Goal: Transaction & Acquisition: Book appointment/travel/reservation

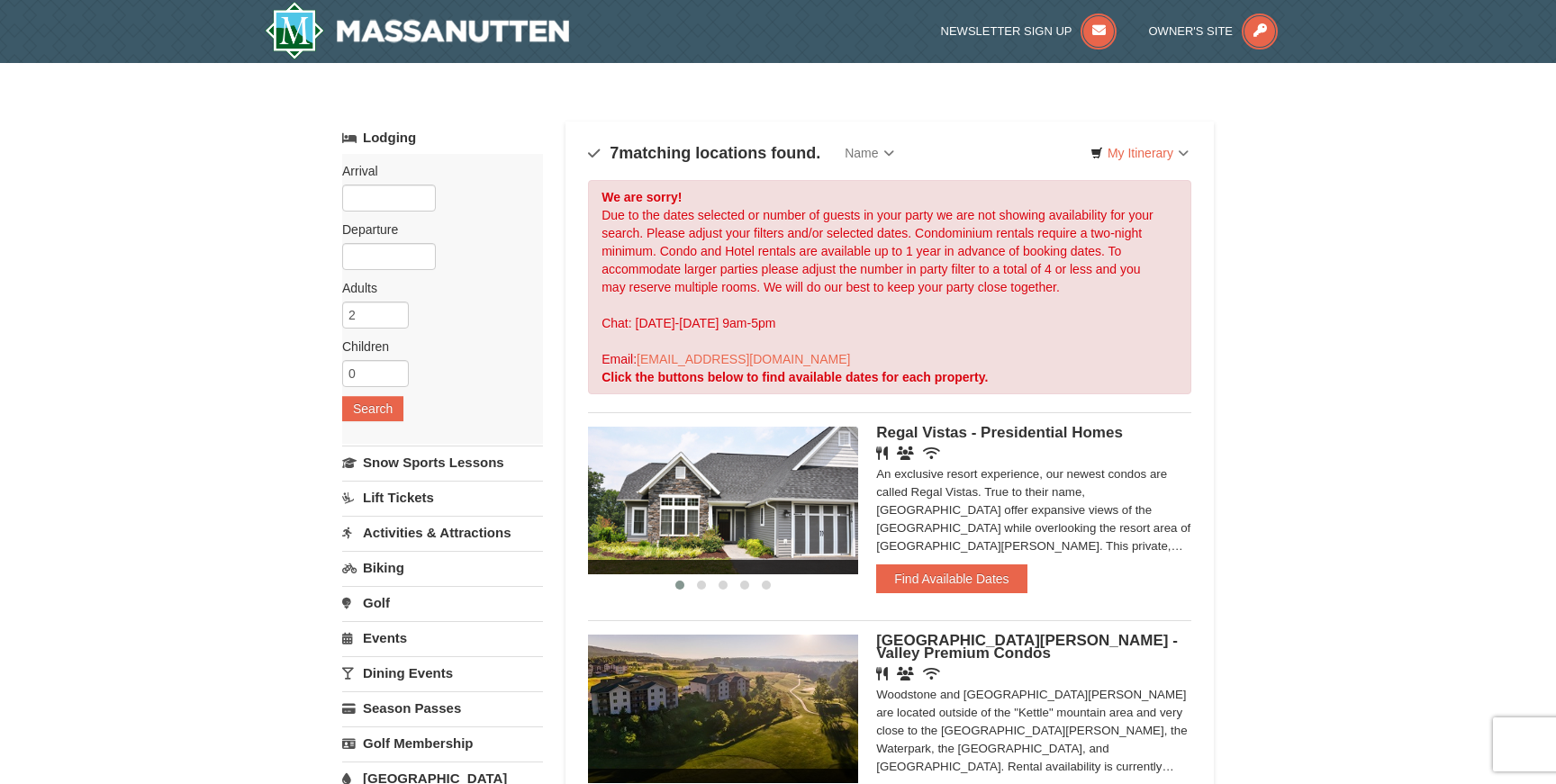
click at [401, 212] on div "Arrival Please format dates MM/DD/YYYY Please format dates MM/DD/YYYY Departure…" at bounding box center [443, 298] width 201 height 290
click at [403, 193] on input "text" at bounding box center [389, 197] width 94 height 27
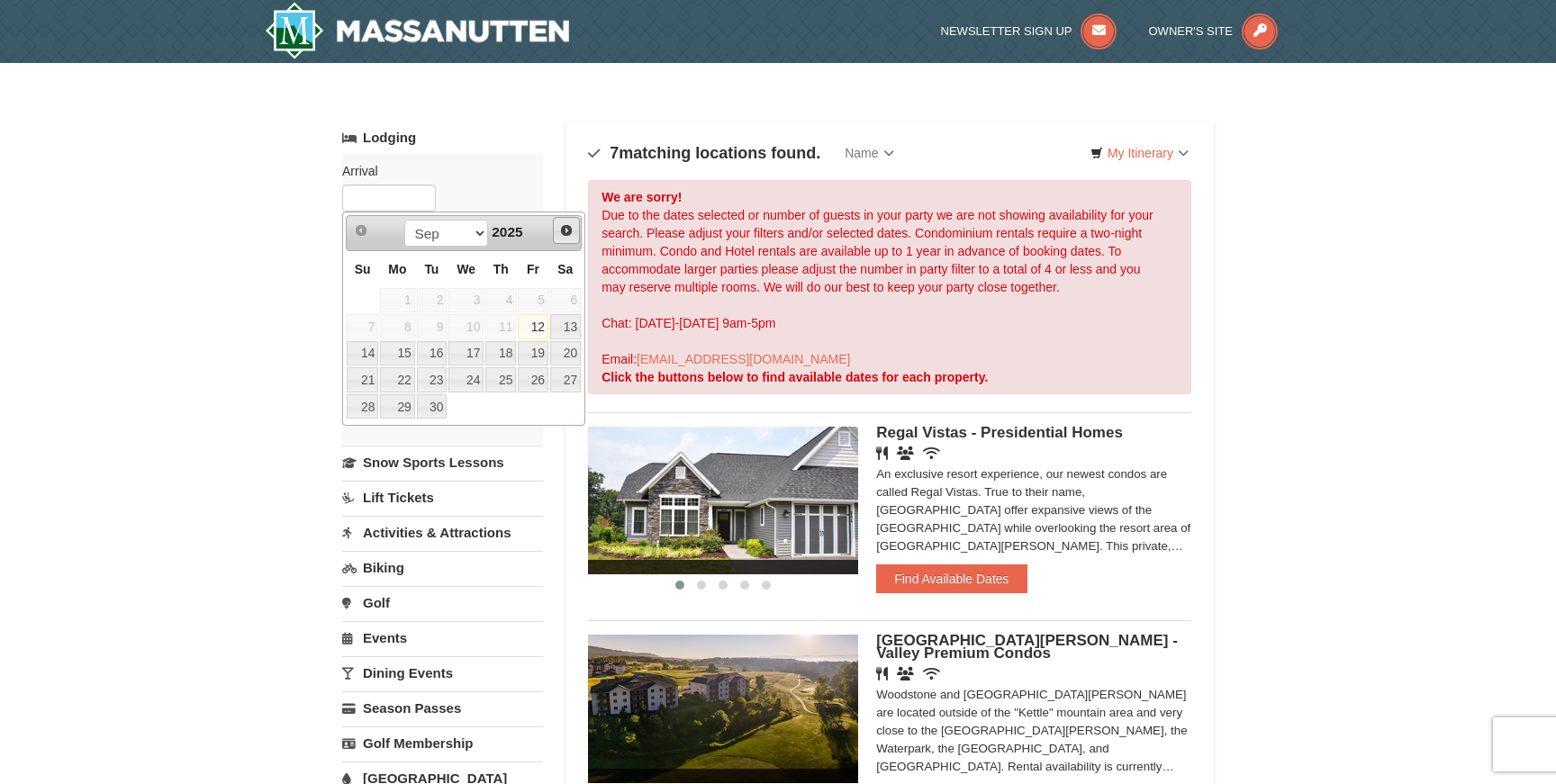
click at [566, 233] on span "Next" at bounding box center [567, 230] width 15 height 15
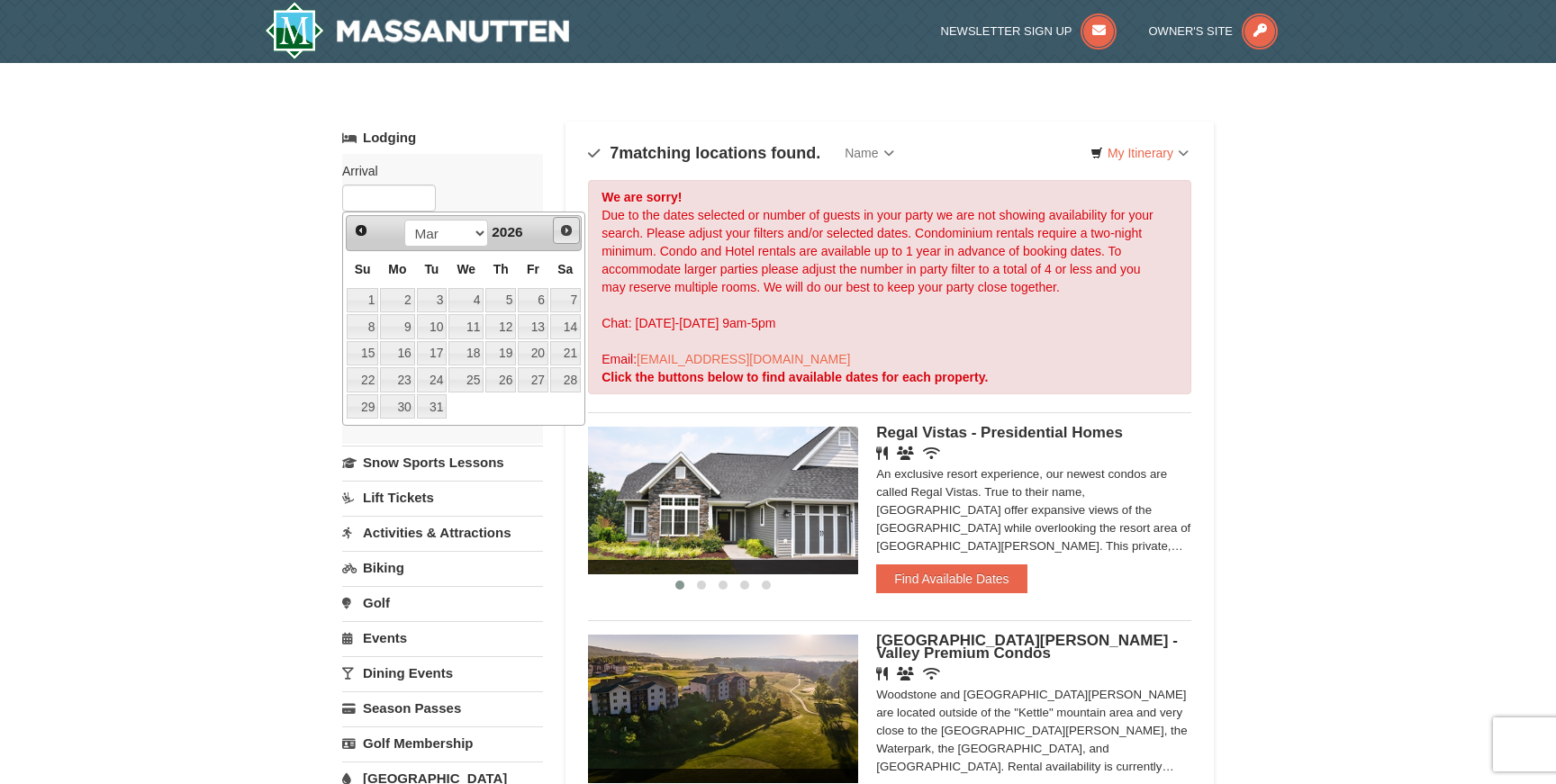
click at [566, 233] on span "Next" at bounding box center [567, 230] width 15 height 15
click at [513, 303] on link "2" at bounding box center [500, 300] width 31 height 25
type input "04/02/2026"
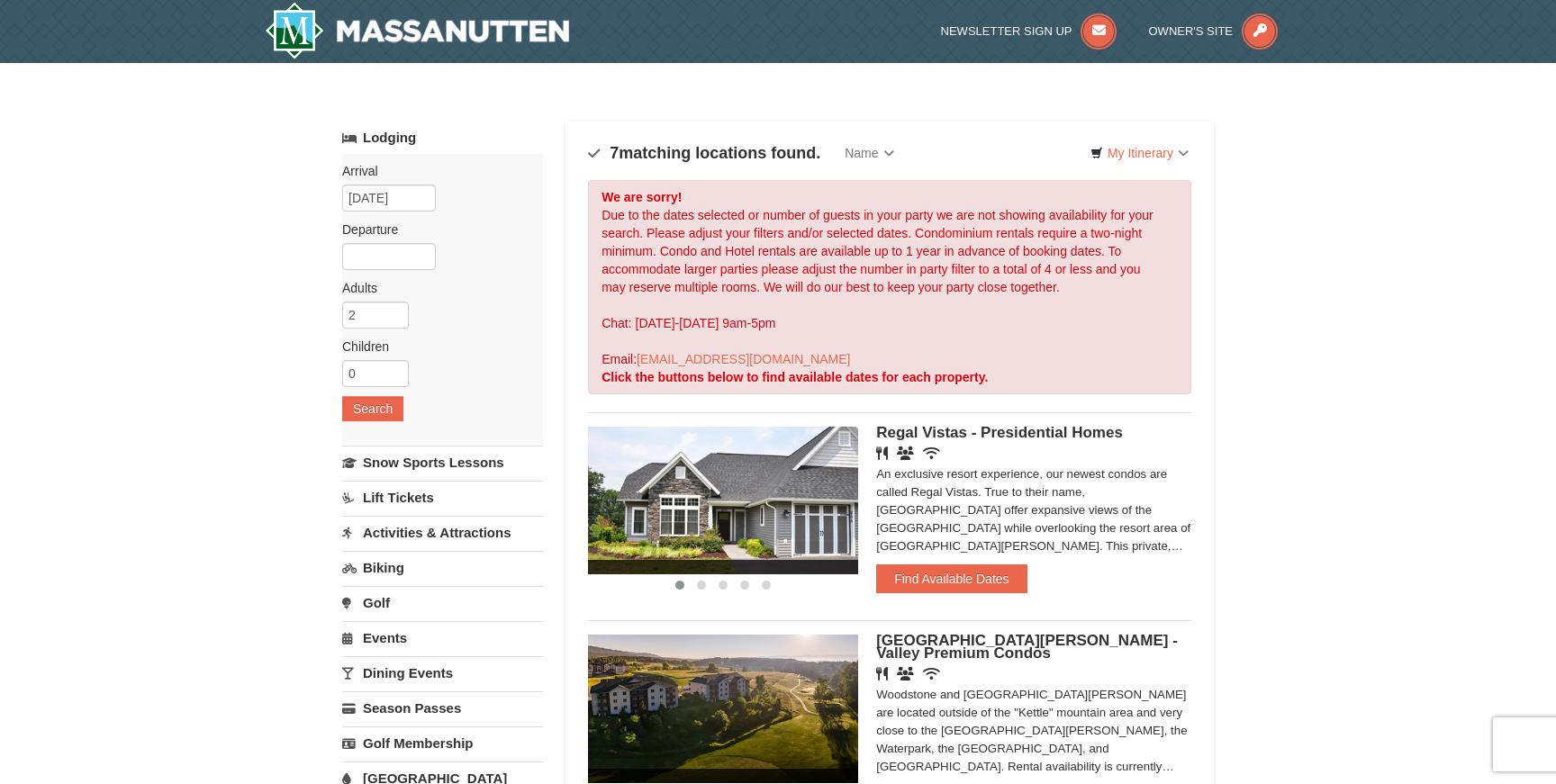
click at [393, 281] on label "Adults Please format dates MM/DD/YYYY" at bounding box center [436, 287] width 187 height 18
click at [394, 266] on input "text" at bounding box center [389, 256] width 94 height 27
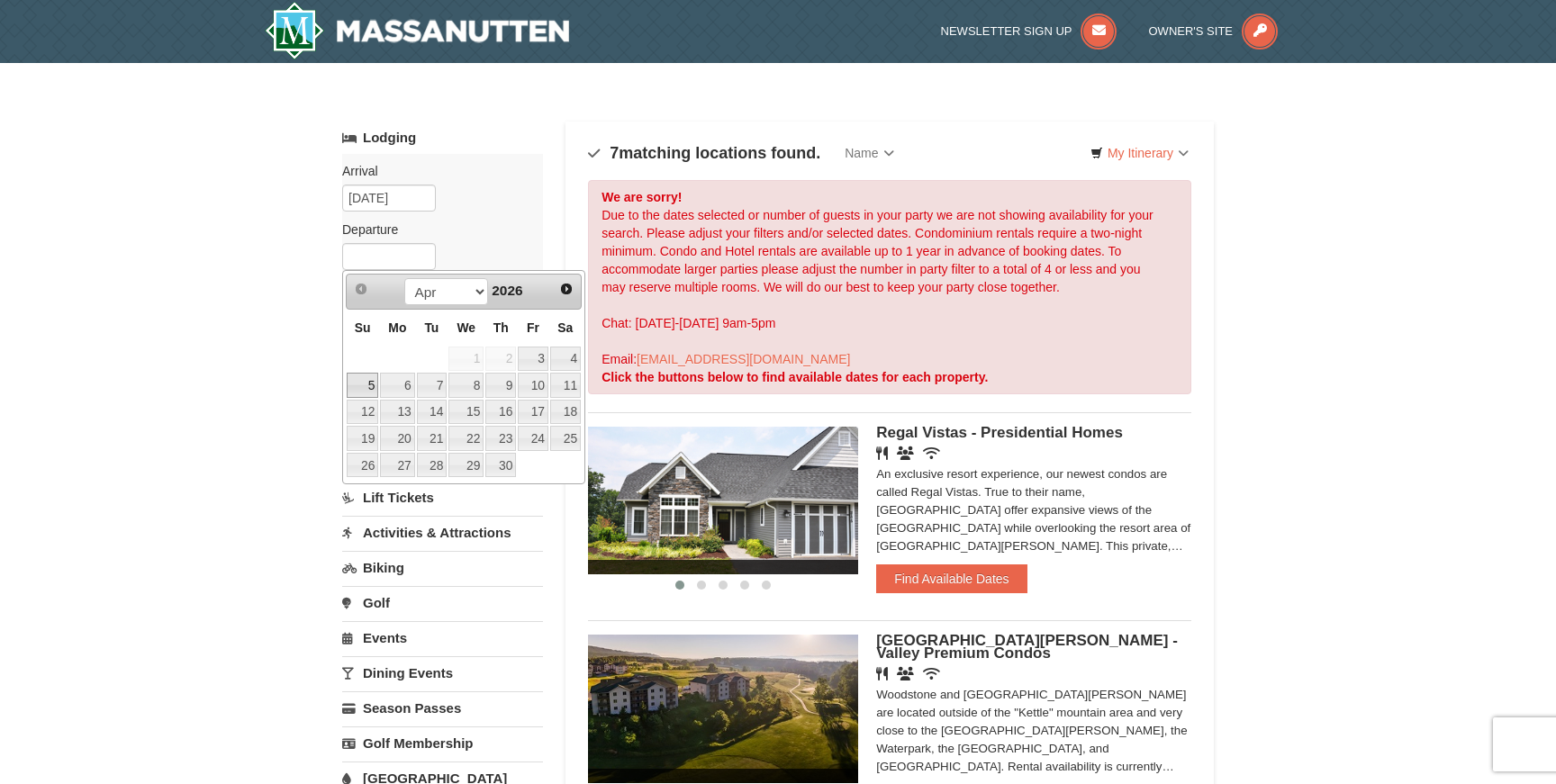
click at [363, 382] on link "5" at bounding box center [362, 385] width 31 height 25
type input "04/05/2026"
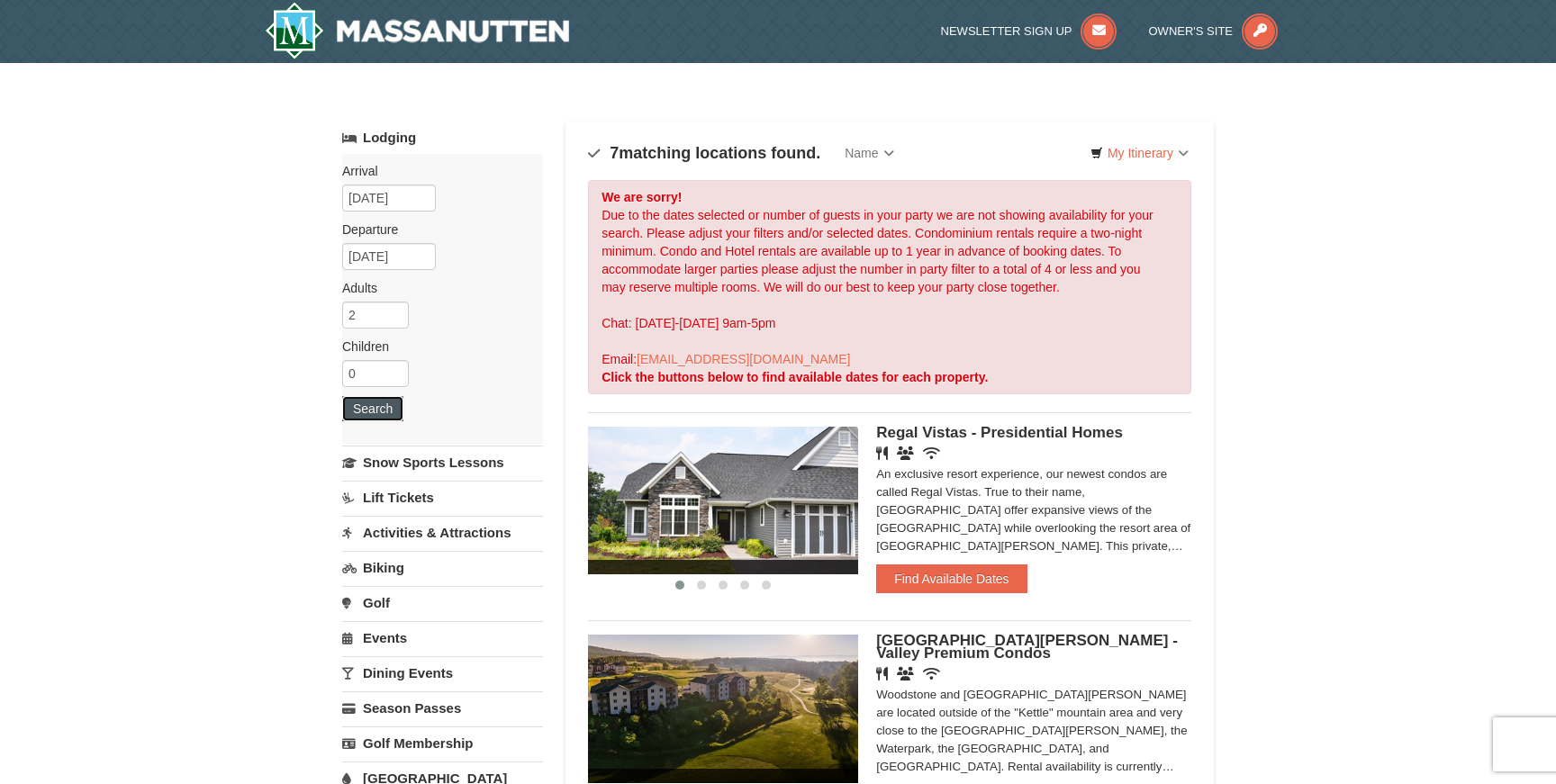
click at [375, 415] on button "Search" at bounding box center [373, 408] width 61 height 25
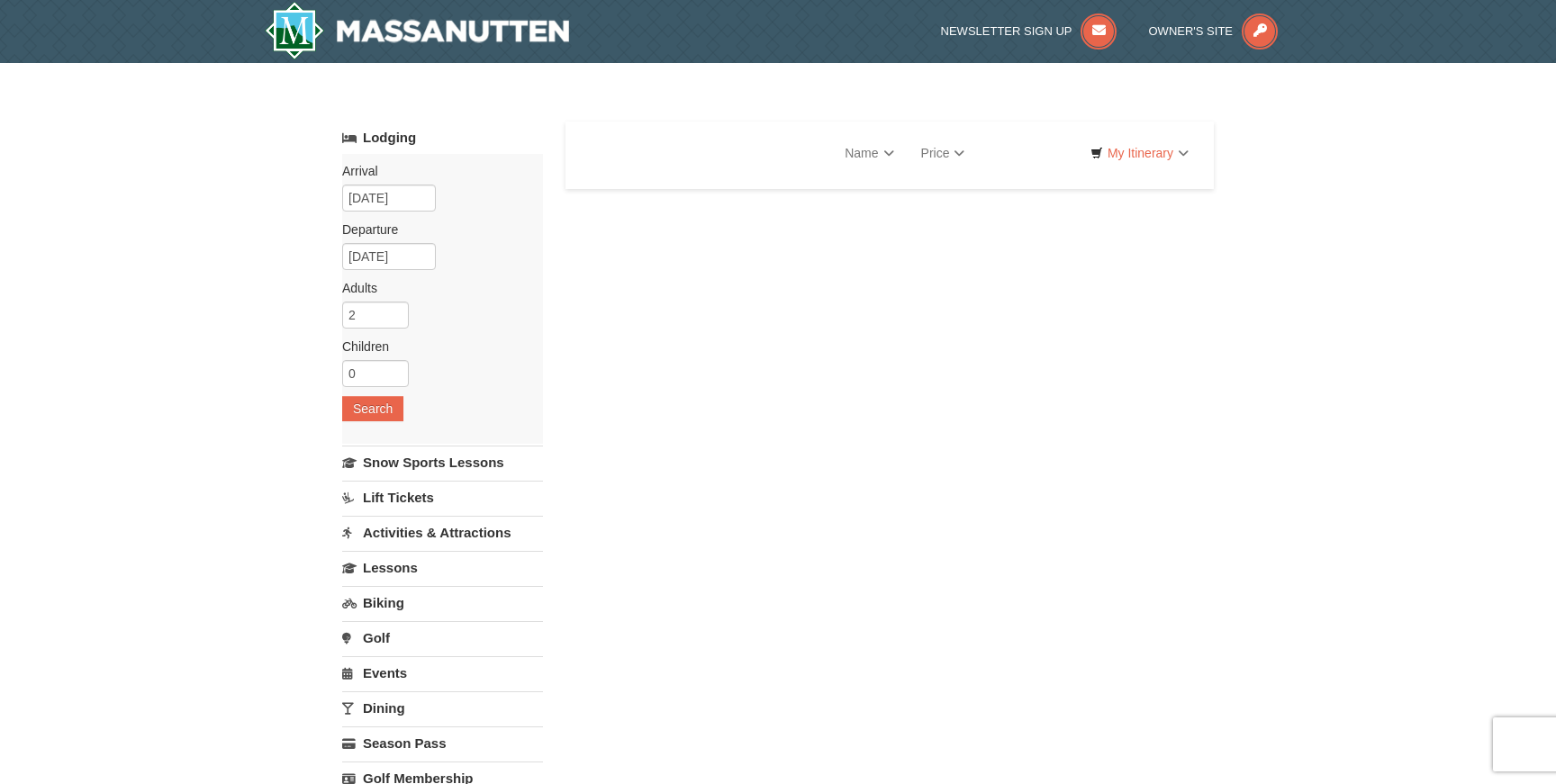
select select "9"
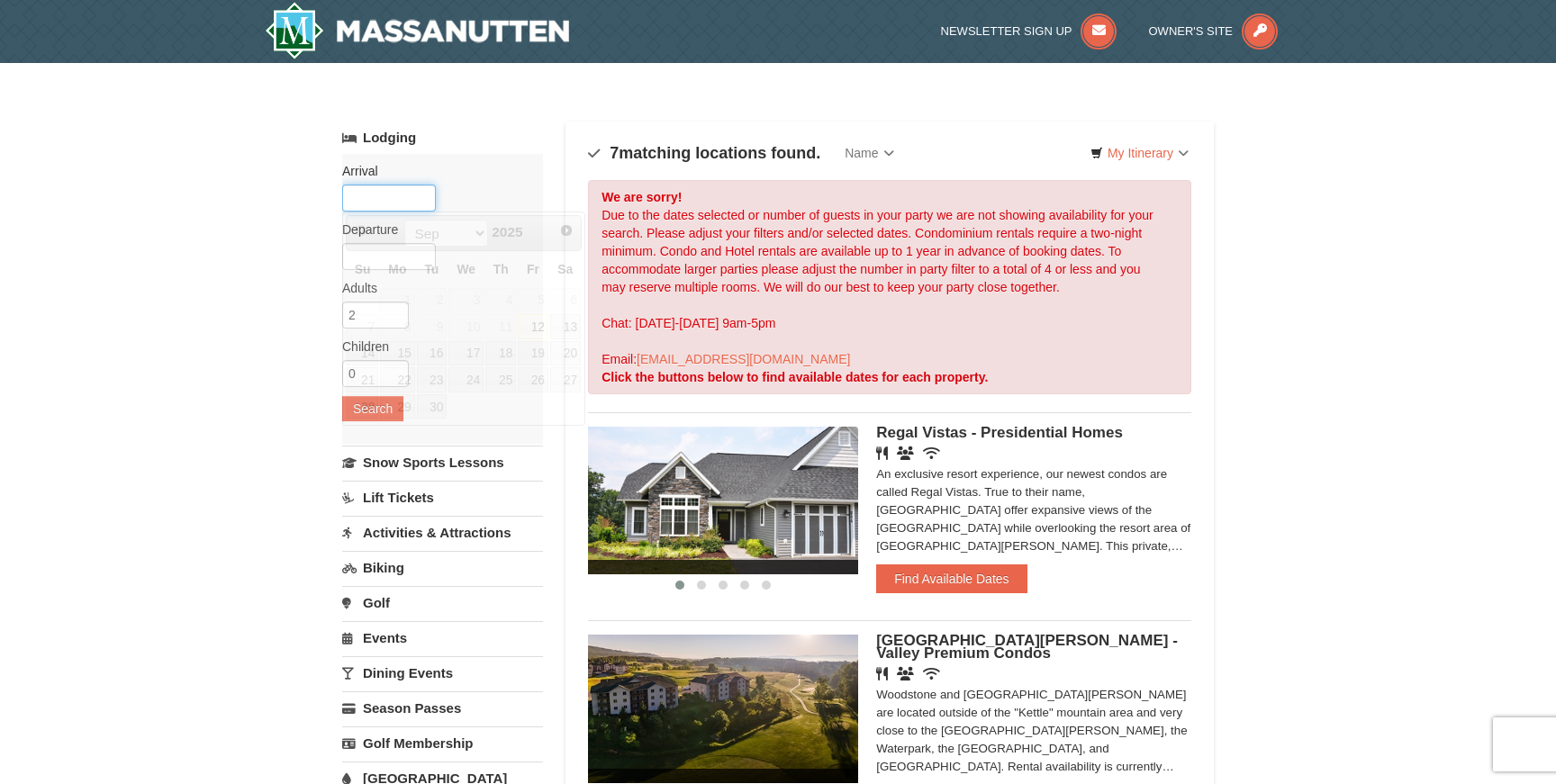
click at [386, 187] on input "text" at bounding box center [389, 197] width 94 height 27
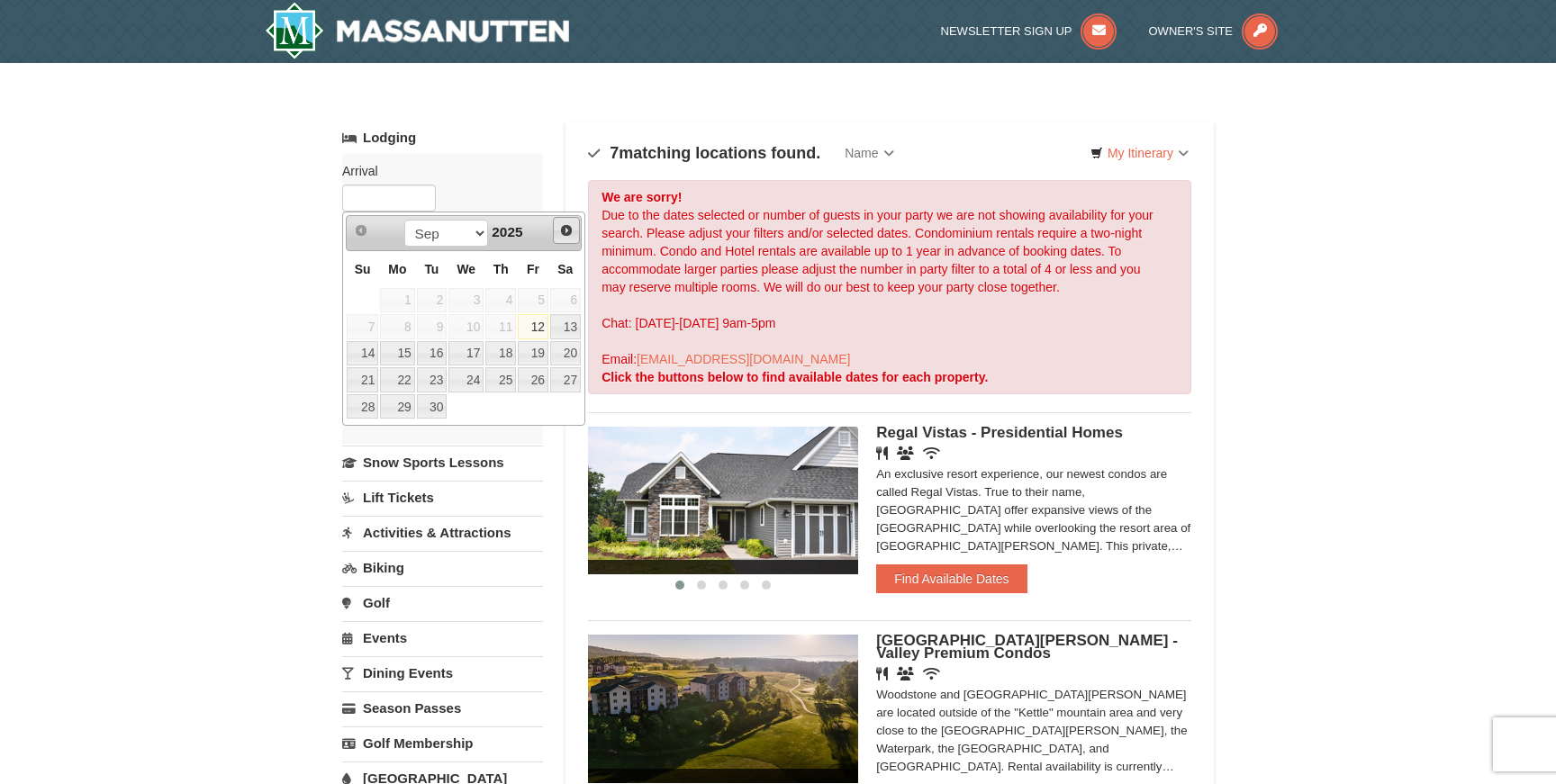
click at [565, 230] on span "Next" at bounding box center [567, 230] width 15 height 15
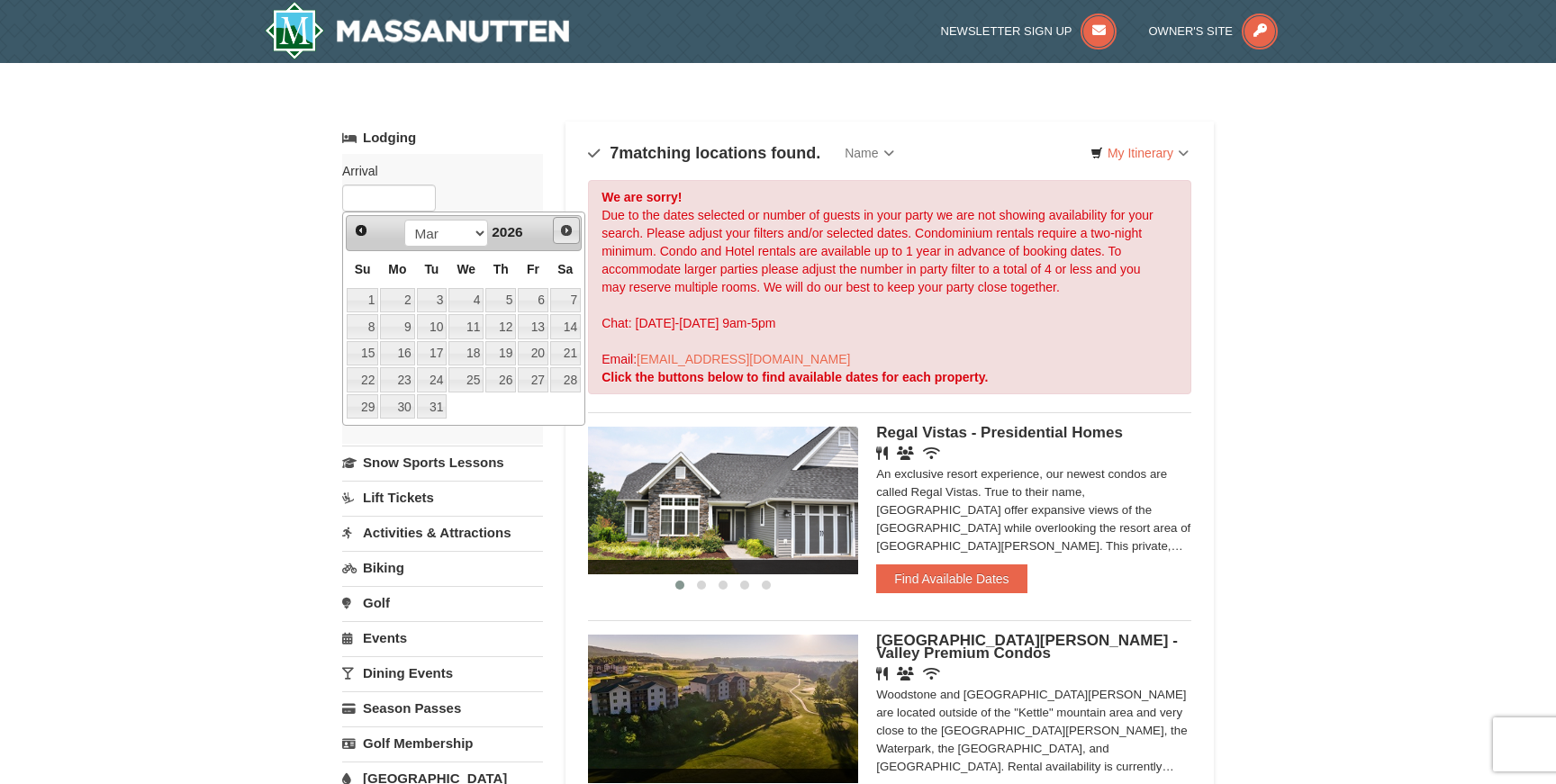
click at [565, 230] on span "Next" at bounding box center [567, 230] width 15 height 15
click at [508, 322] on link "9" at bounding box center [500, 326] width 31 height 25
type input "04/09/2026"
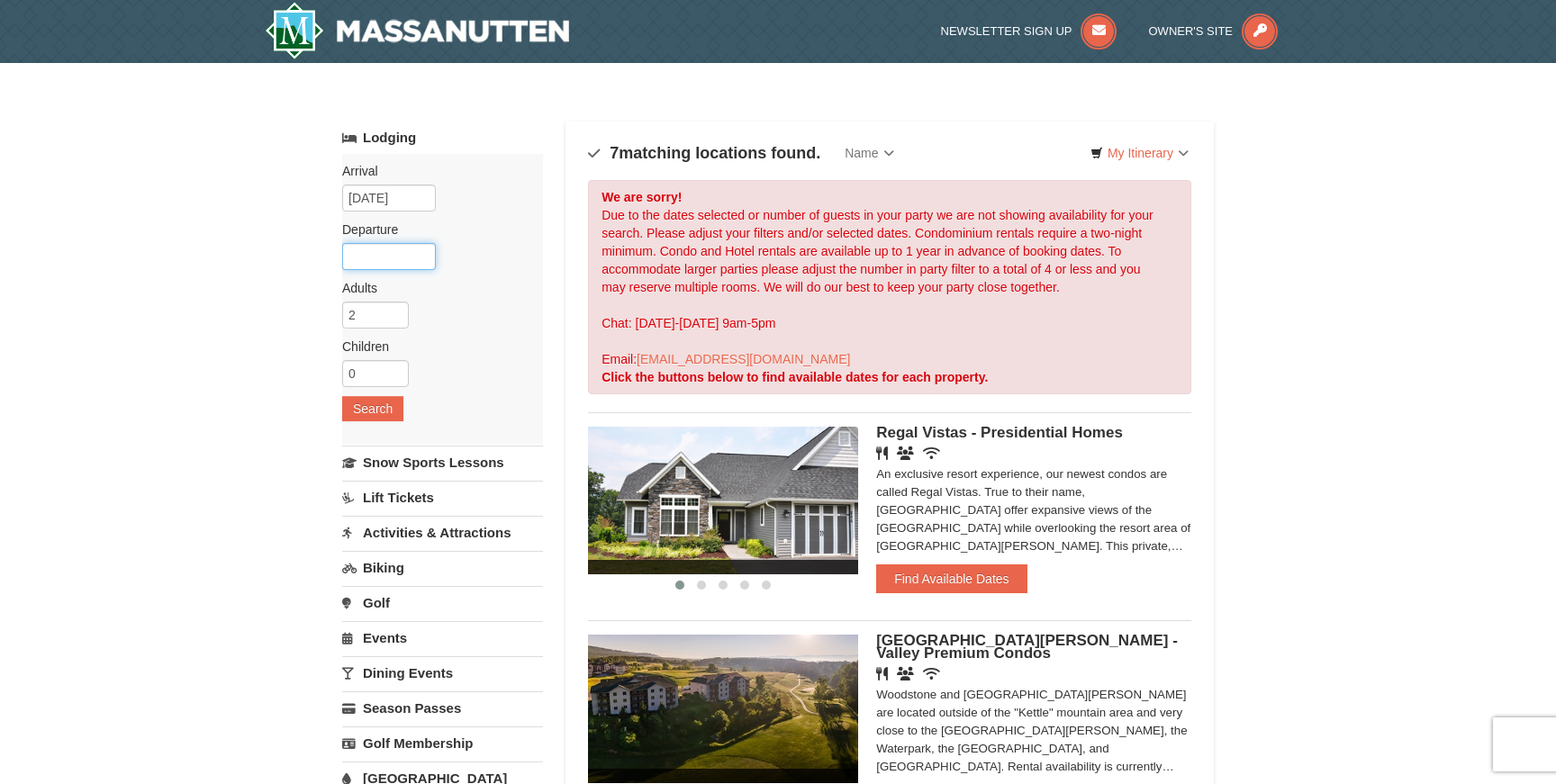
click at [421, 248] on input "text" at bounding box center [389, 256] width 94 height 27
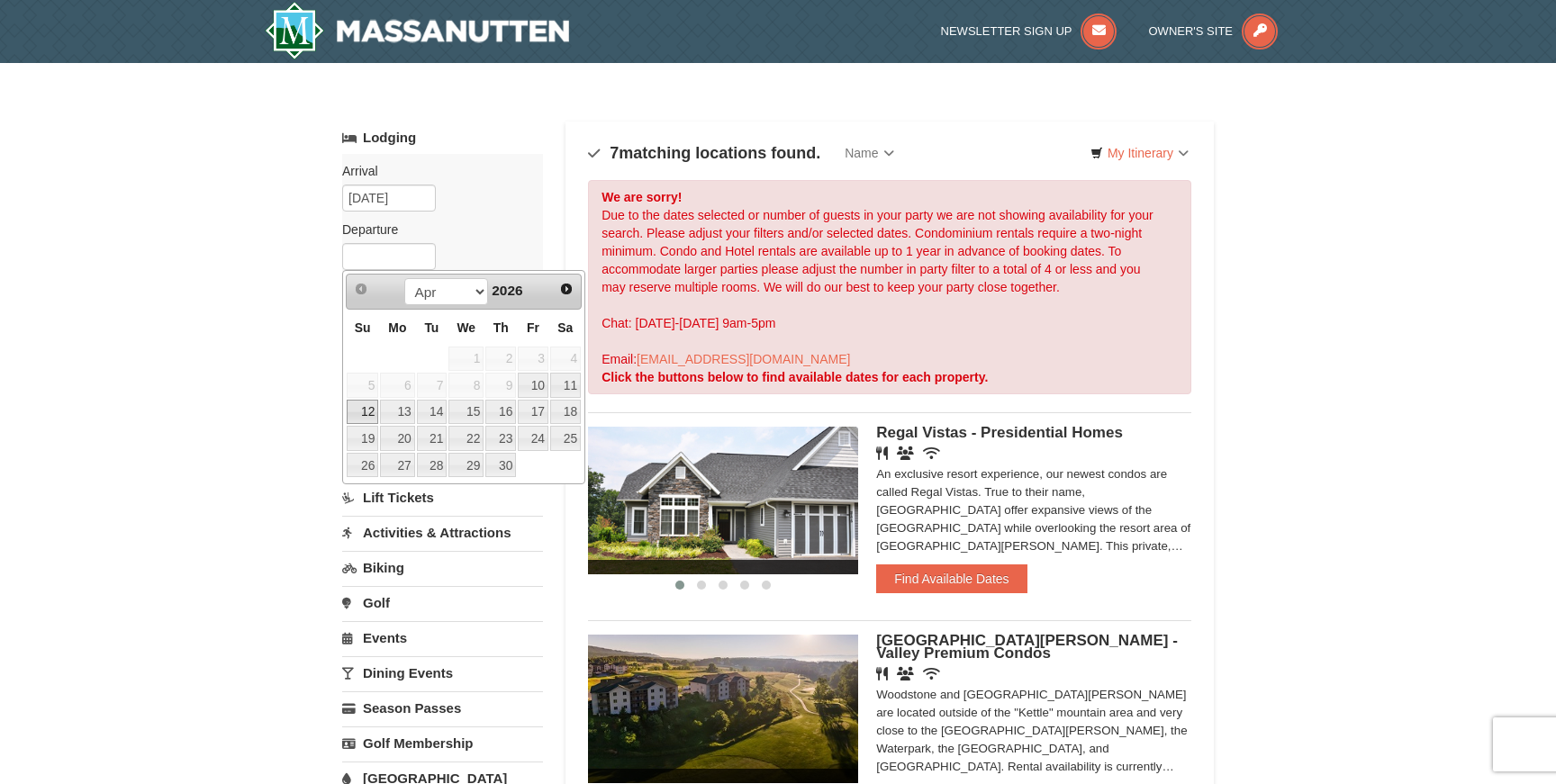
click at [368, 414] on link "12" at bounding box center [362, 412] width 31 height 25
type input "04/12/2026"
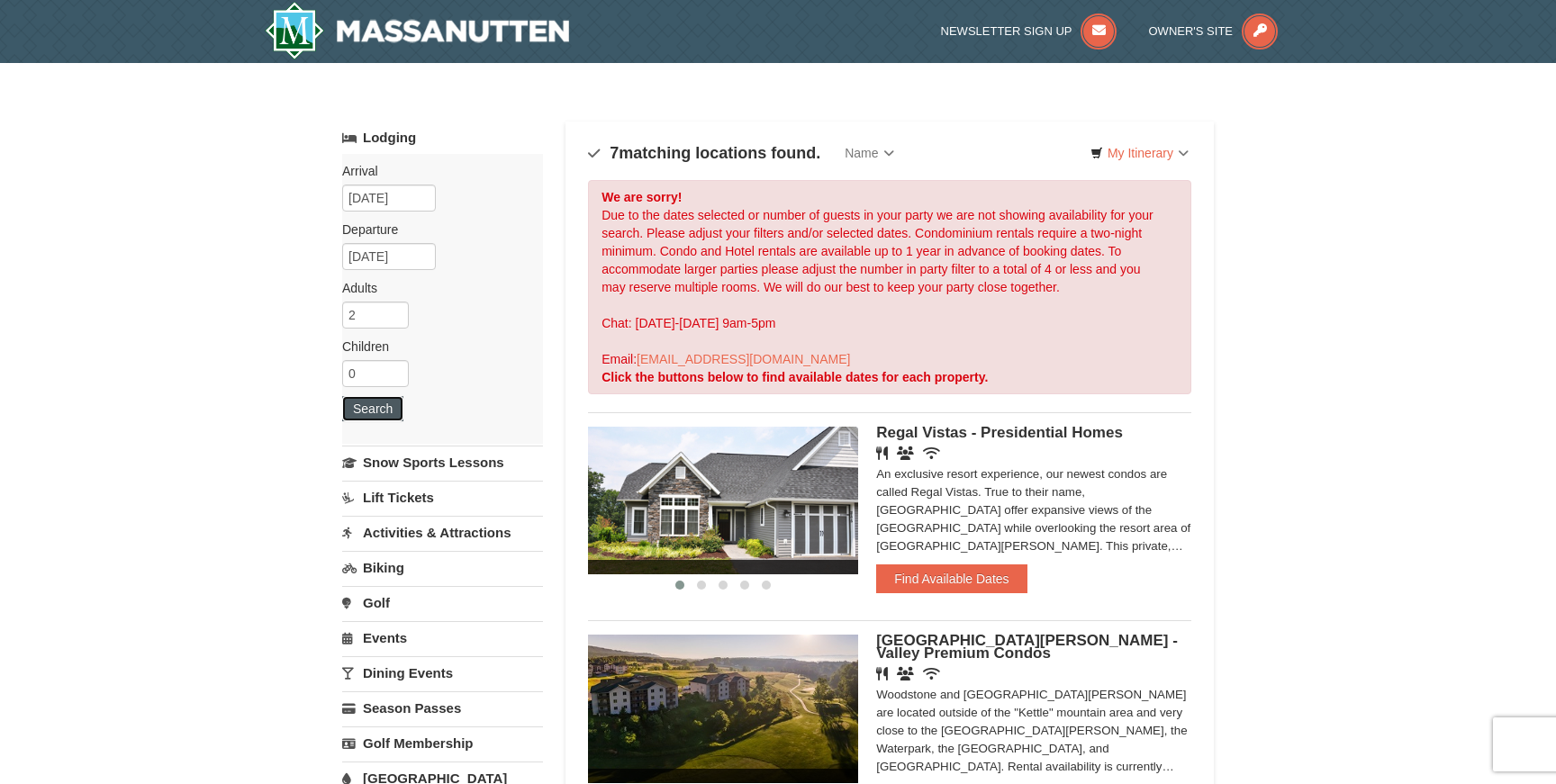
click at [383, 414] on button "Search" at bounding box center [373, 408] width 61 height 25
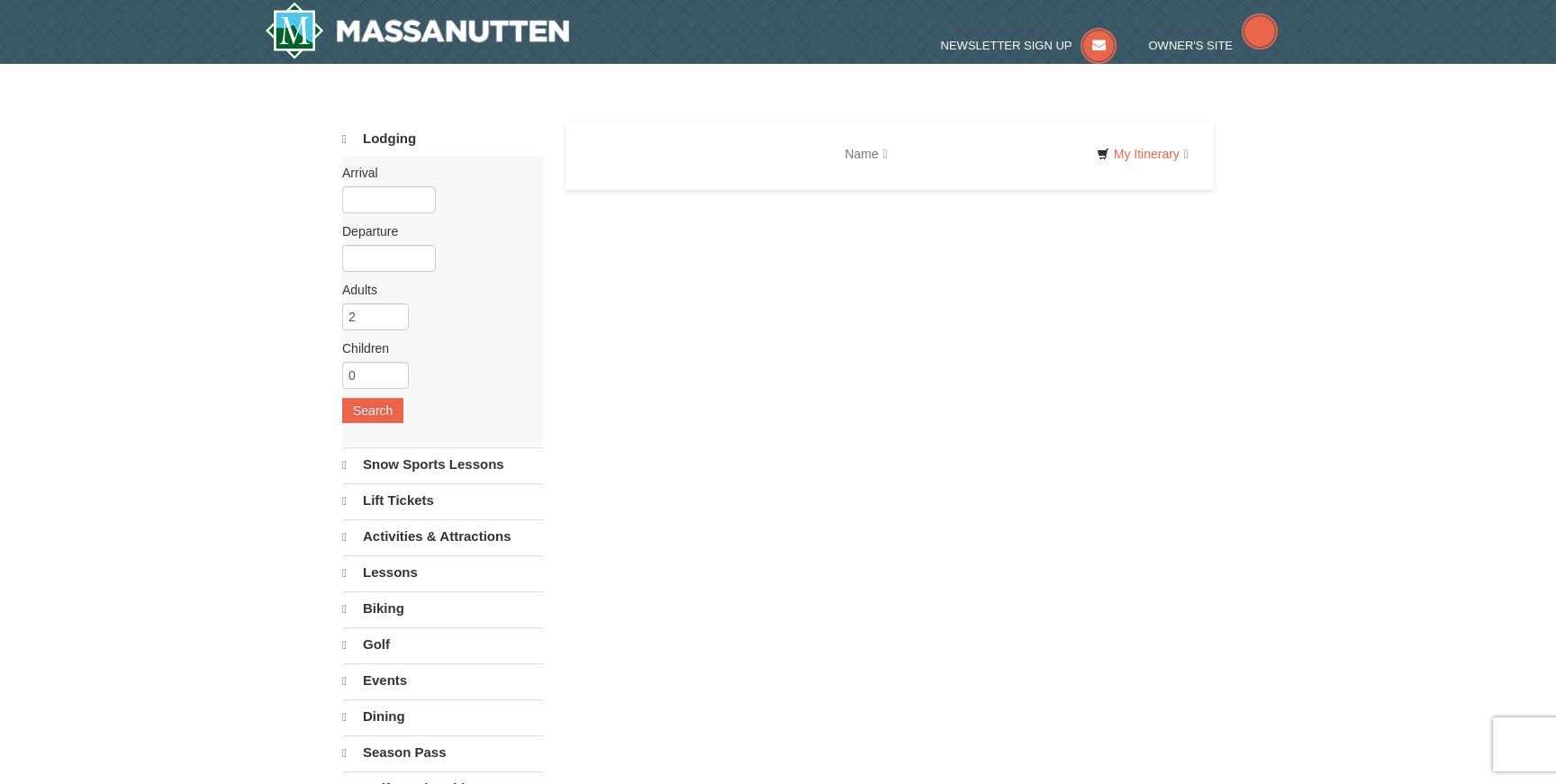
select select "9"
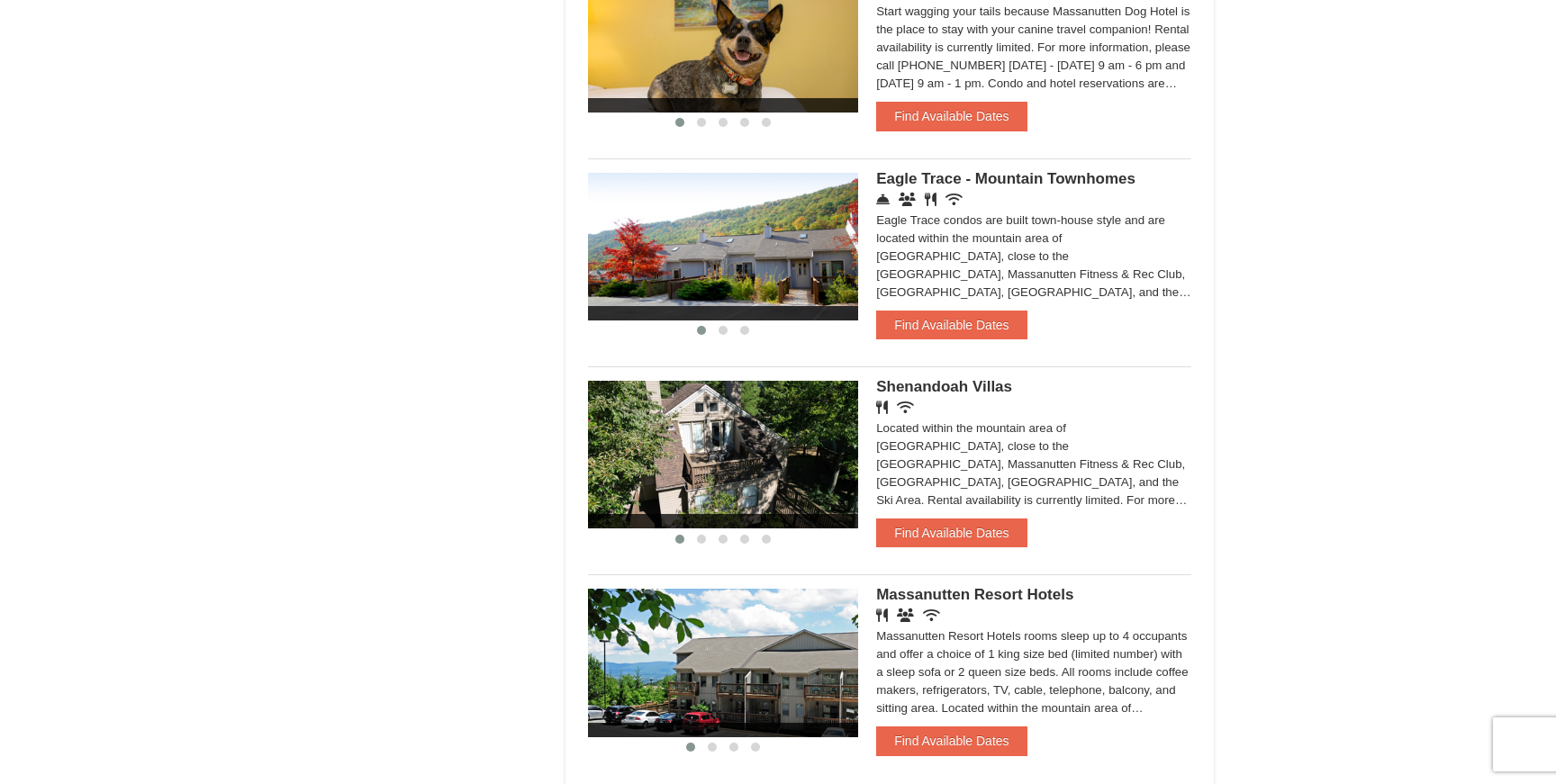
scroll to position [1219, 0]
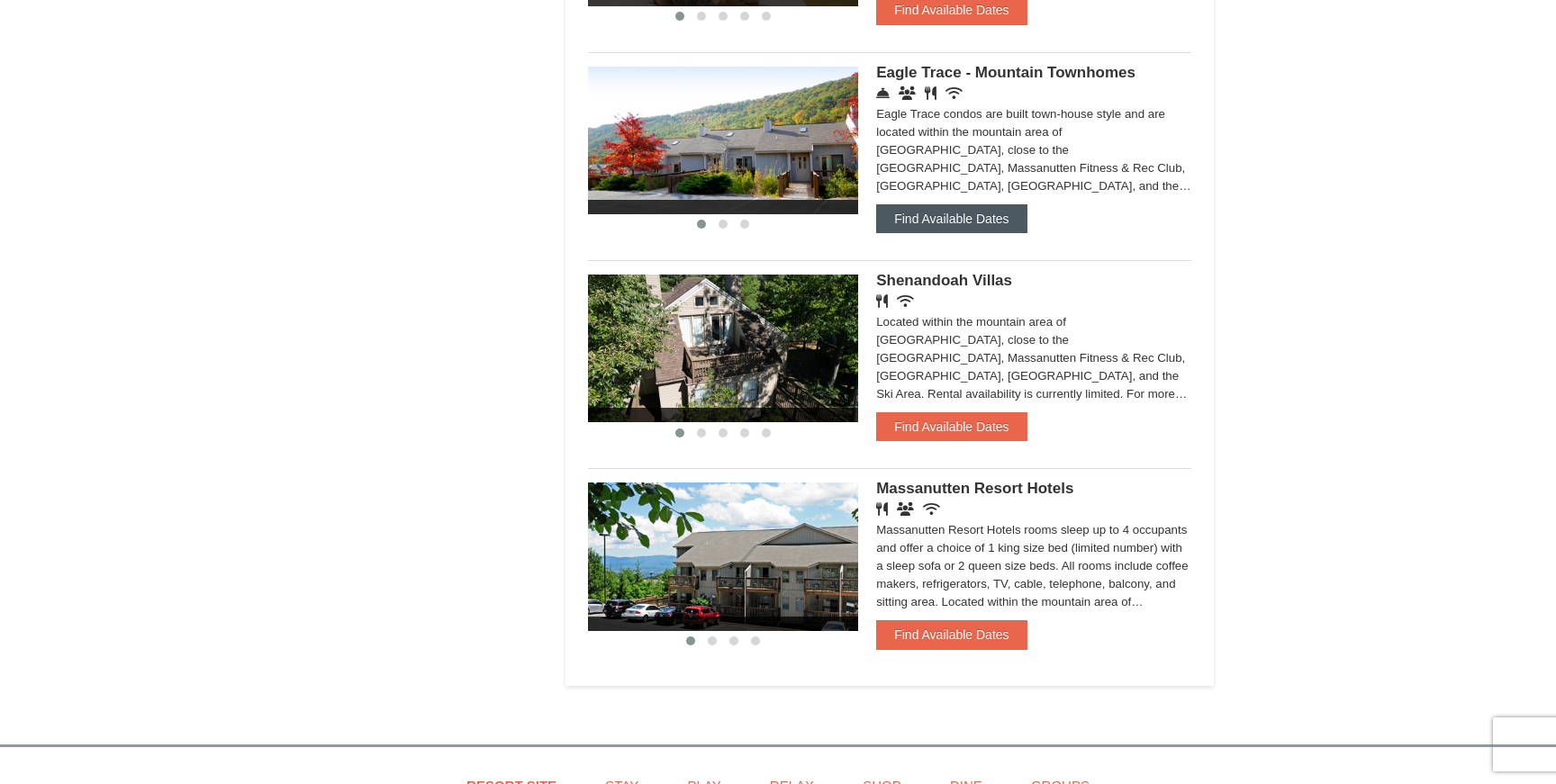
click at [964, 230] on button "Find Available Dates" at bounding box center [951, 218] width 150 height 29
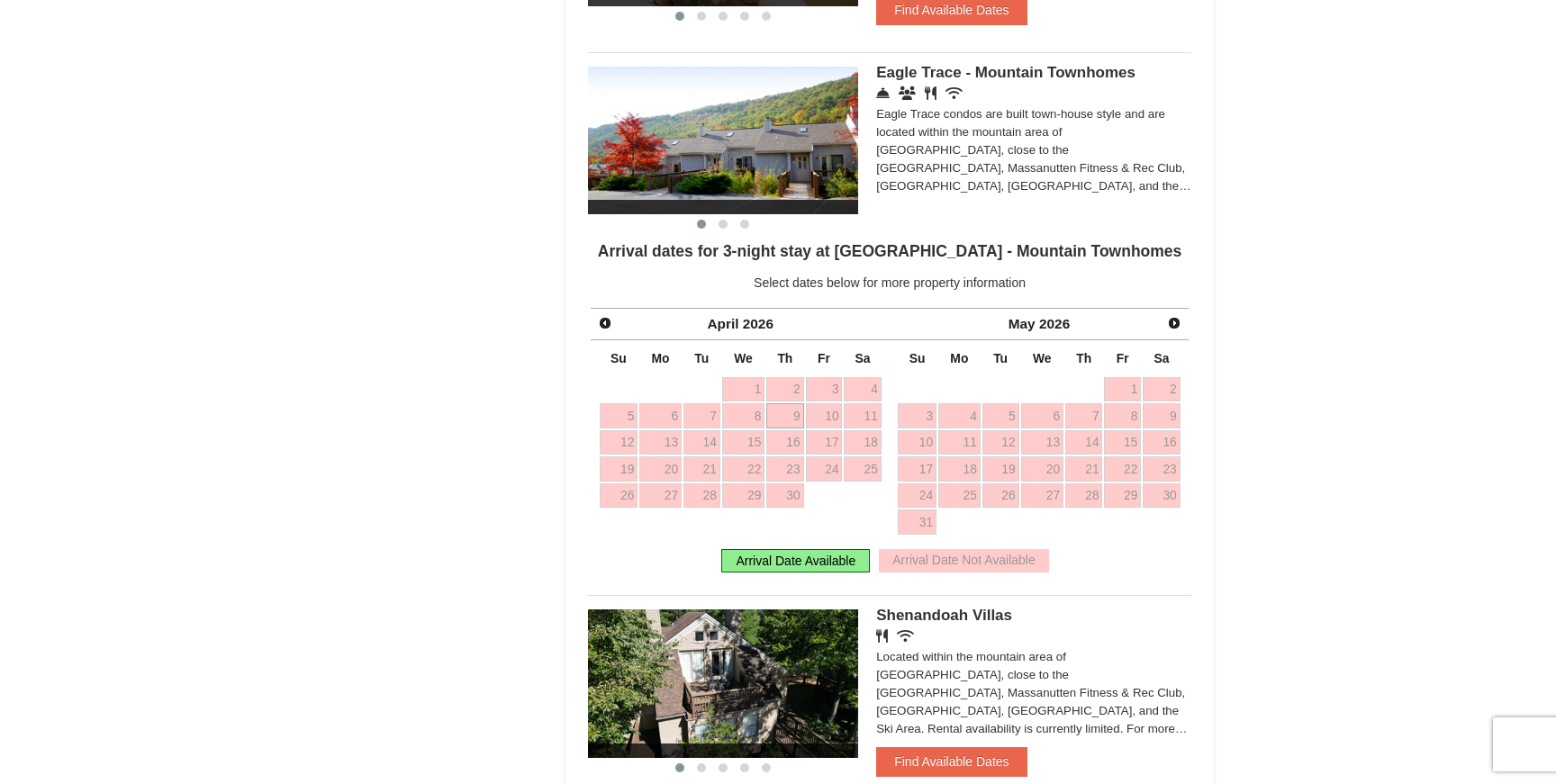
click at [1173, 330] on span "Next" at bounding box center [1174, 323] width 15 height 15
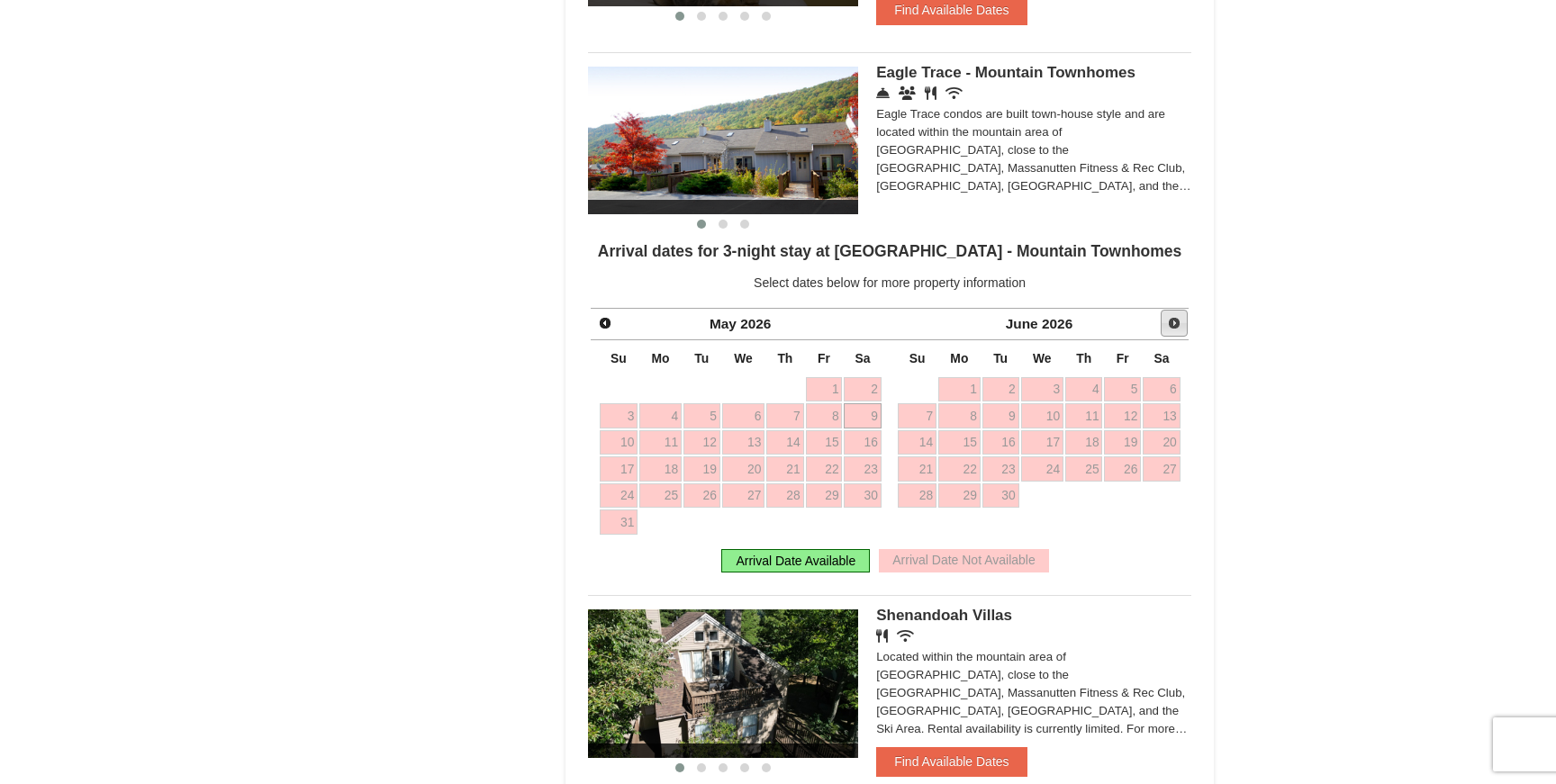
click at [1173, 330] on span "Next" at bounding box center [1174, 323] width 15 height 15
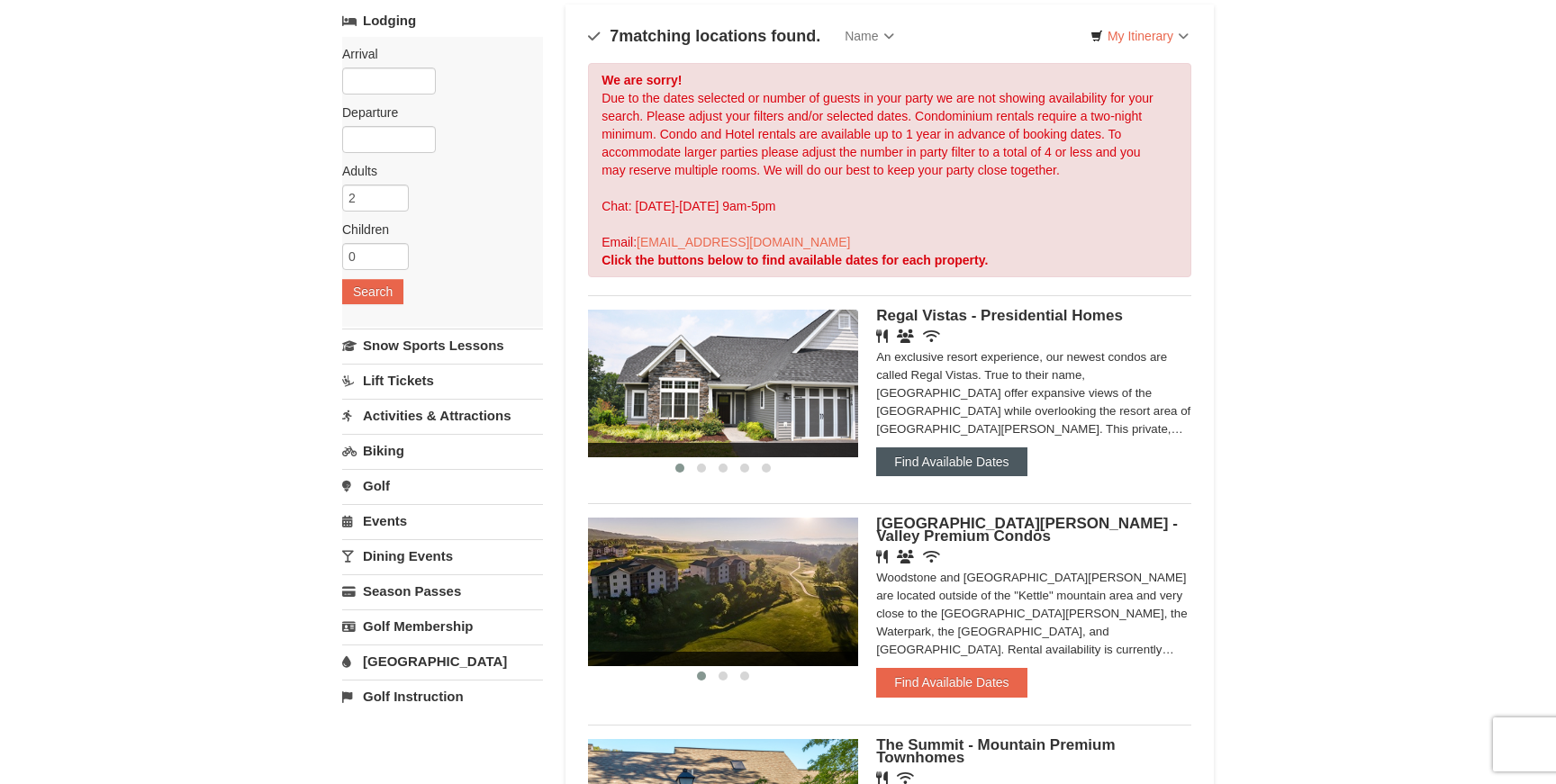
scroll to position [222, 0]
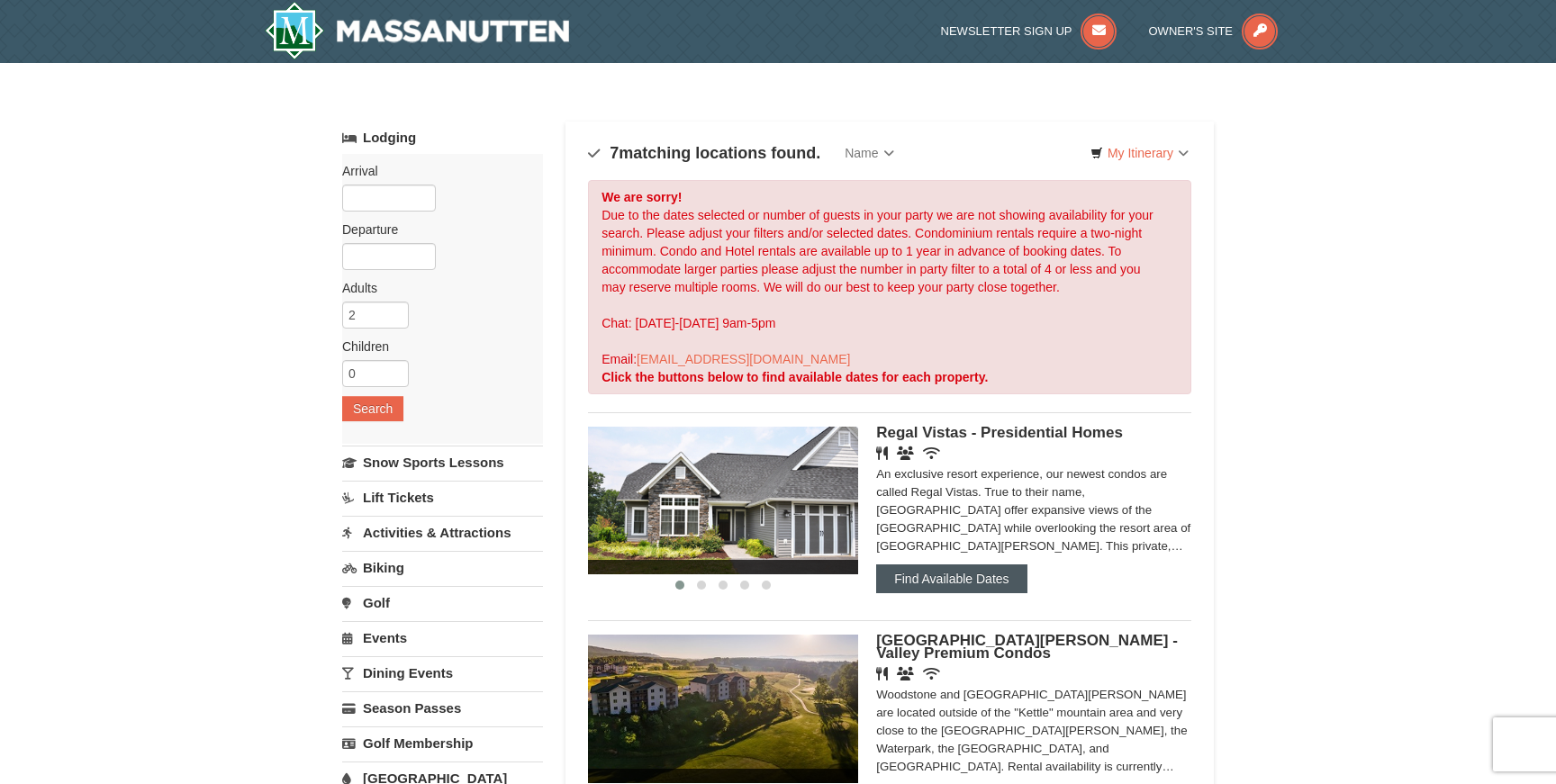
click at [918, 574] on button "Find Available Dates" at bounding box center [951, 579] width 150 height 29
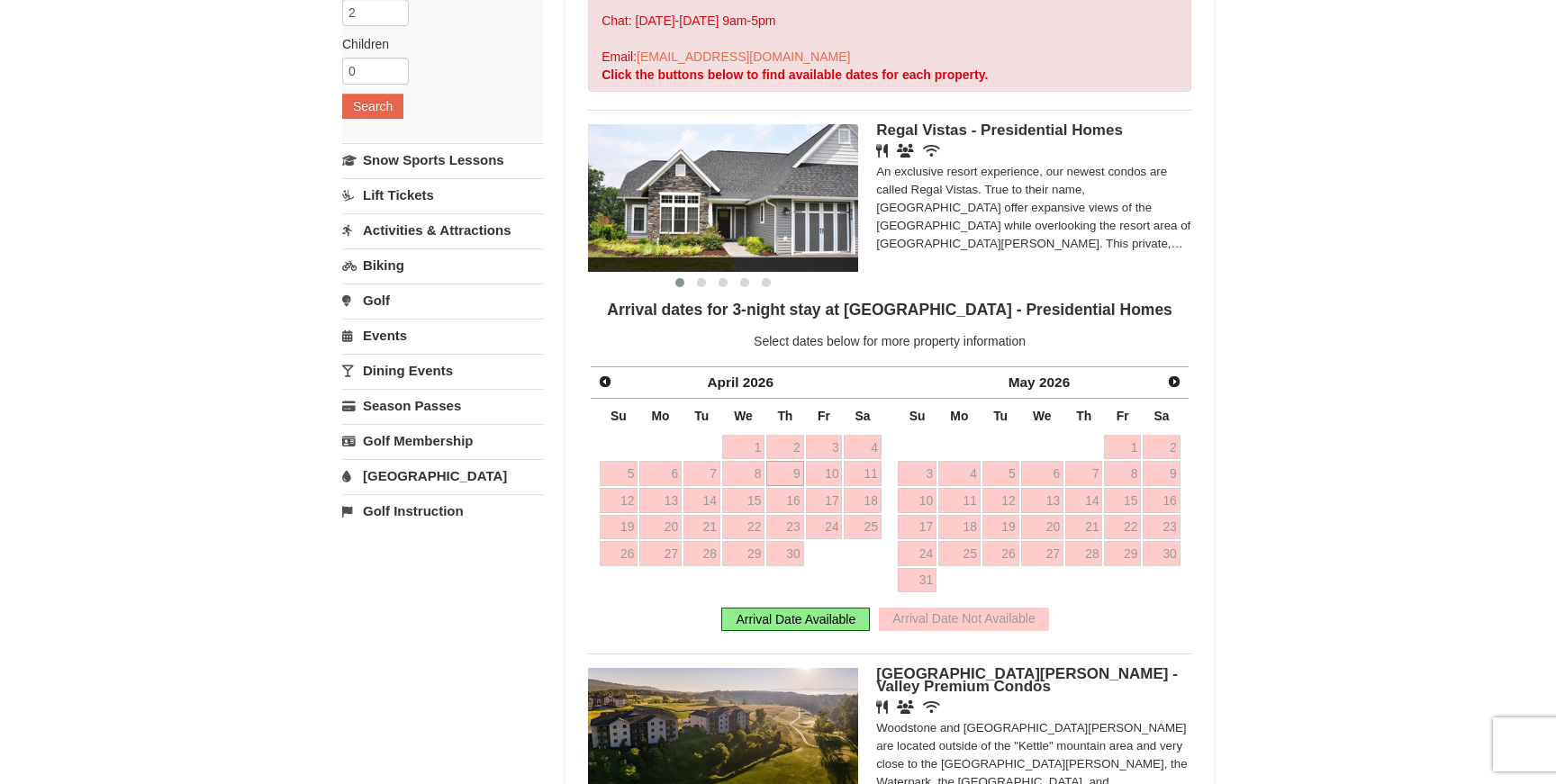
scroll to position [300, 0]
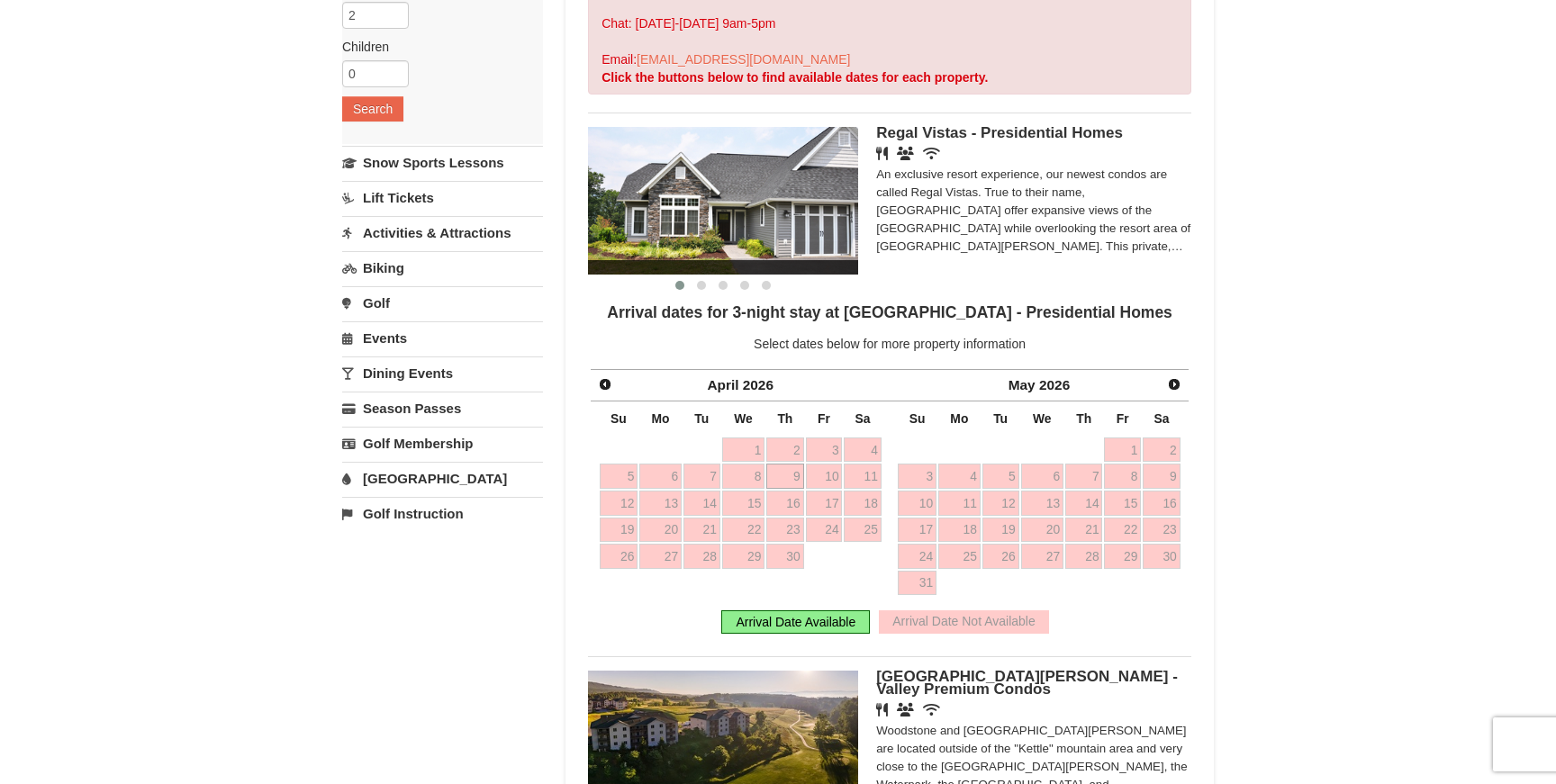
click at [1161, 392] on link "Next" at bounding box center [1173, 384] width 25 height 25
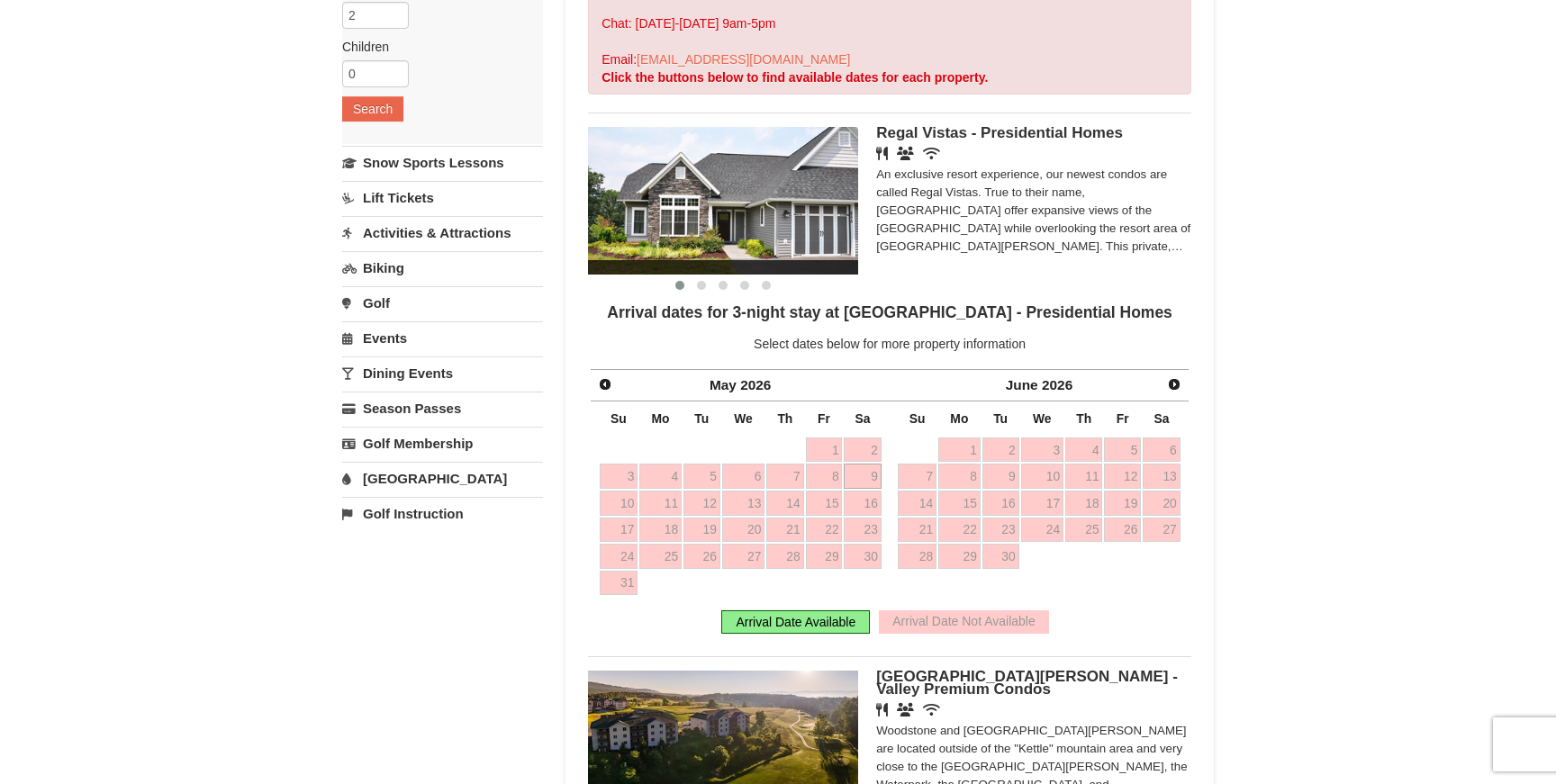
click at [600, 377] on span "Prev" at bounding box center [606, 384] width 15 height 15
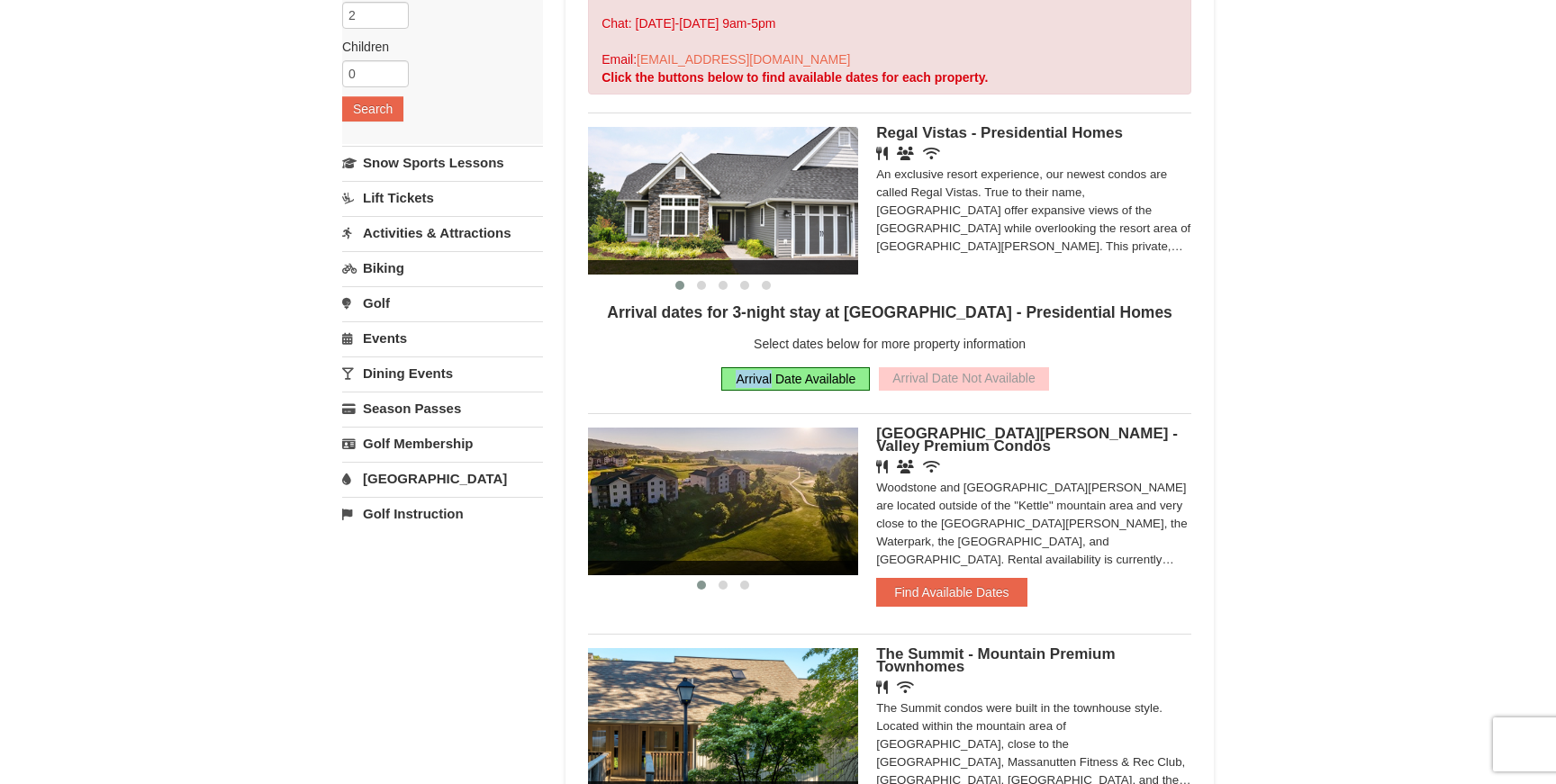
click at [600, 375] on div "Arrival dates for 3-night stay at Regal Vistas - Presidential Homes Select date…" at bounding box center [889, 352] width 603 height 96
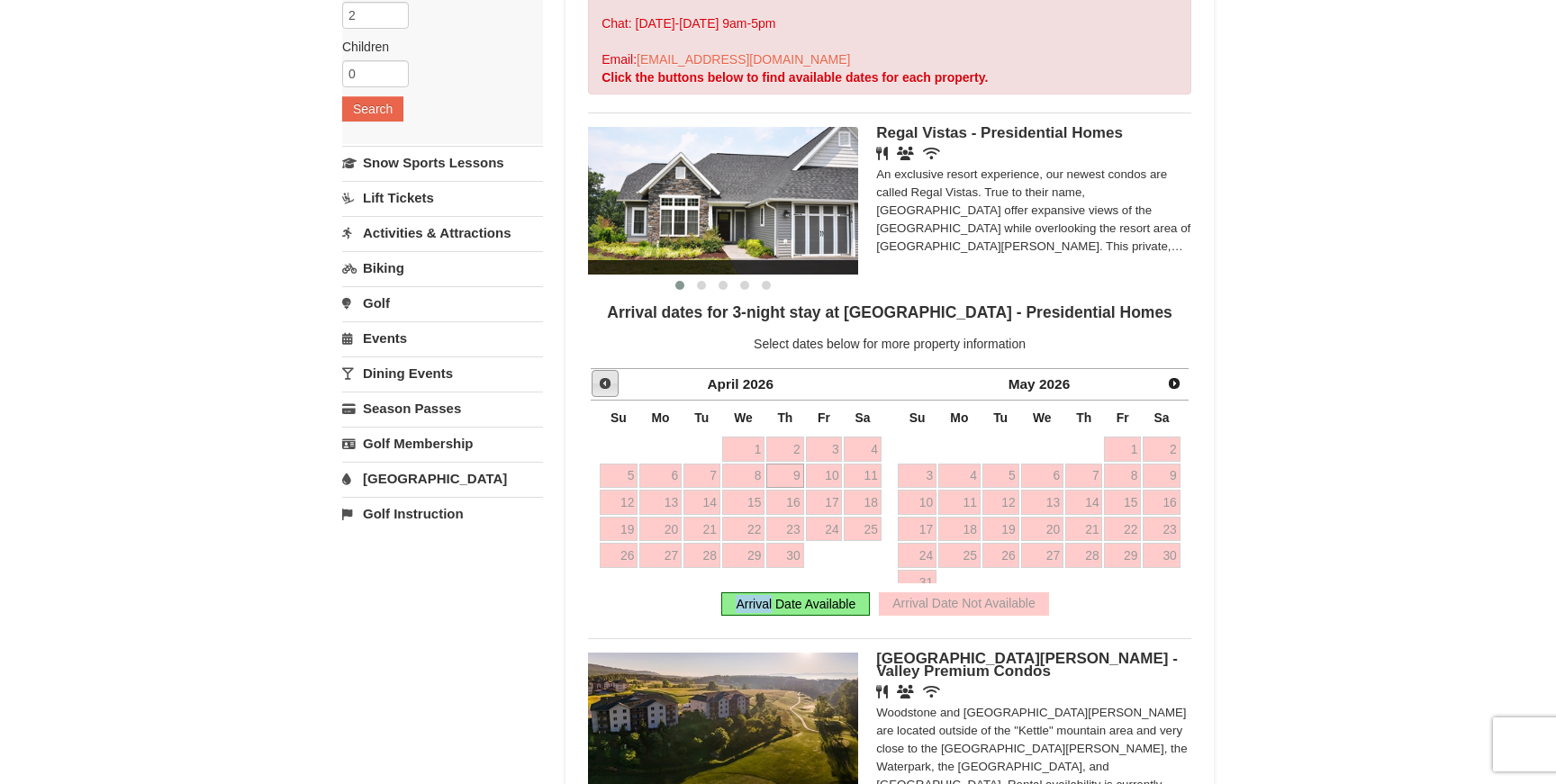
click at [600, 376] on span "Prev" at bounding box center [606, 383] width 15 height 15
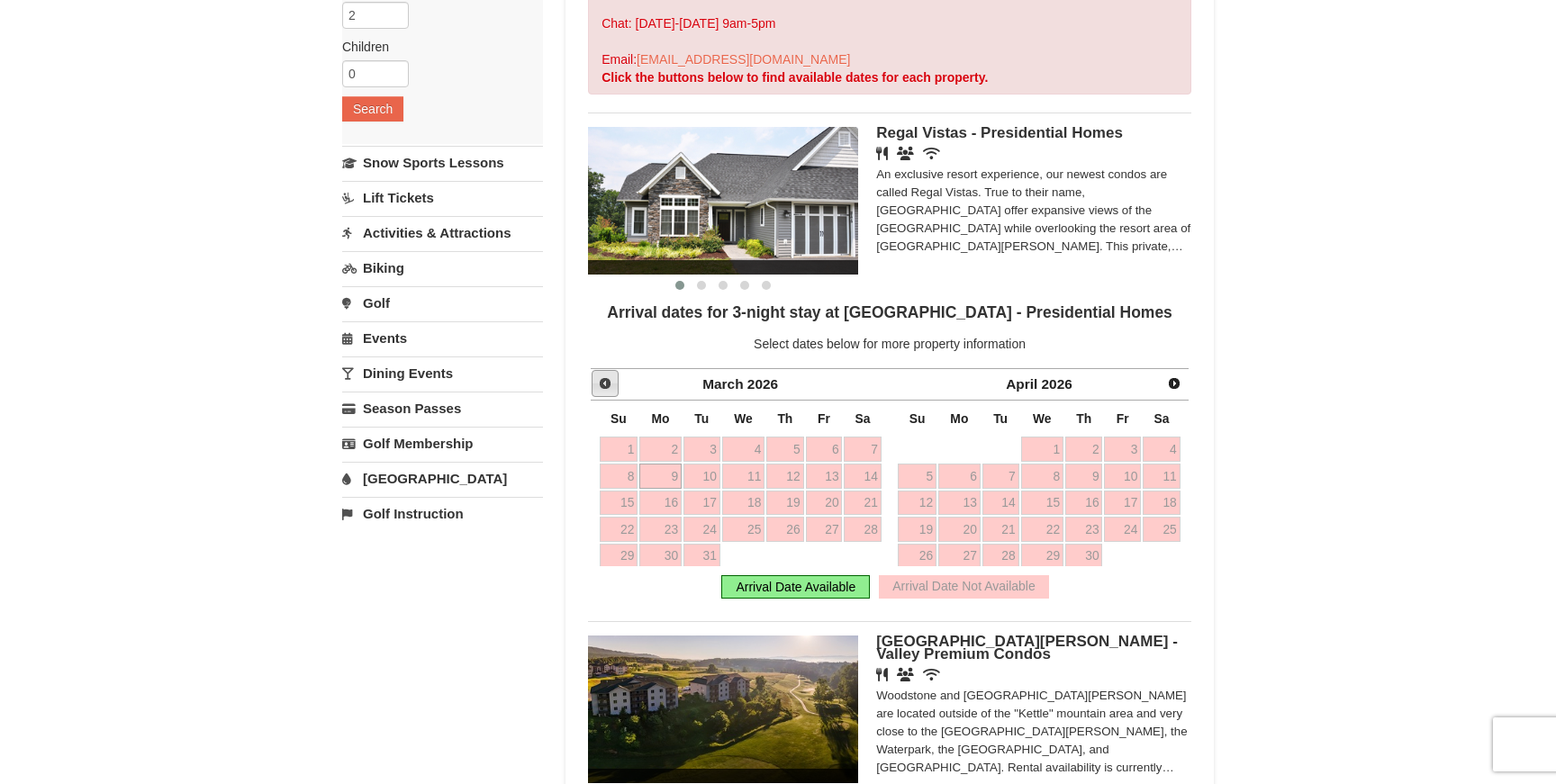
click at [600, 376] on span "Prev" at bounding box center [606, 383] width 15 height 15
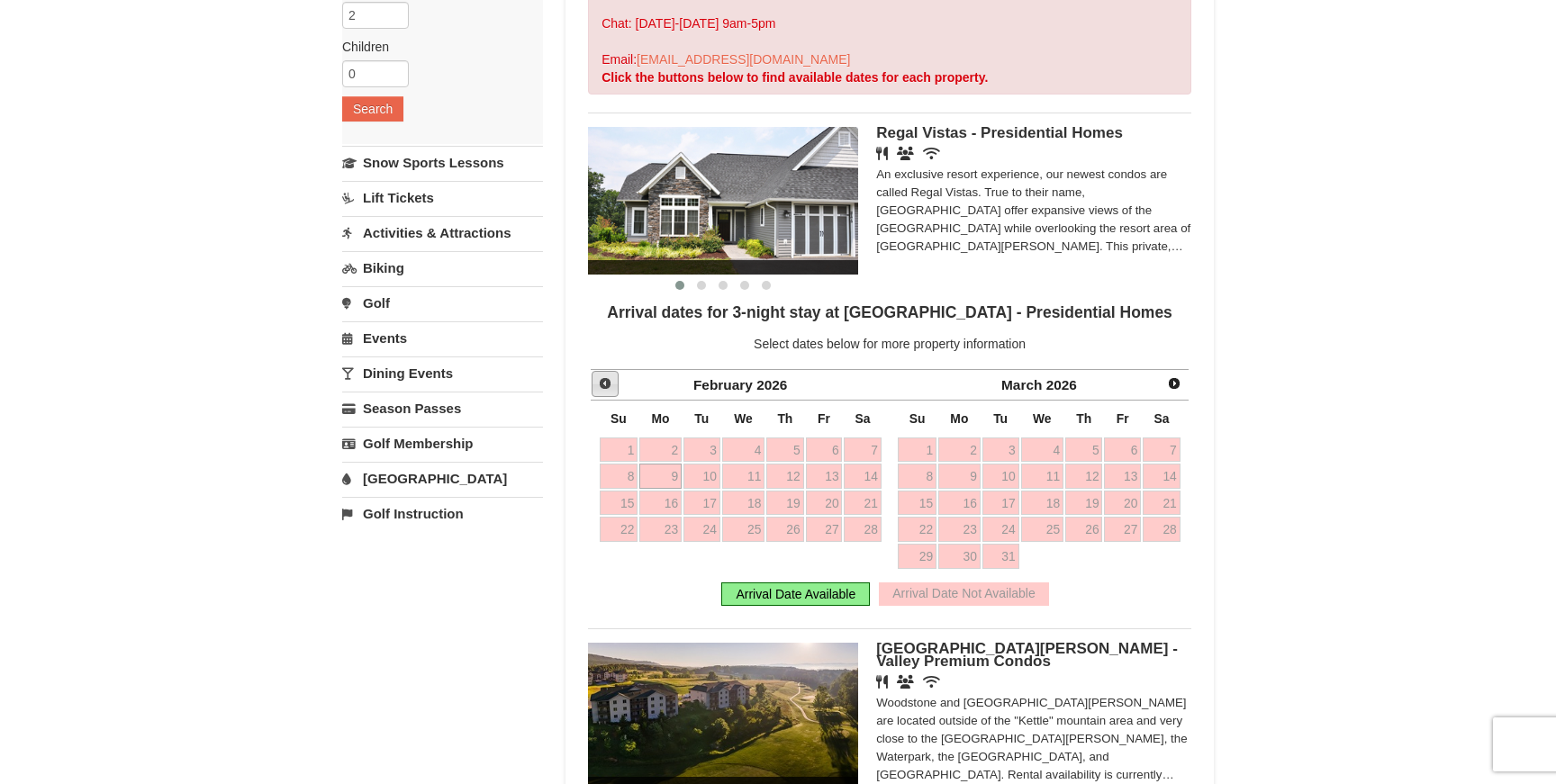
click at [600, 376] on span "Prev" at bounding box center [606, 383] width 15 height 15
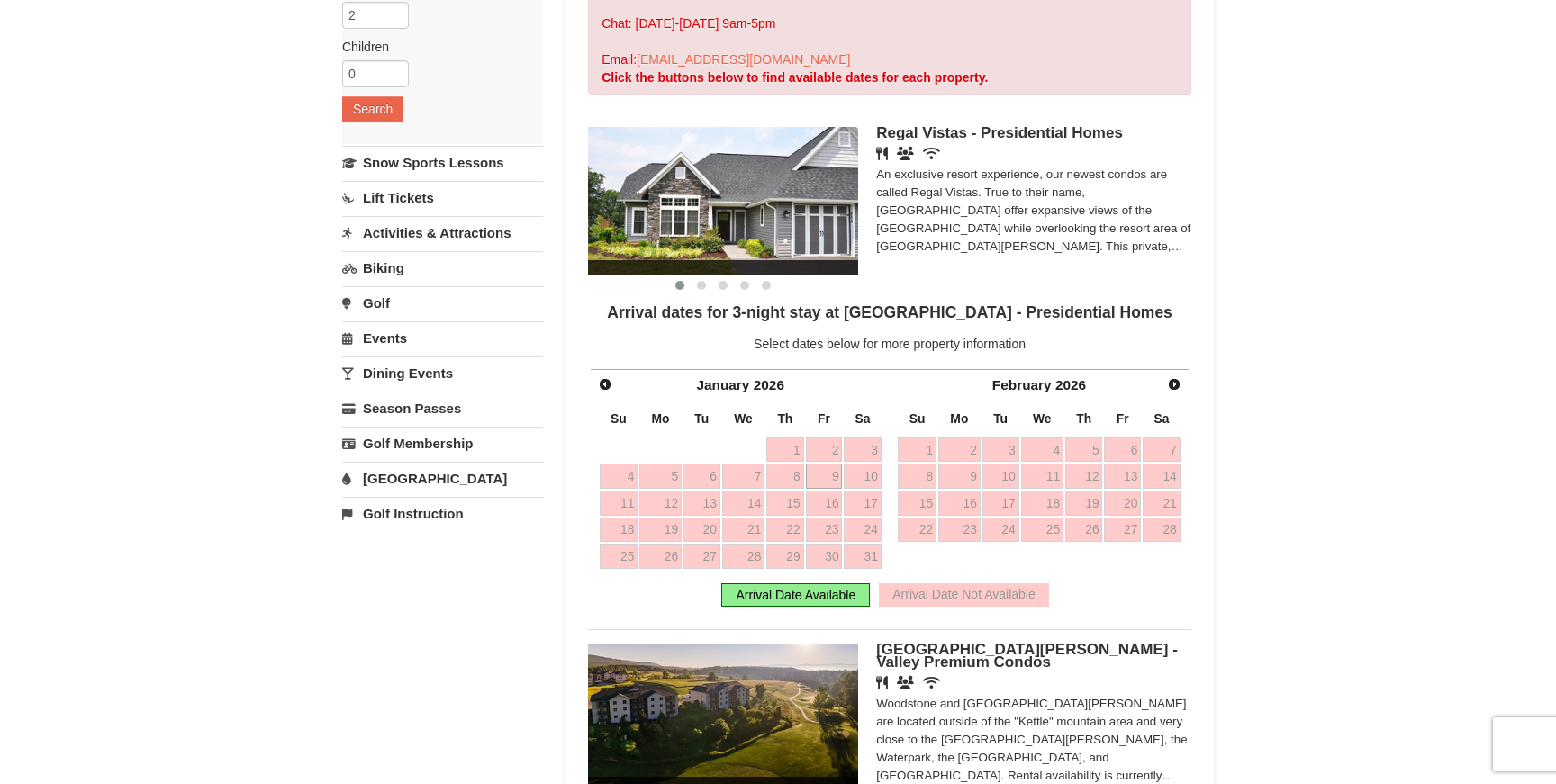
click at [848, 604] on div "Arrival Date Available" at bounding box center [796, 594] width 148 height 23
click at [608, 381] on span "Prev" at bounding box center [606, 384] width 15 height 15
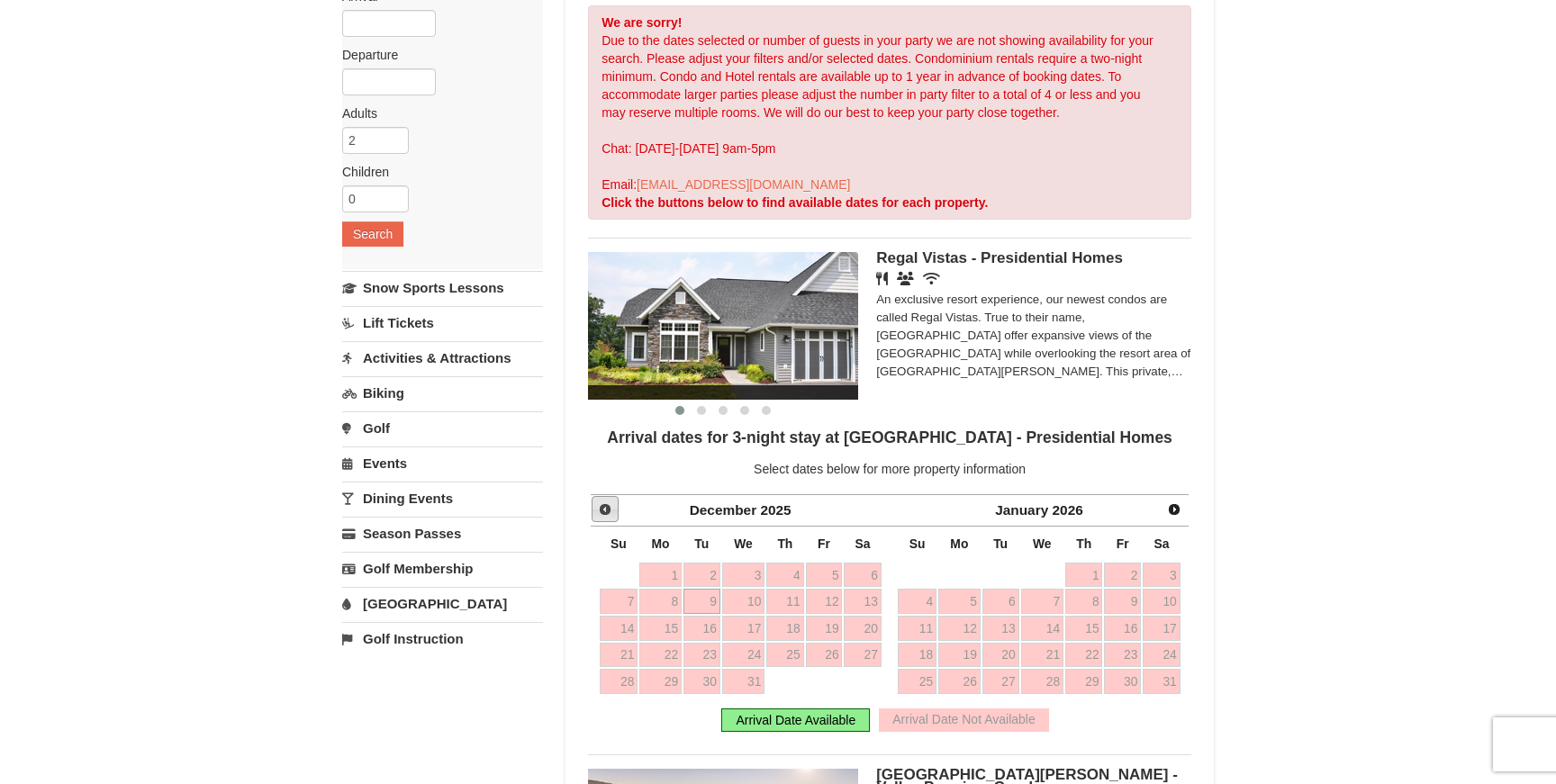
scroll to position [0, 0]
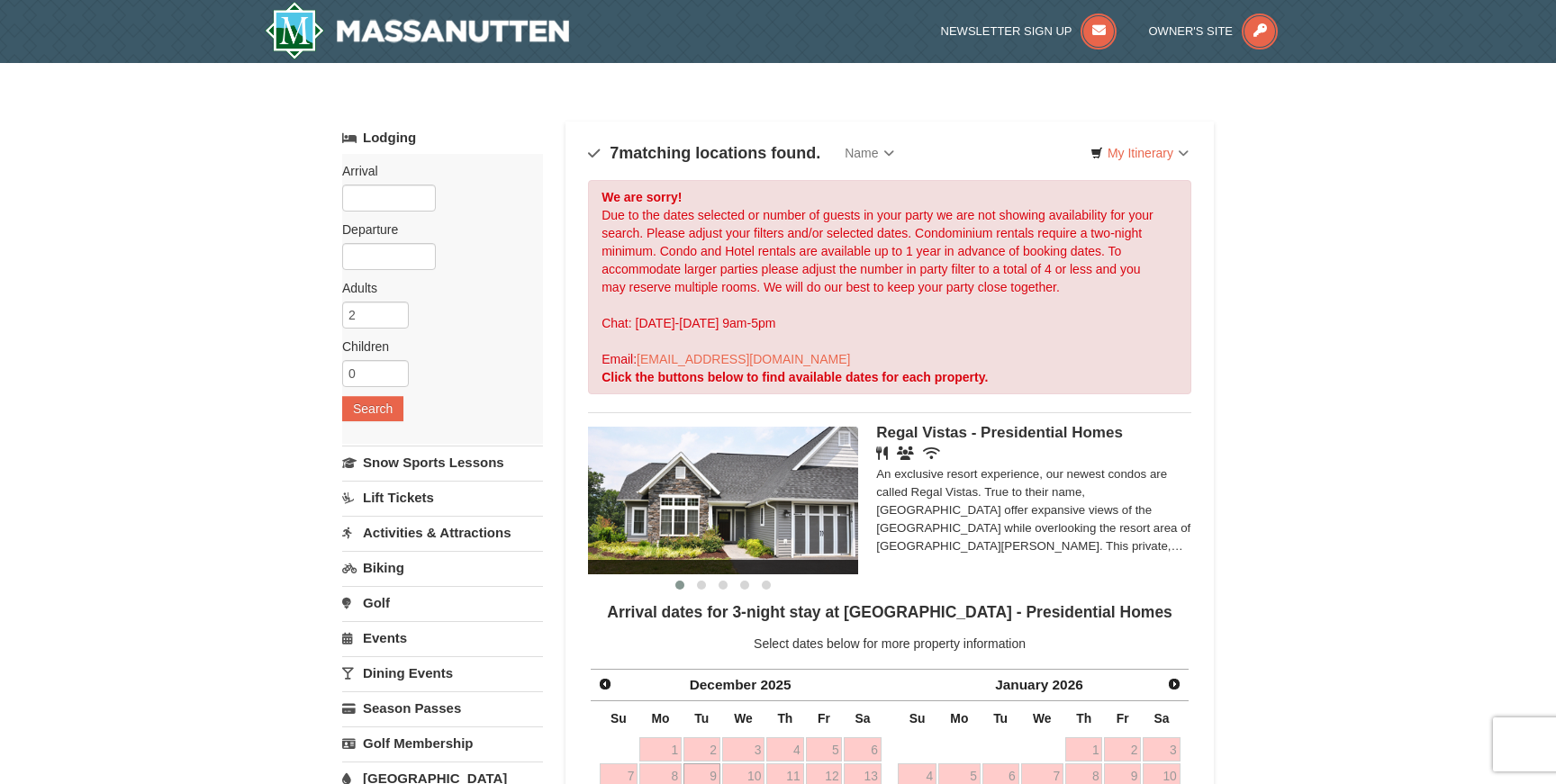
click at [438, 198] on div "Arrival Please format dates MM/DD/YYYY Please format dates MM/DD/YYYY Departure…" at bounding box center [443, 298] width 201 height 290
click at [410, 200] on input "text" at bounding box center [389, 197] width 94 height 27
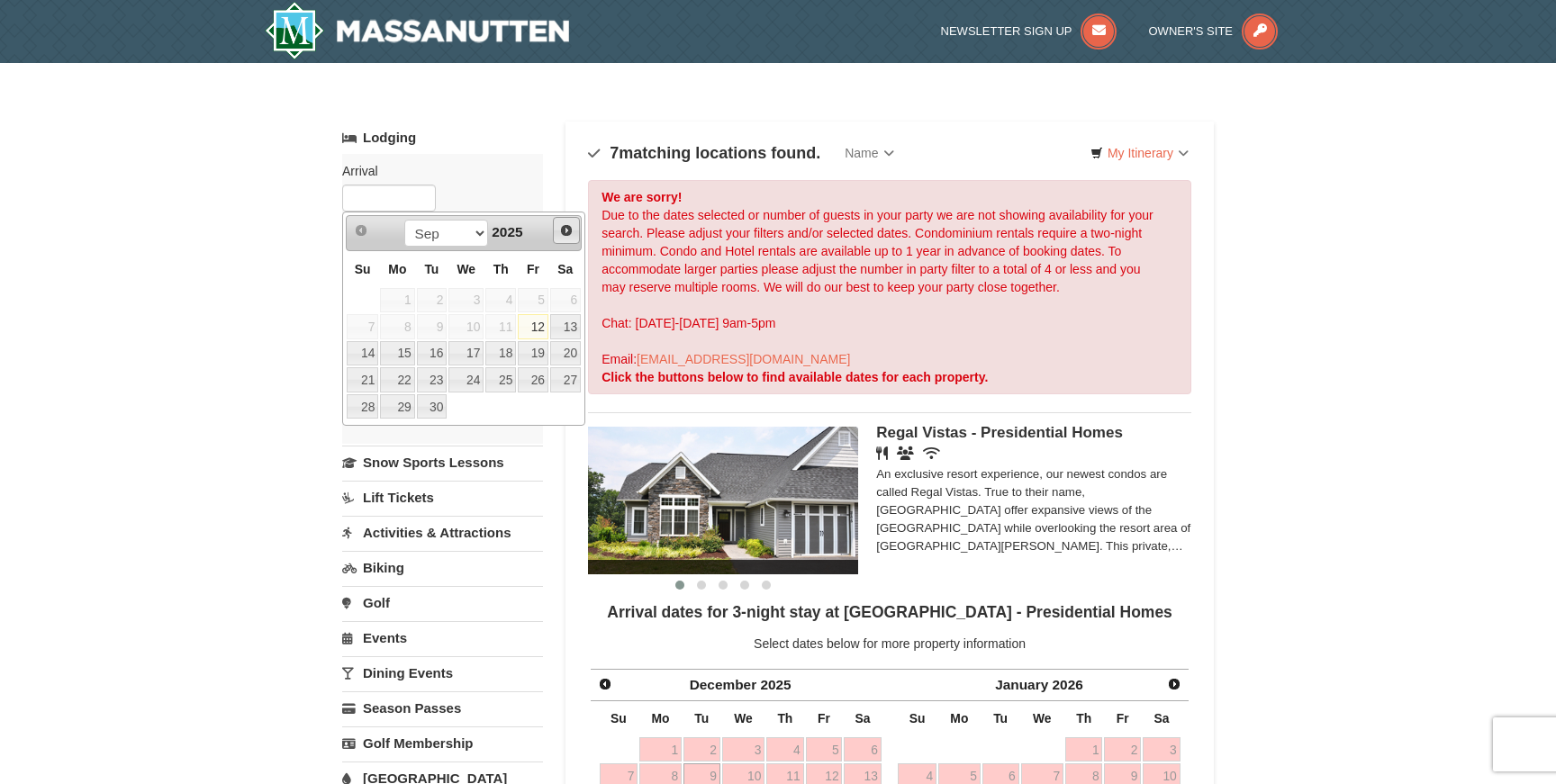
click at [571, 228] on span "Next" at bounding box center [567, 230] width 15 height 15
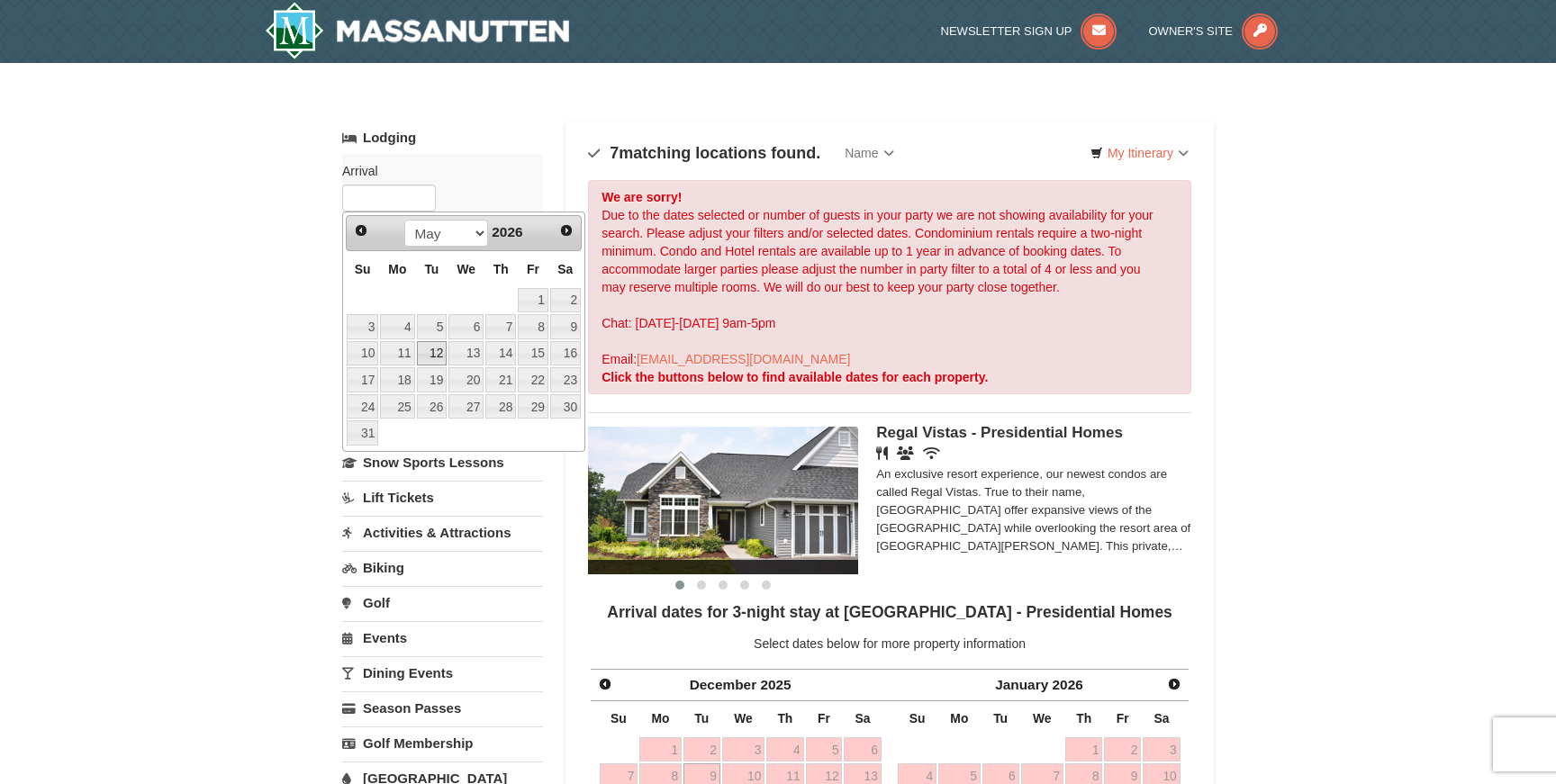
click at [428, 346] on link "12" at bounding box center [432, 354] width 31 height 25
type input "05/12/2026"
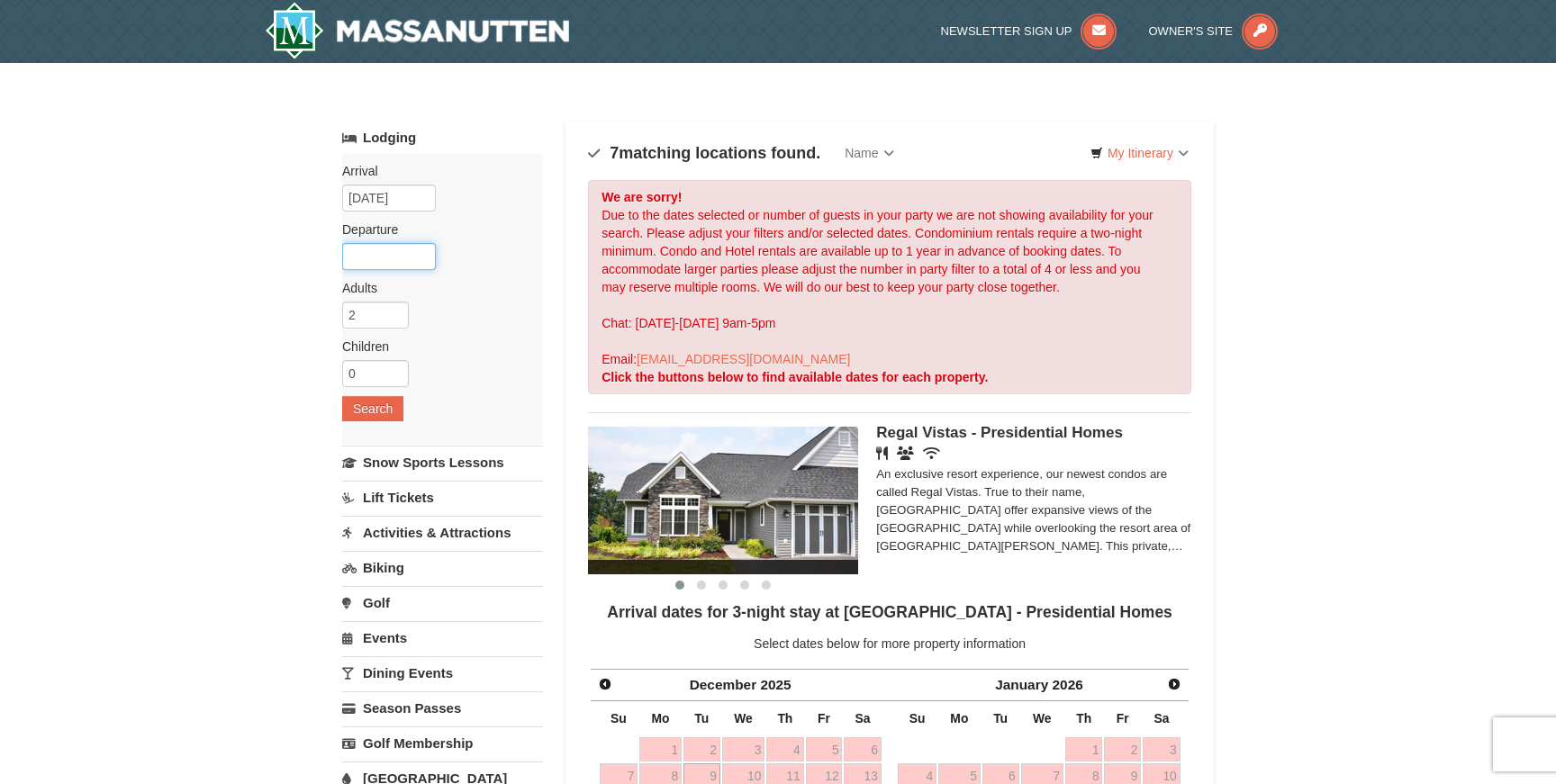
click at [383, 260] on input "text" at bounding box center [389, 256] width 94 height 27
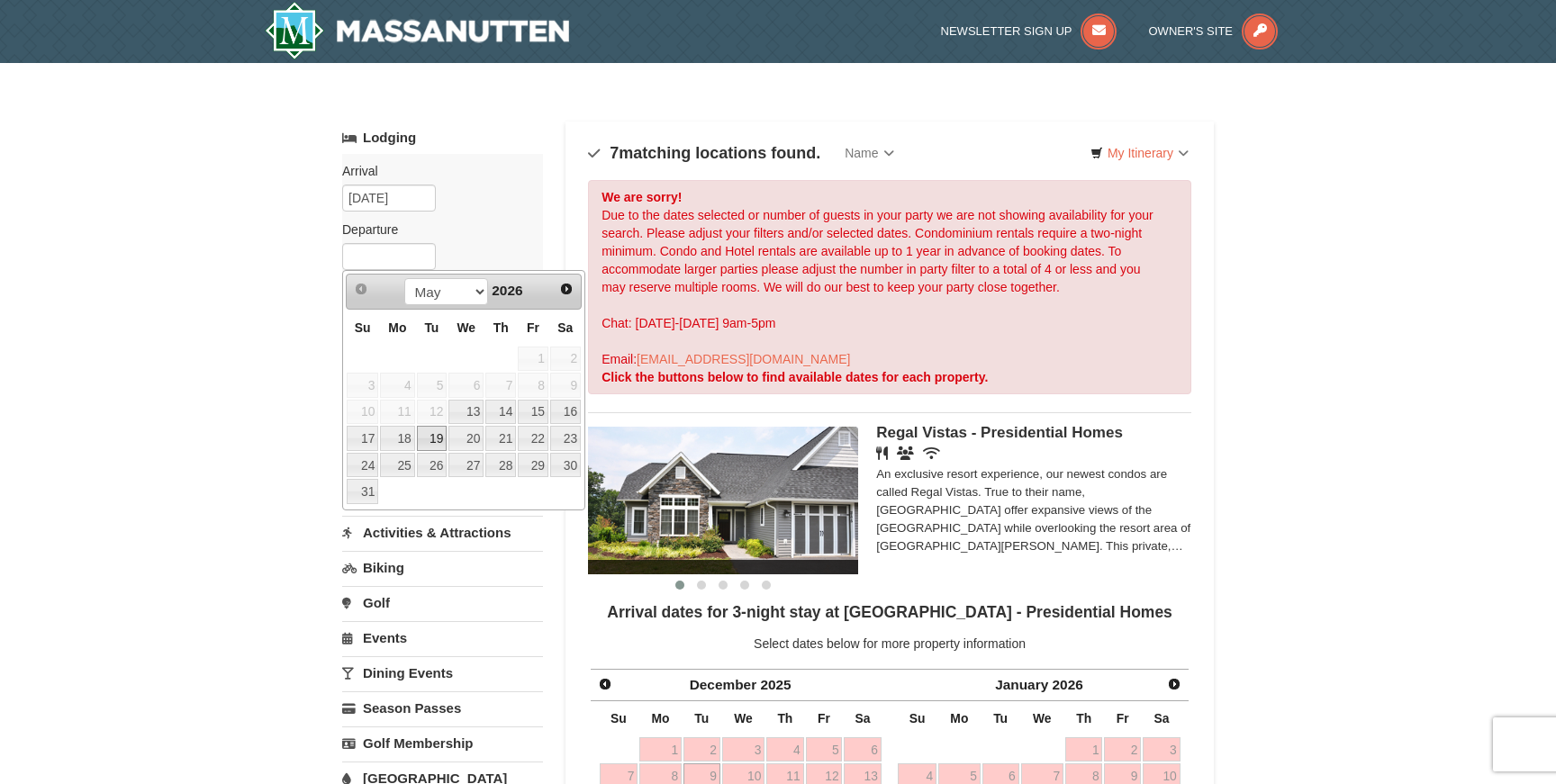
click at [420, 437] on link "19" at bounding box center [432, 438] width 31 height 25
type input "05/19/2026"
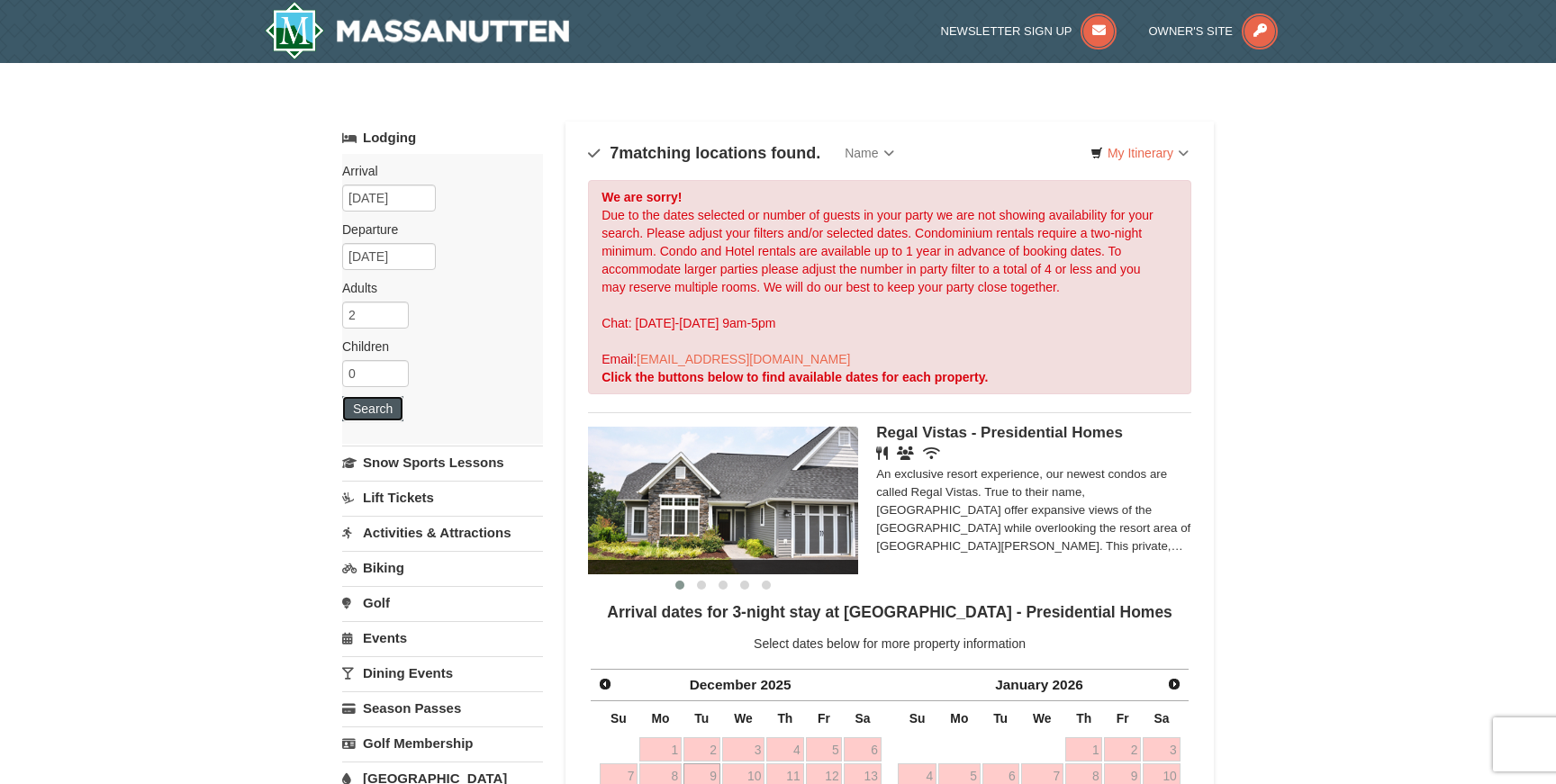
click at [365, 411] on button "Search" at bounding box center [373, 408] width 61 height 25
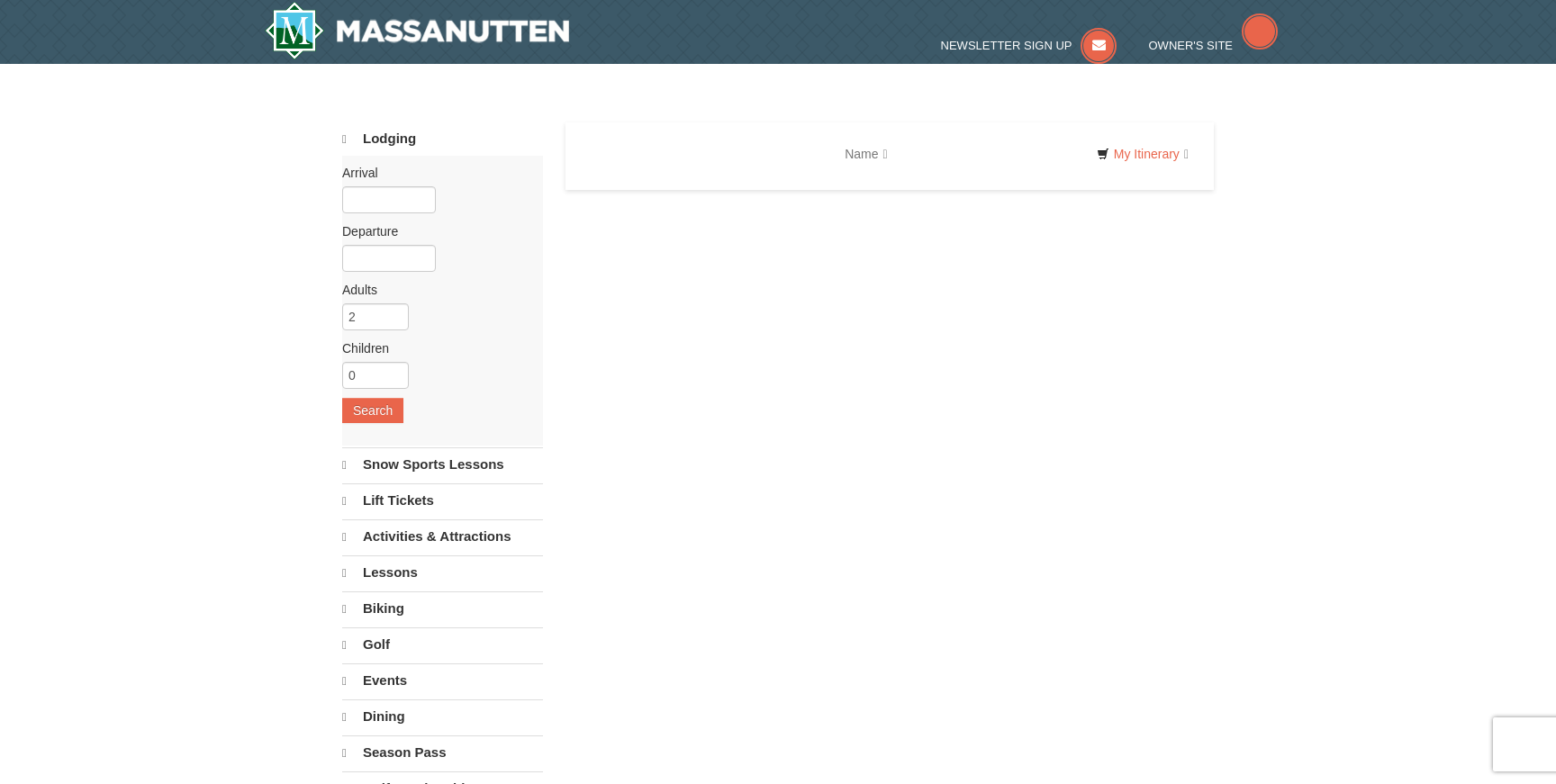
select select "9"
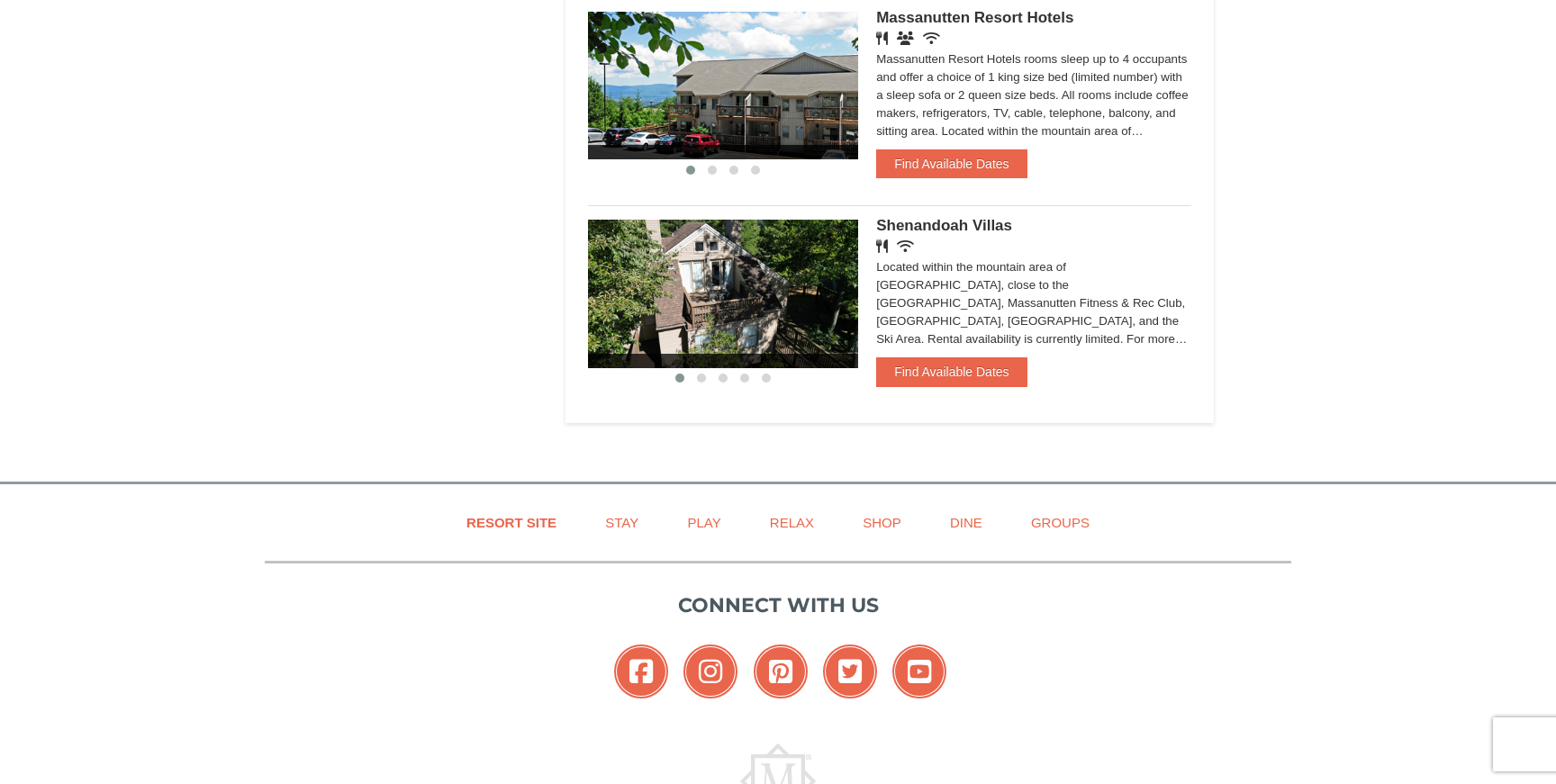
scroll to position [1623, 0]
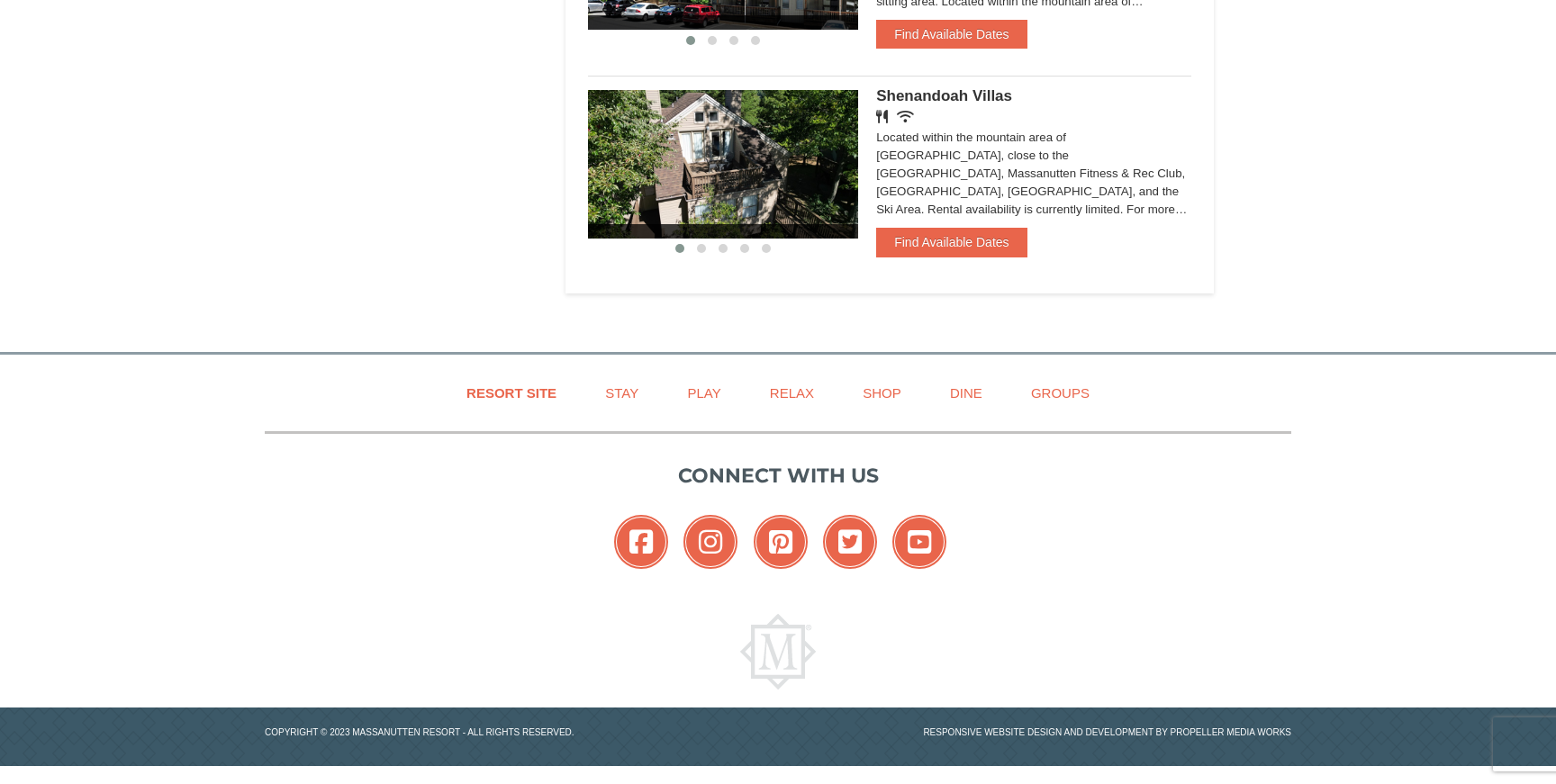
click at [906, 468] on div "Connect with us Facebook Instagram Pinterest Twitter YouTube" at bounding box center [778, 519] width 1027 height 171
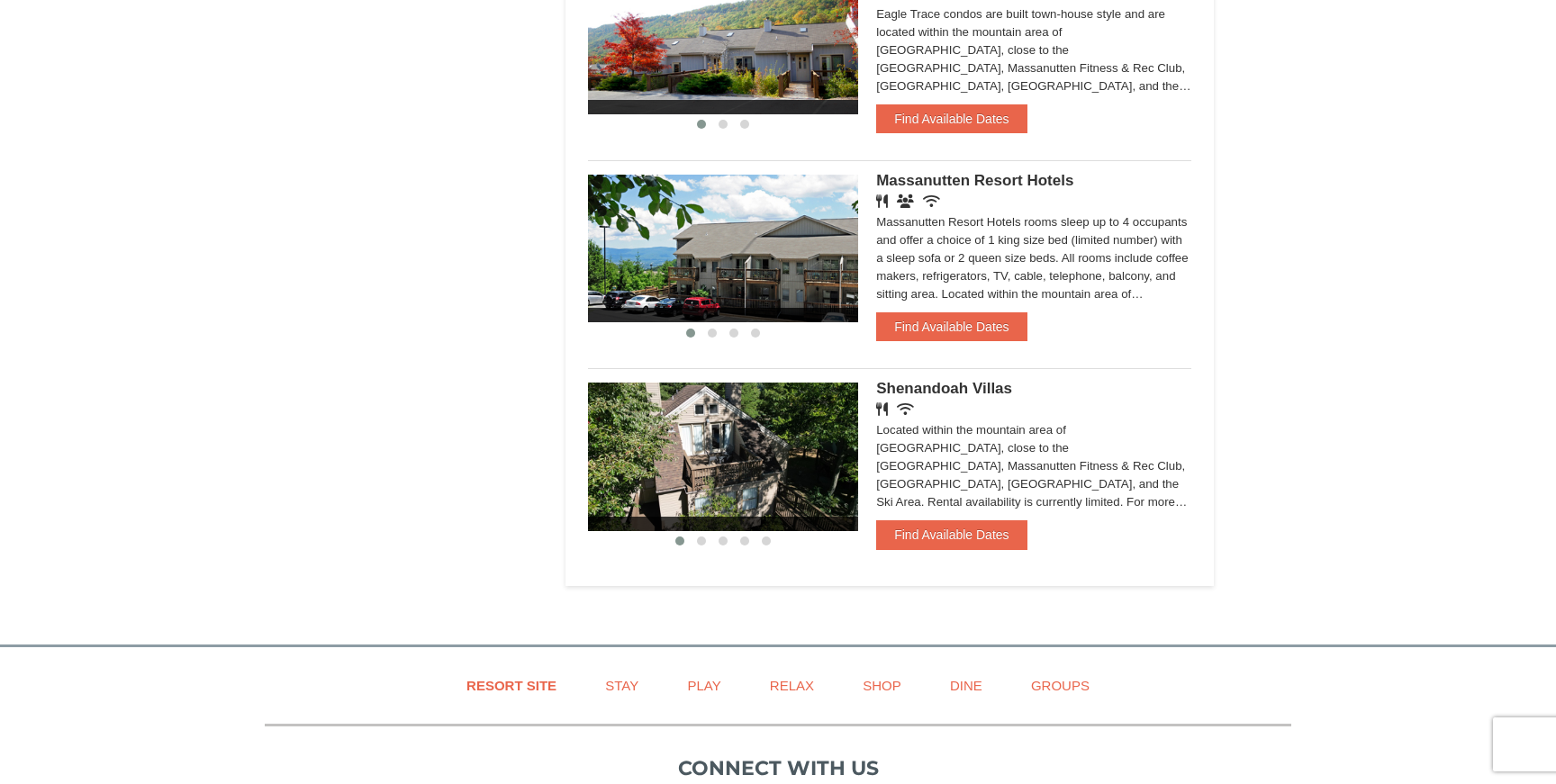
scroll to position [1248, 0]
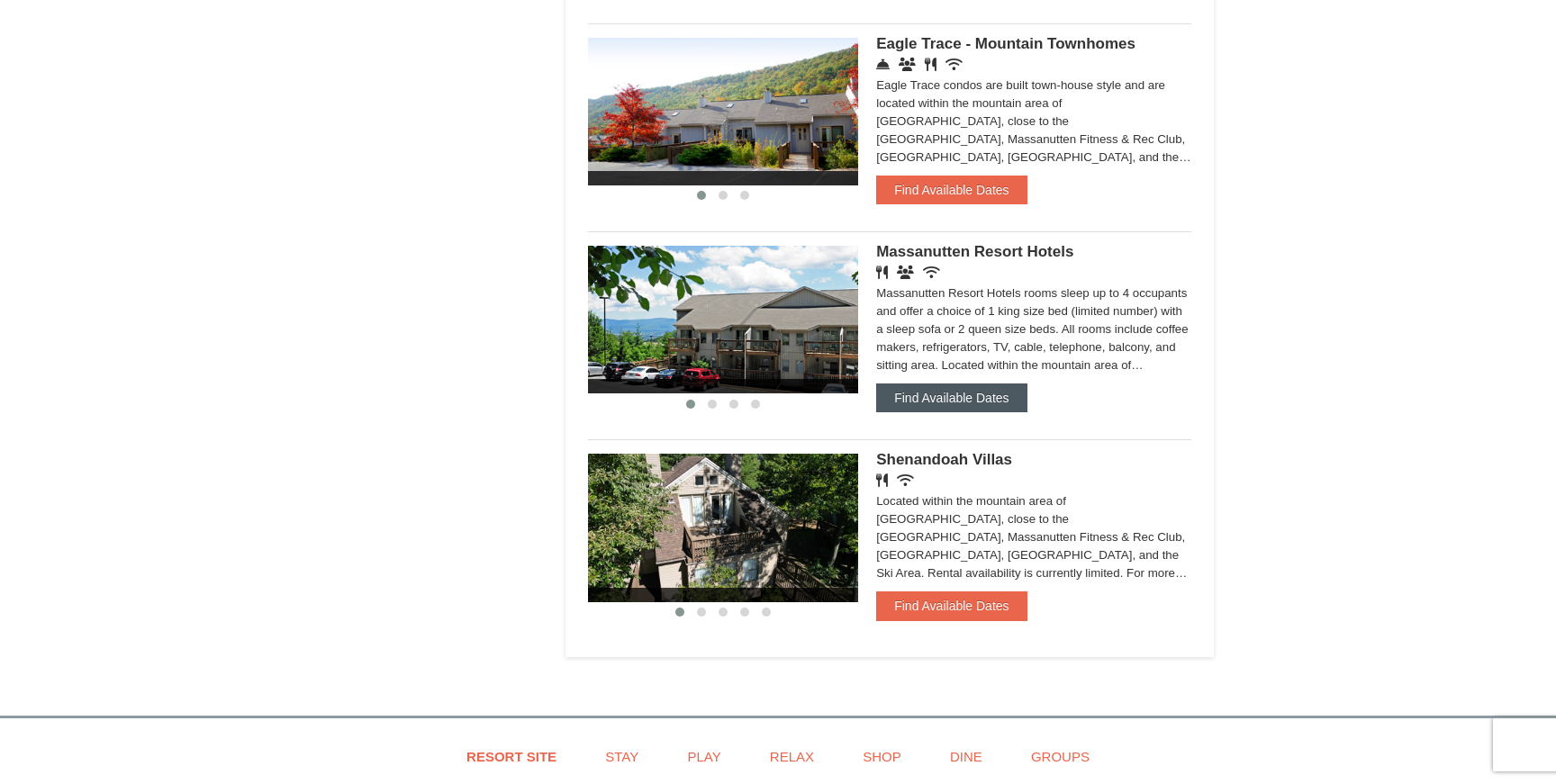
click at [950, 412] on button "Find Available Dates" at bounding box center [951, 397] width 150 height 29
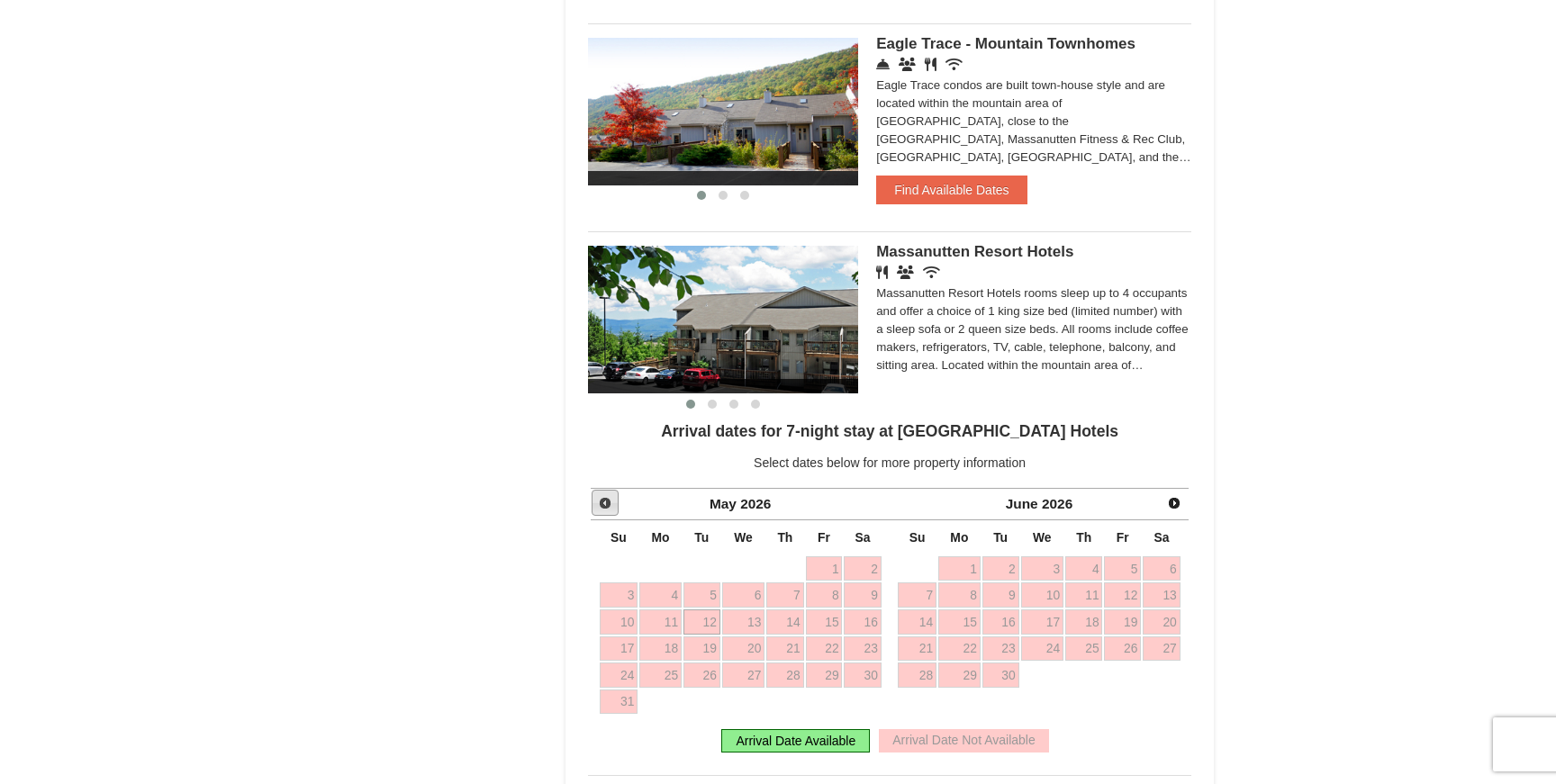
click at [609, 506] on span "Prev" at bounding box center [606, 504] width 15 height 15
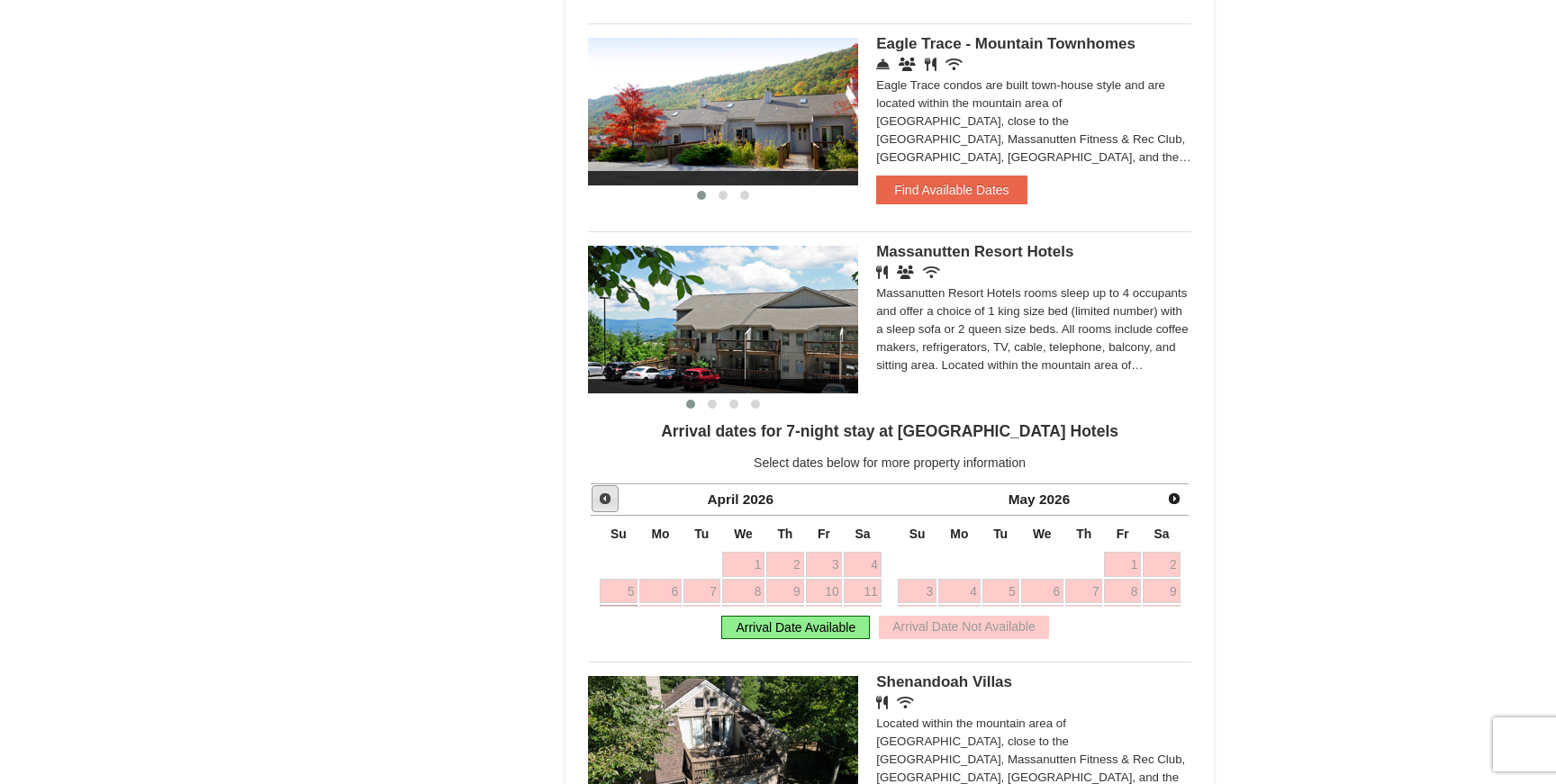
click at [609, 505] on span "Prev" at bounding box center [606, 499] width 15 height 15
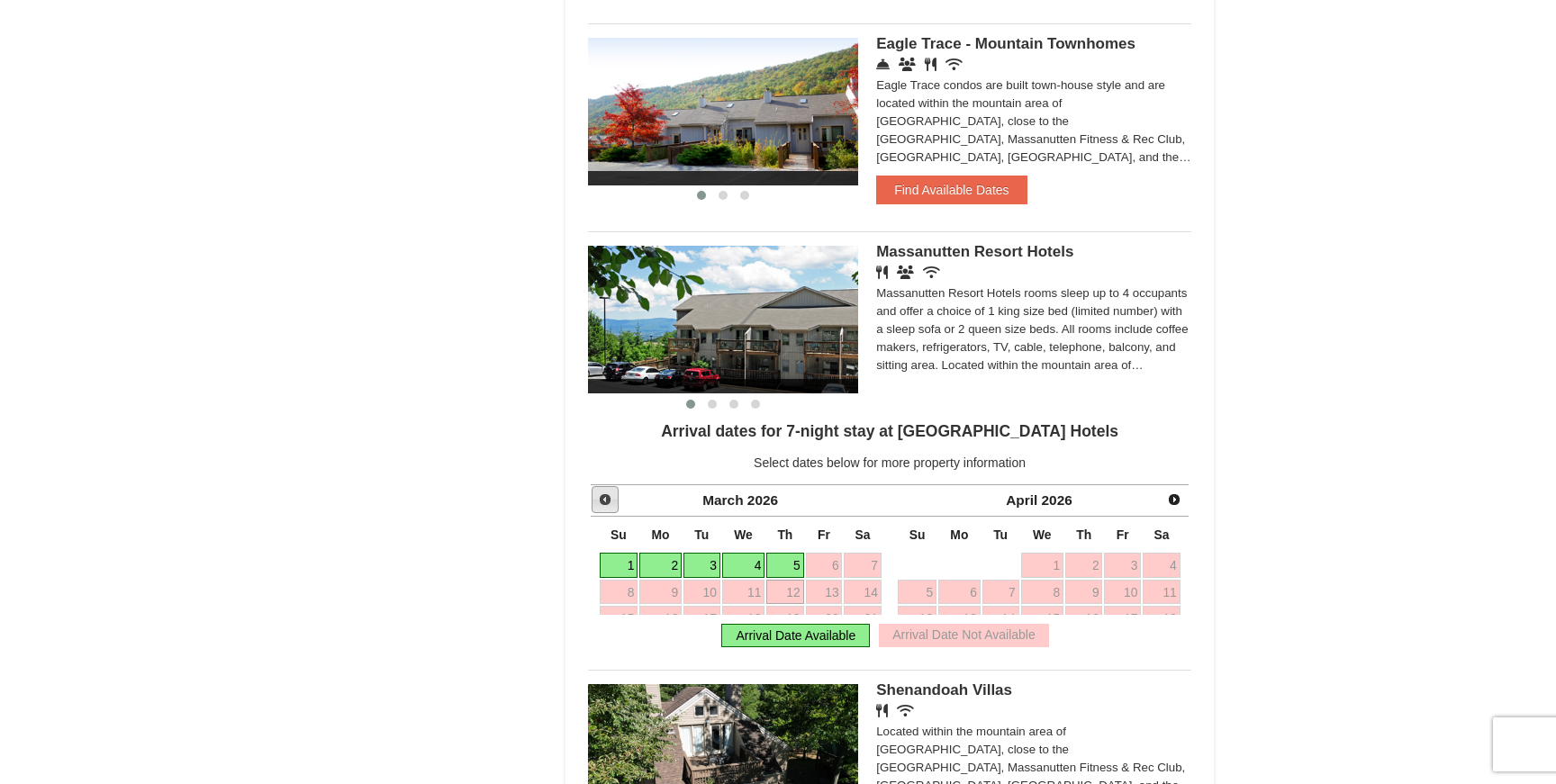
click at [609, 506] on span "Prev" at bounding box center [606, 500] width 15 height 15
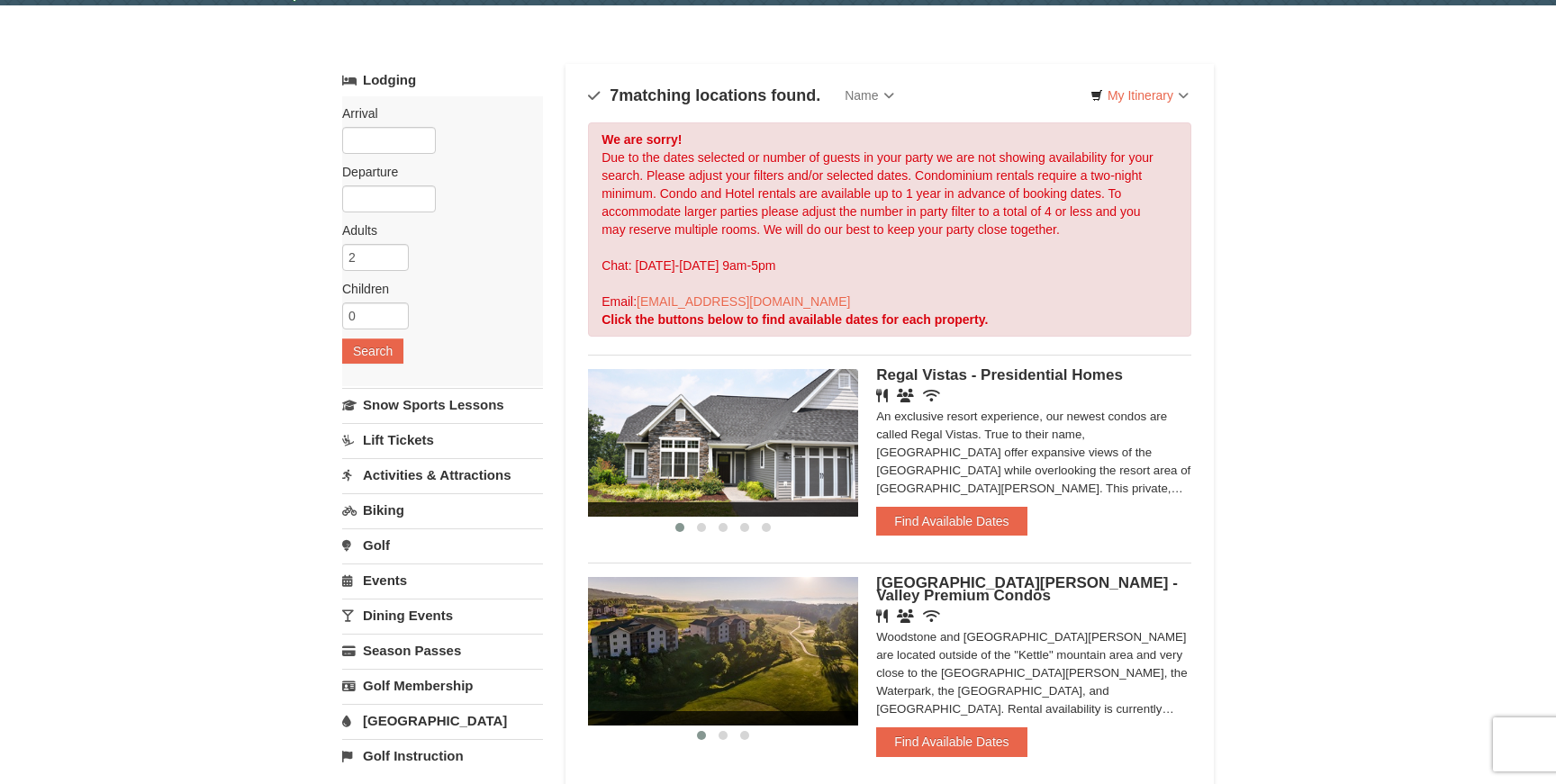
scroll to position [0, 0]
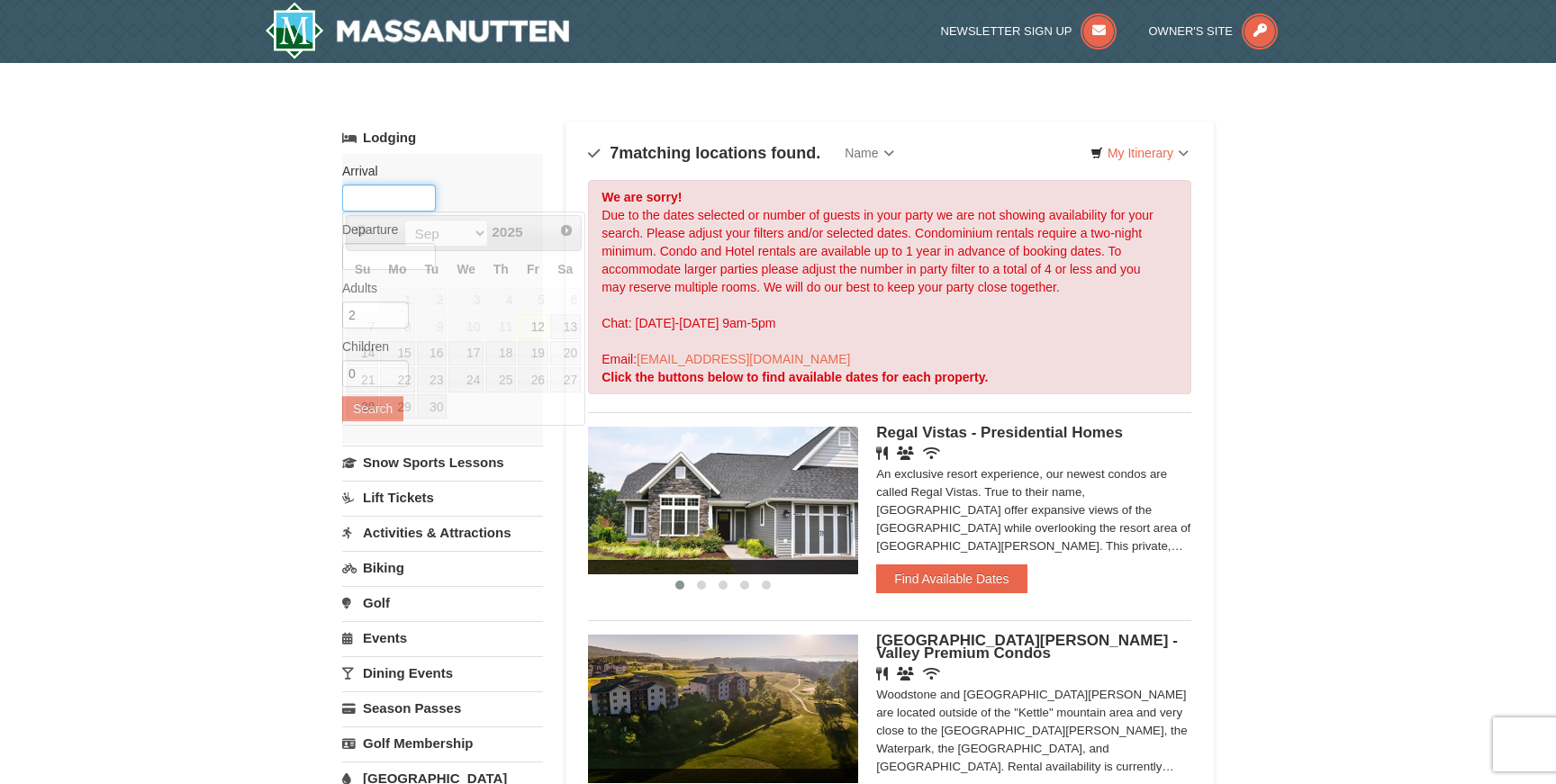
click at [386, 183] on div "Arrival Please format dates MM/DD/YYYY Please format dates MM/DD/YYYY Departure…" at bounding box center [443, 298] width 201 height 290
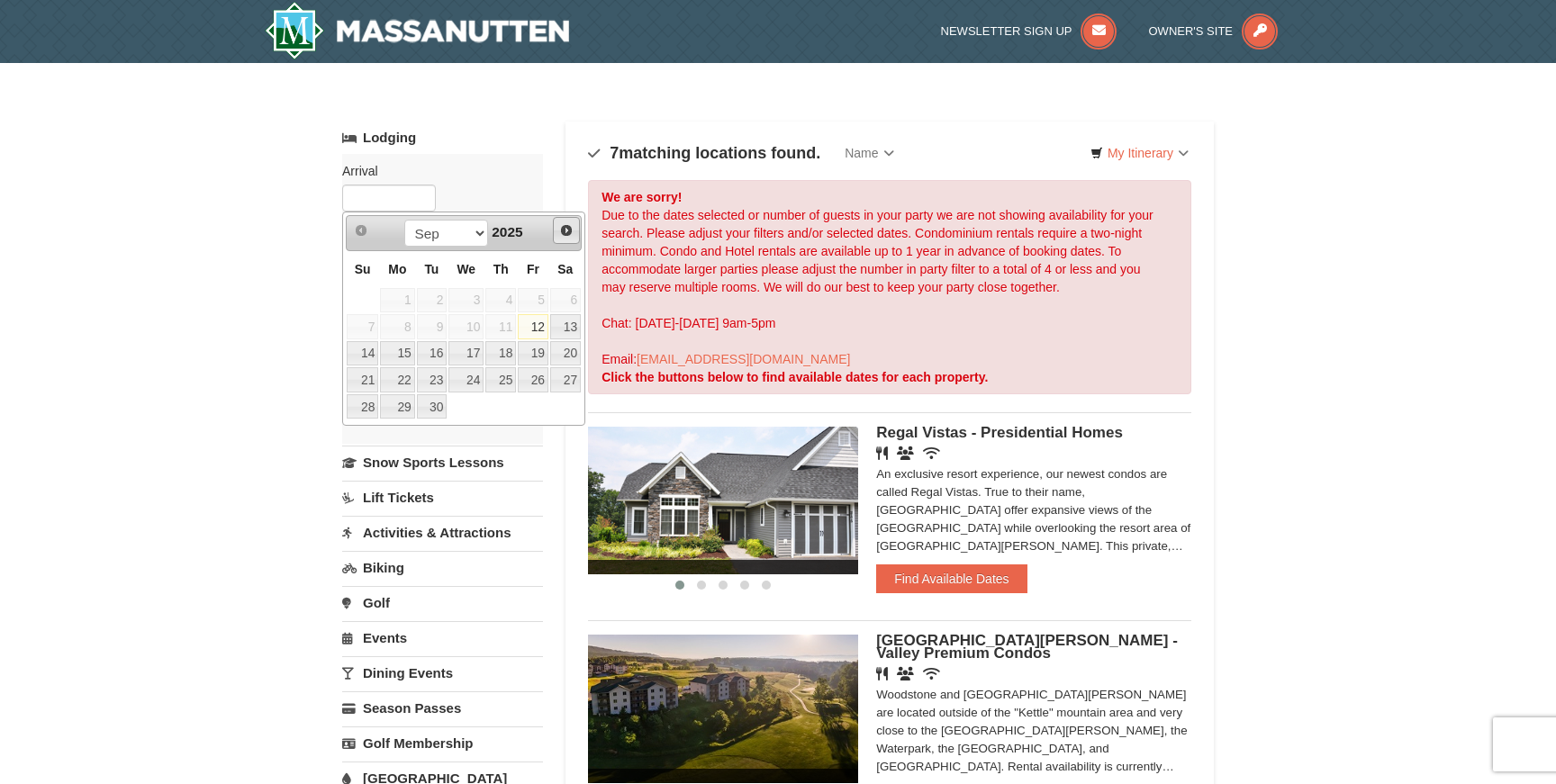
click at [567, 232] on span "Next" at bounding box center [567, 230] width 15 height 15
click at [506, 355] on link "19" at bounding box center [500, 354] width 31 height 25
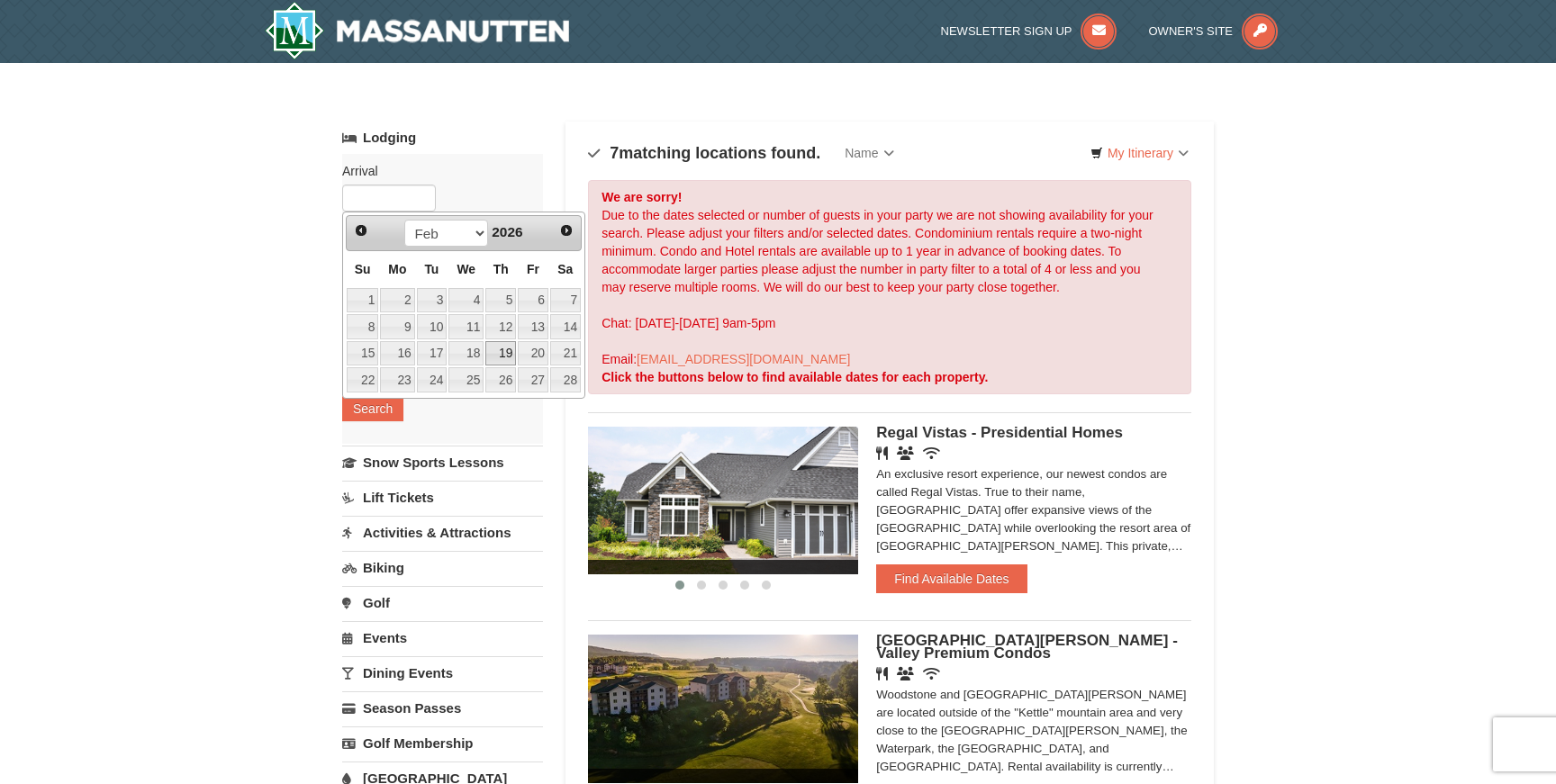
type input "[DATE]"
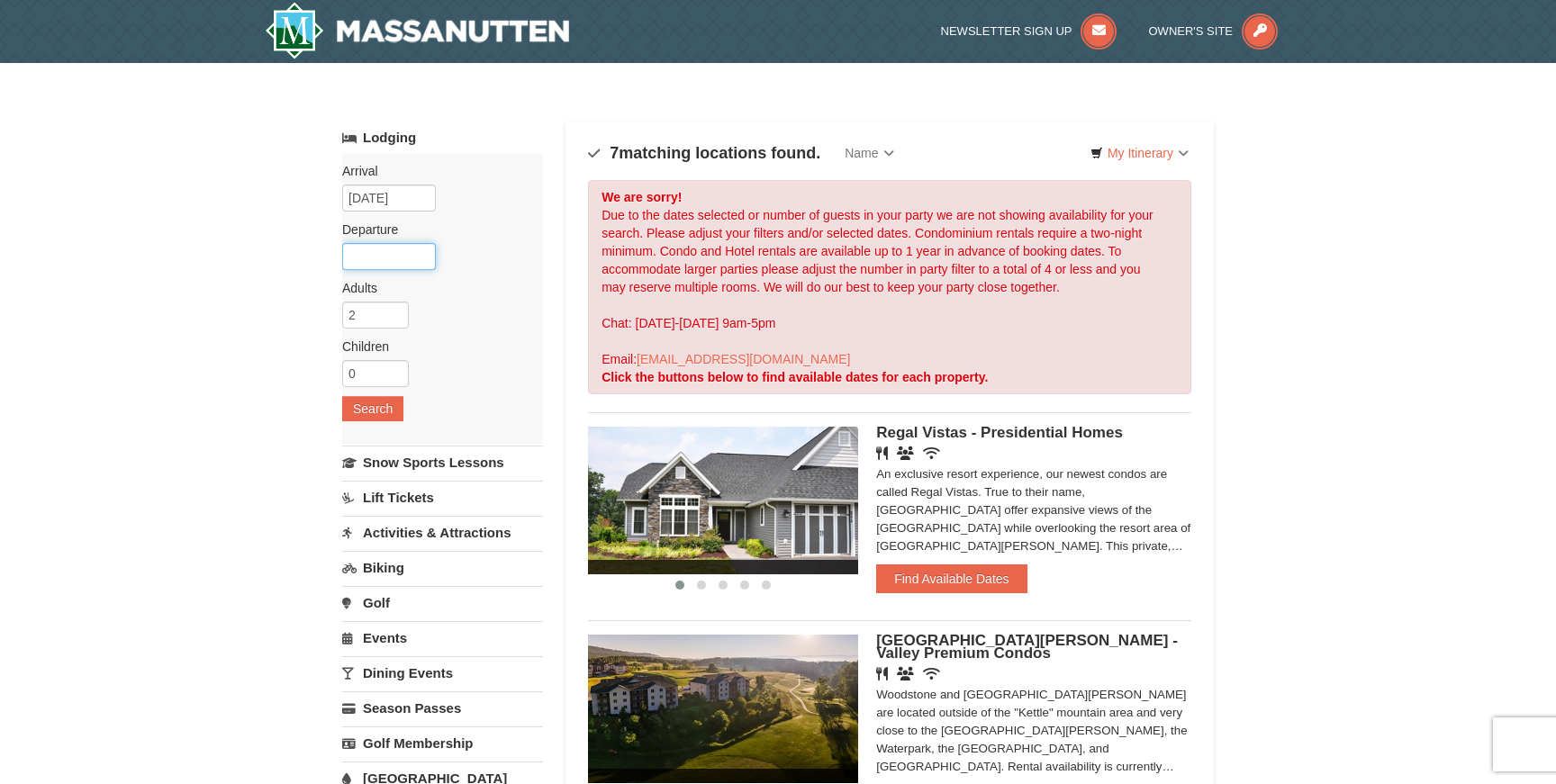
click at [367, 247] on input "text" at bounding box center [389, 256] width 94 height 27
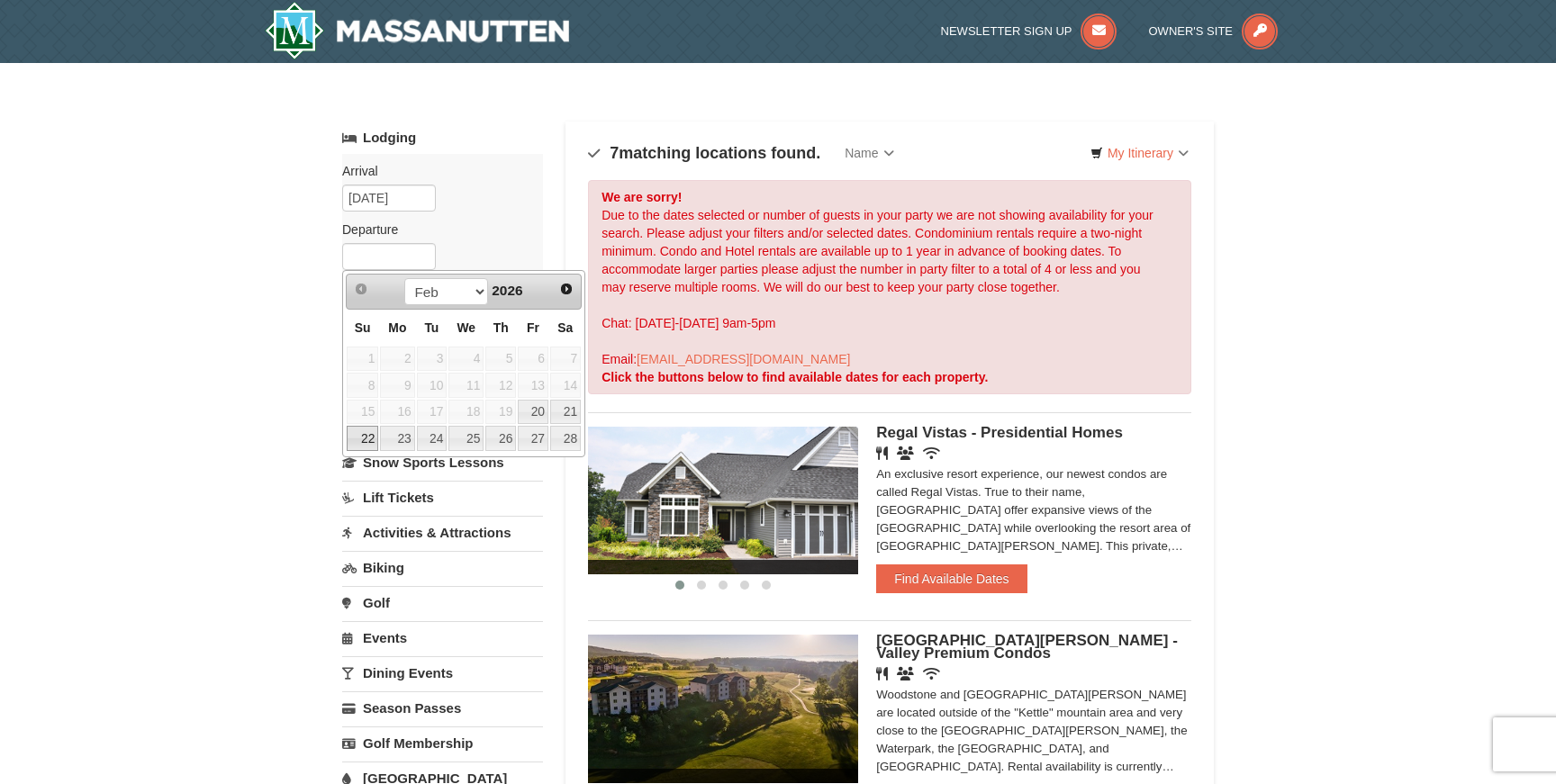
click at [366, 445] on link "22" at bounding box center [362, 438] width 31 height 25
type input "[DATE]"
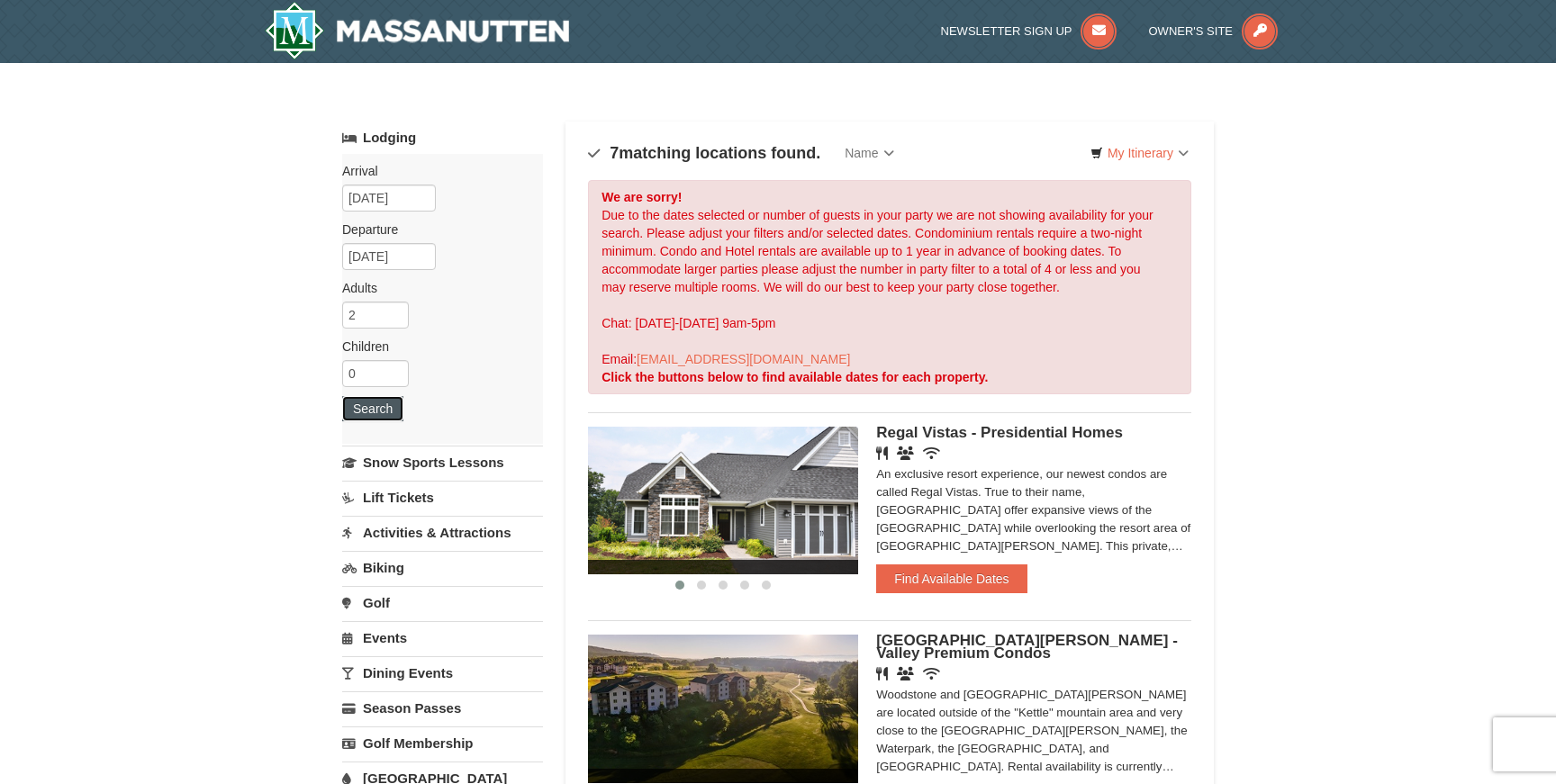
click at [383, 415] on button "Search" at bounding box center [373, 408] width 61 height 25
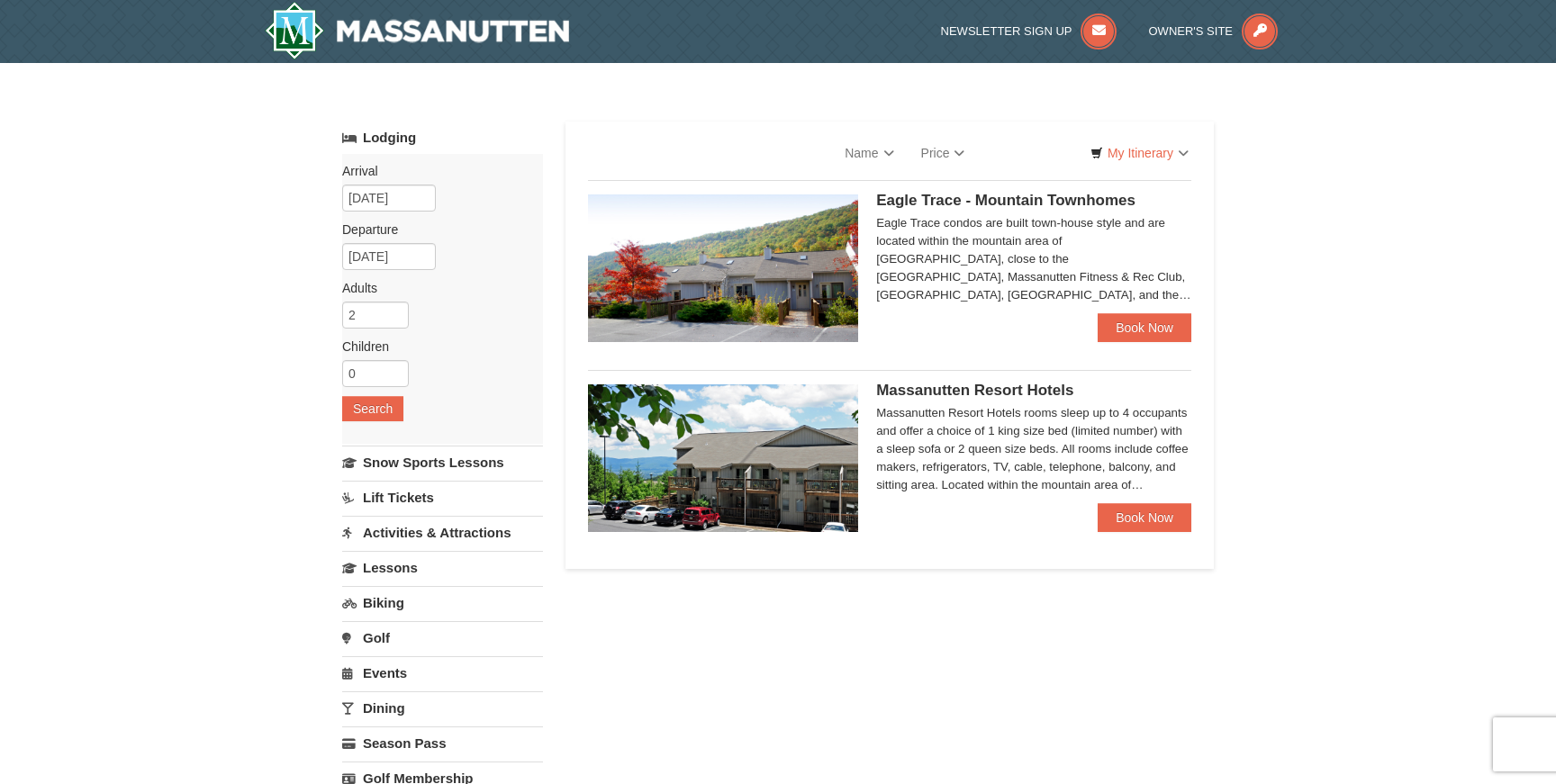
select select "9"
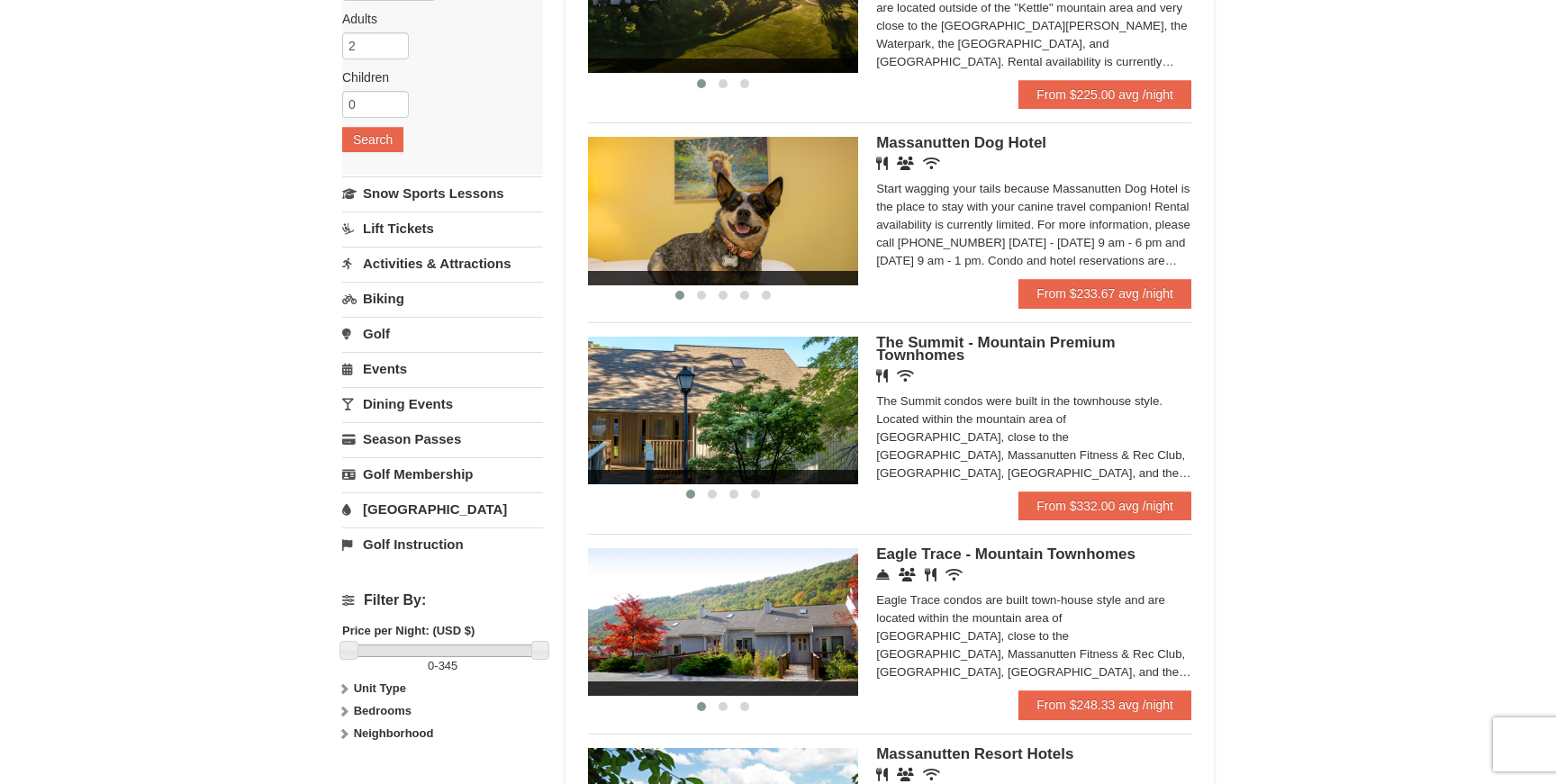
scroll to position [42, 0]
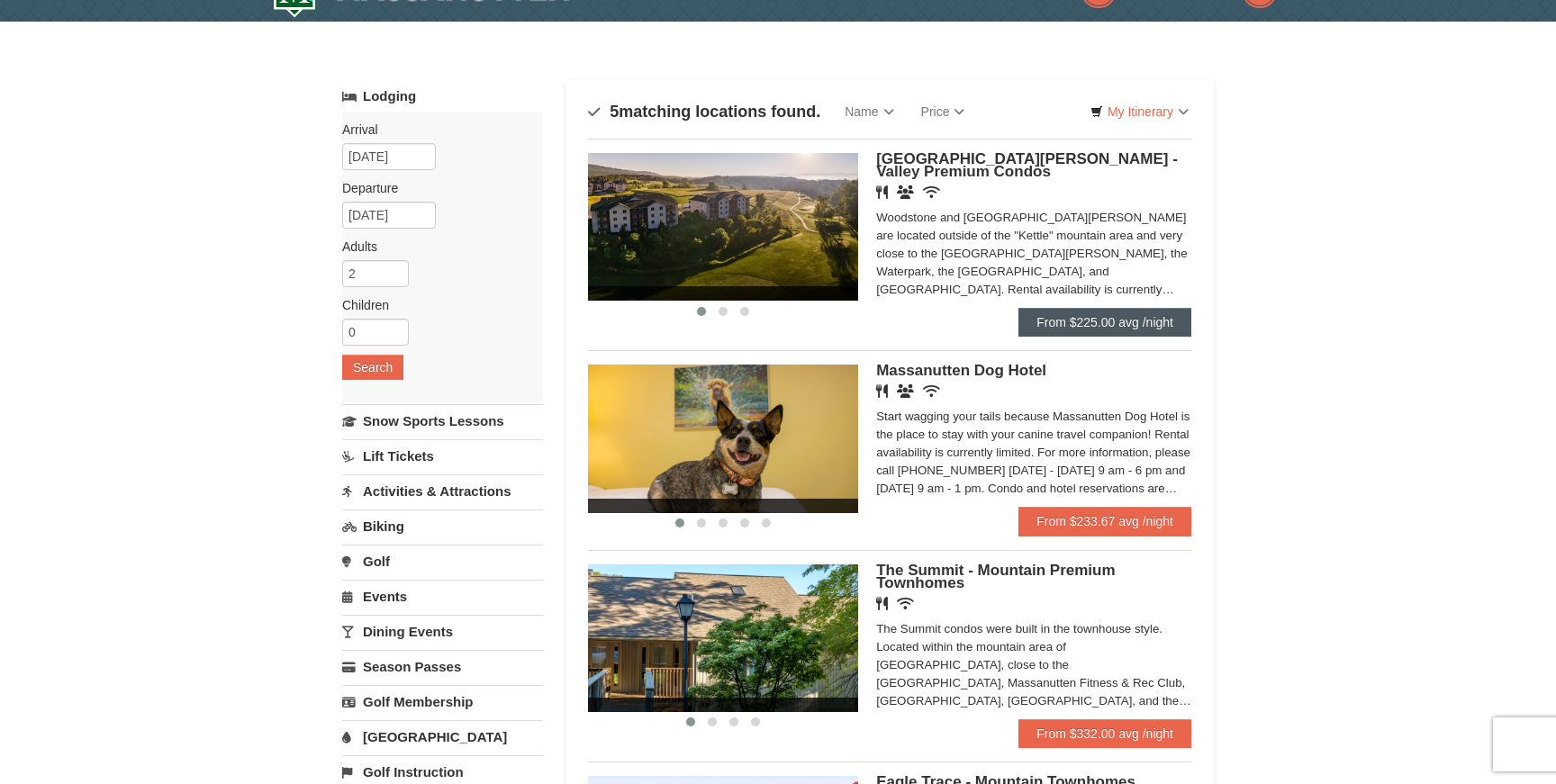
click at [1111, 326] on link "From $225.00 avg /night" at bounding box center [1105, 322] width 173 height 29
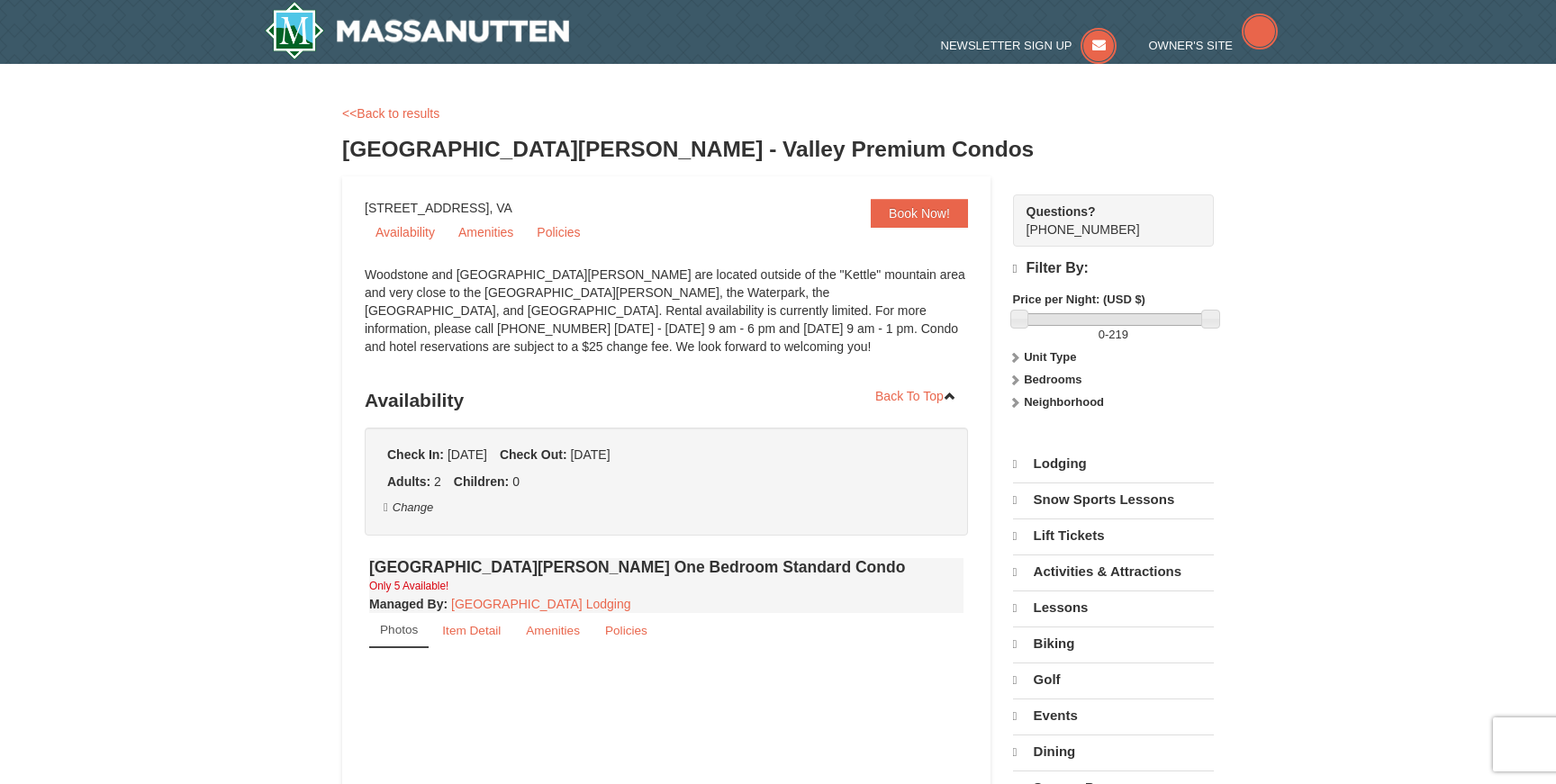
select select "9"
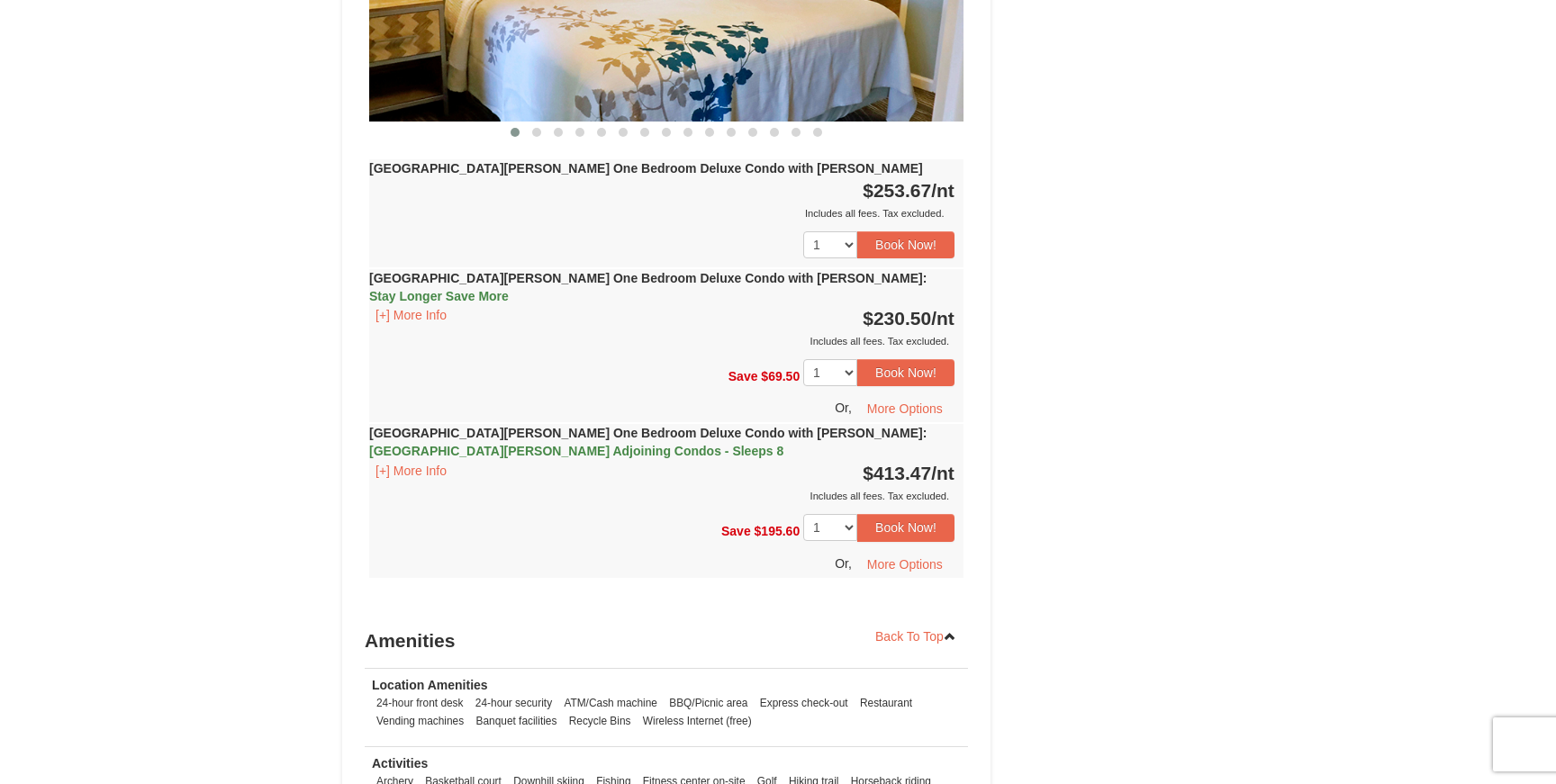
scroll to position [1869, 0]
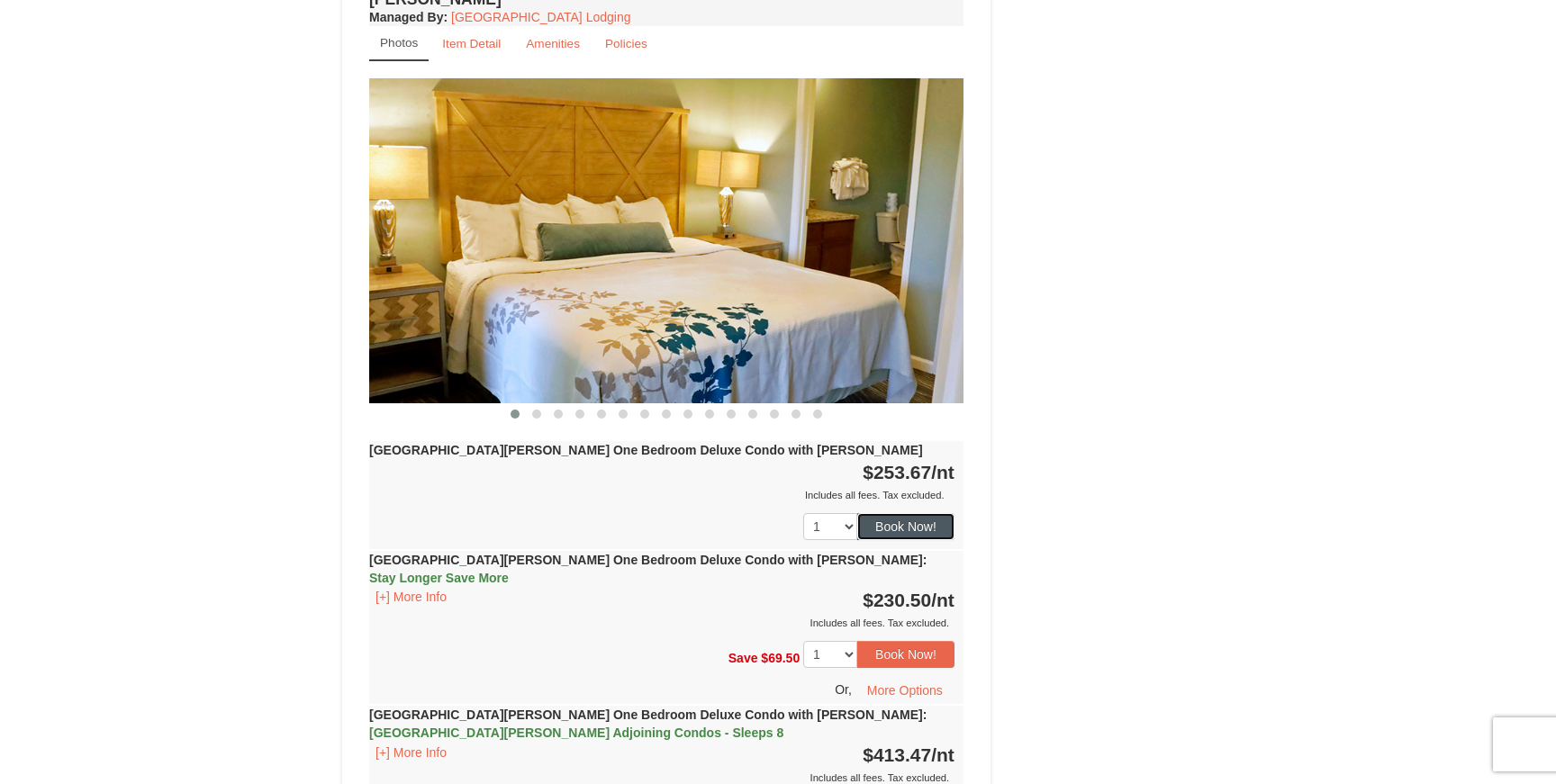
click at [920, 513] on button "Book Now!" at bounding box center [906, 526] width 97 height 27
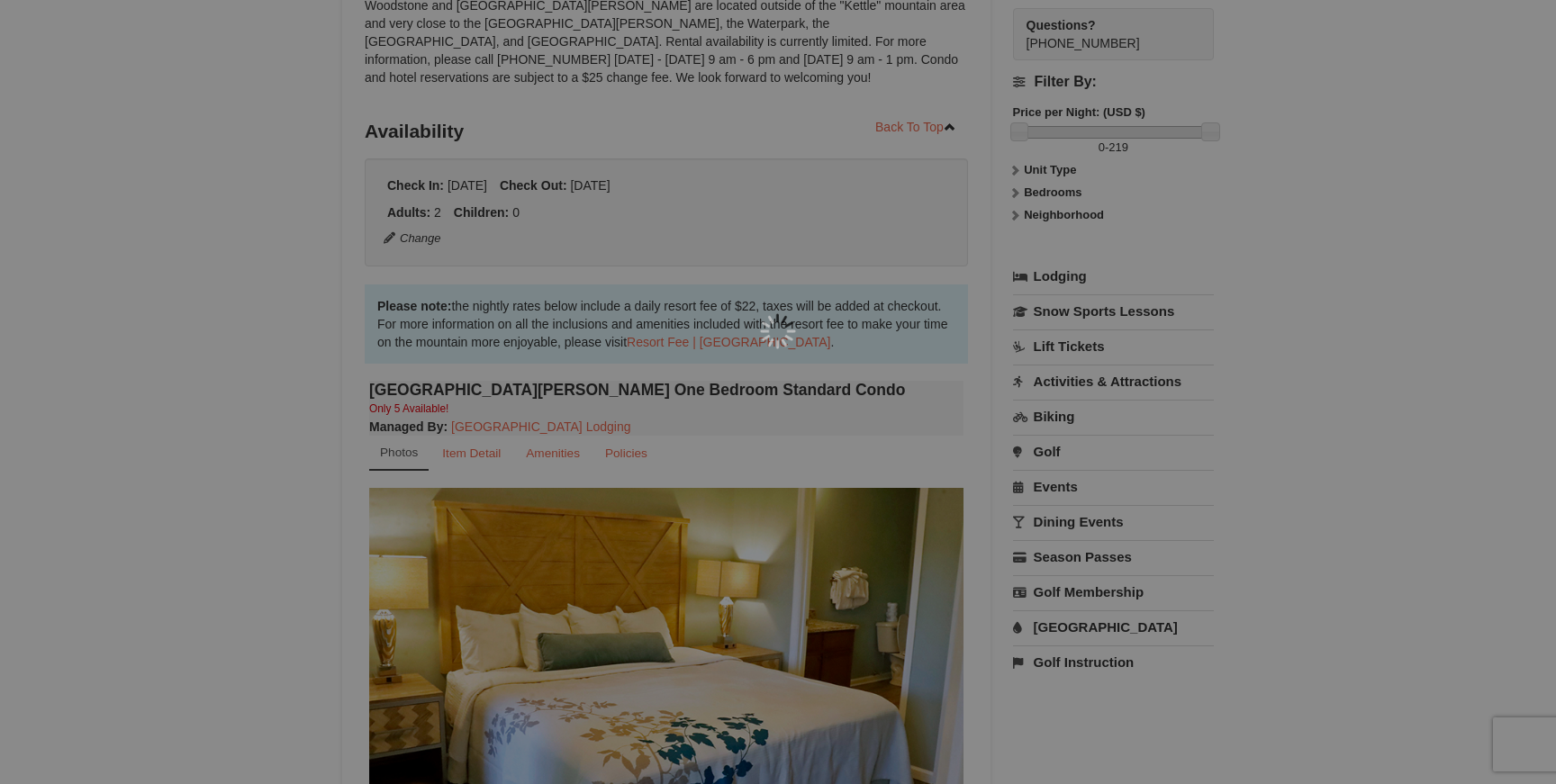
scroll to position [176, 0]
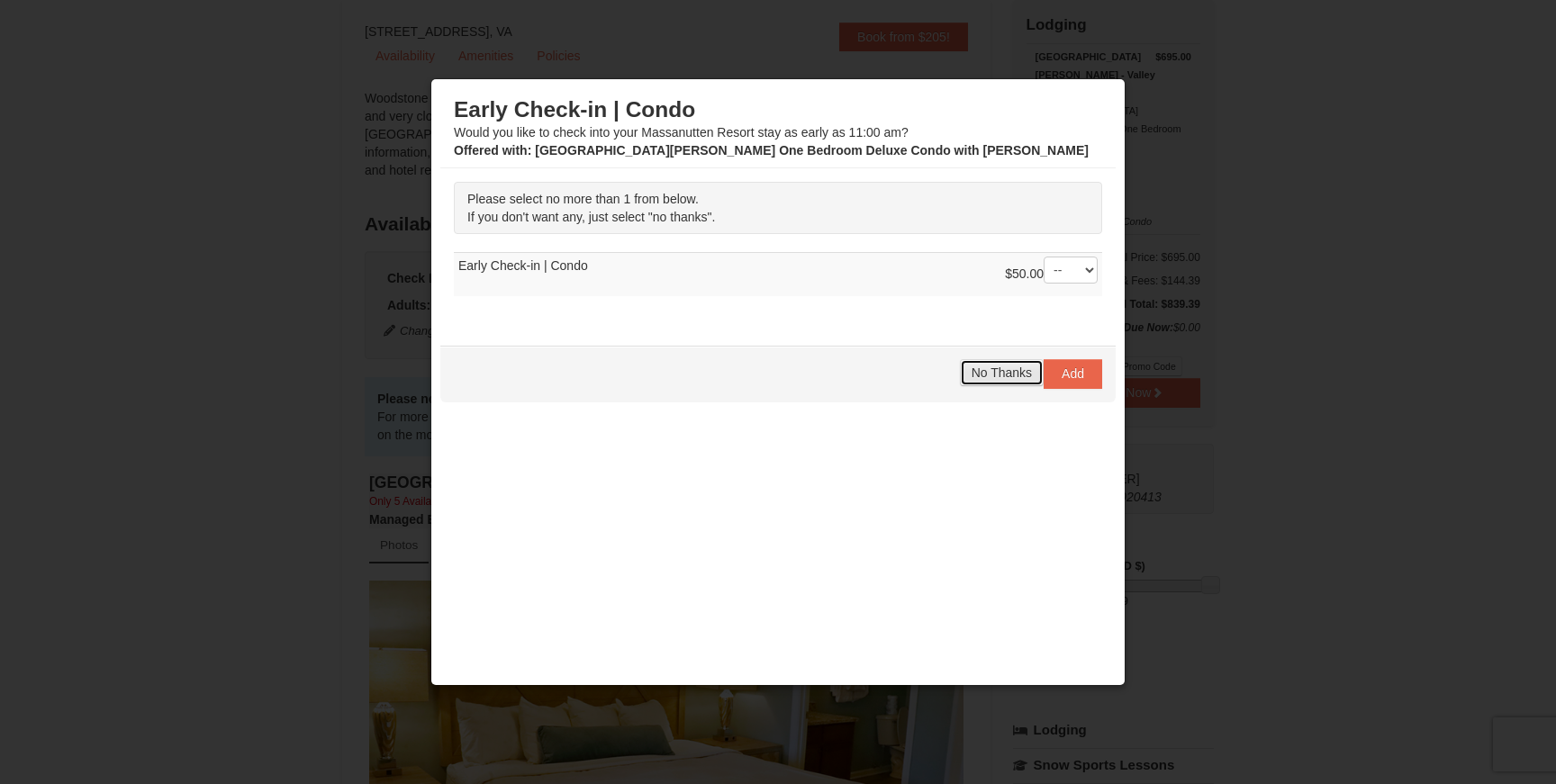
click at [988, 371] on span "No Thanks" at bounding box center [1001, 373] width 60 height 15
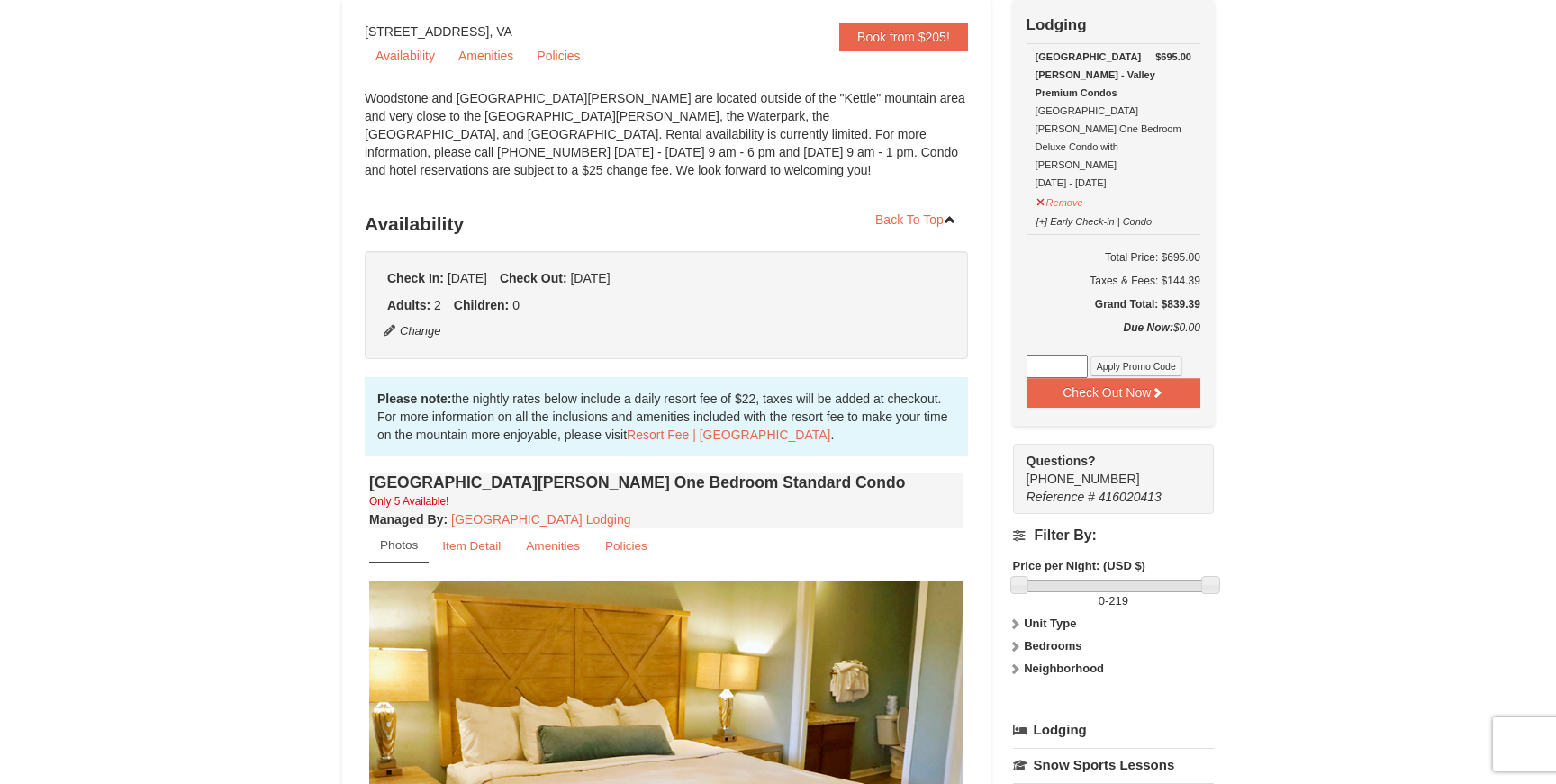
scroll to position [0, 0]
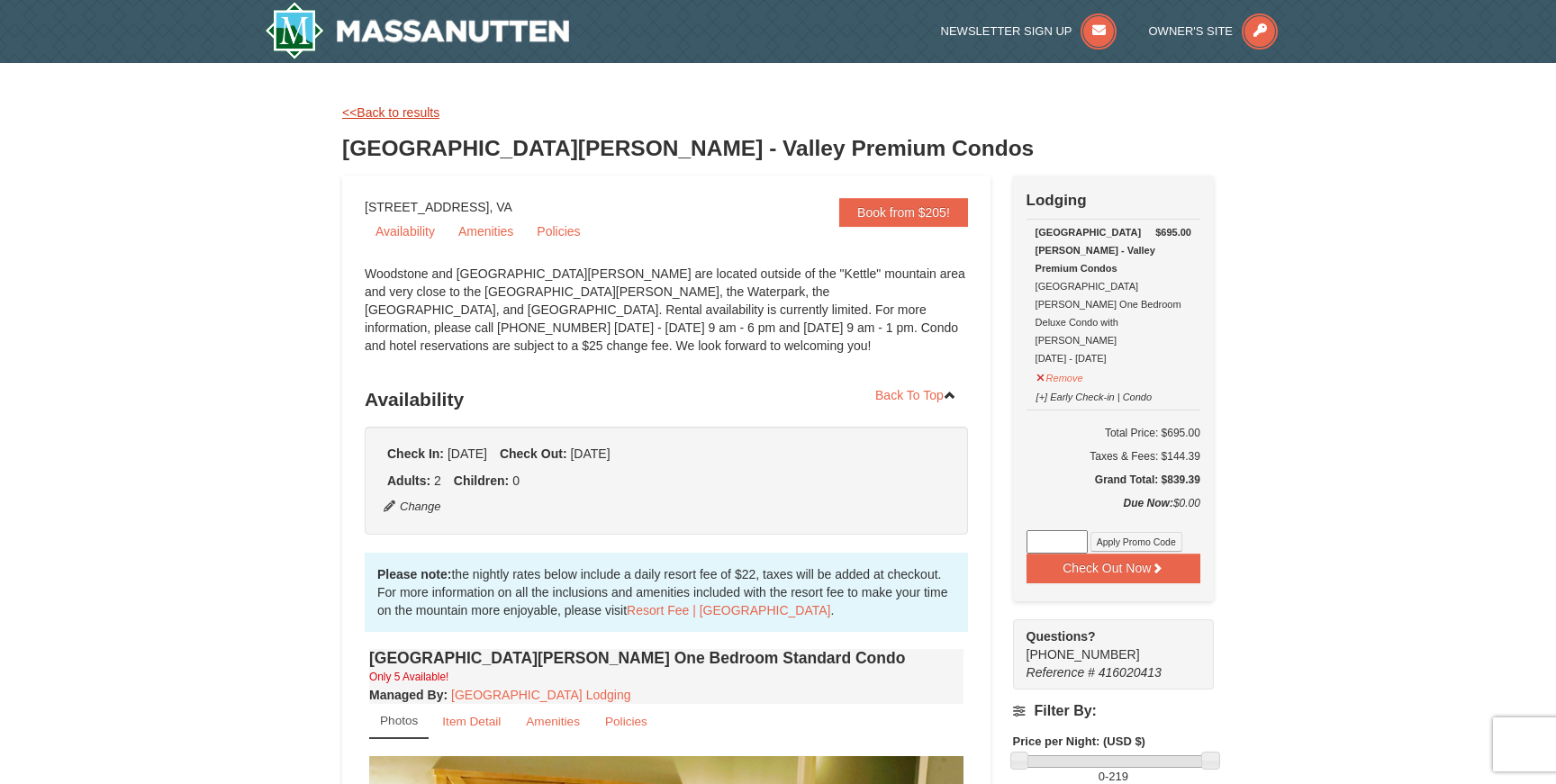
click at [438, 107] on link "<<Back to results" at bounding box center [391, 113] width 97 height 15
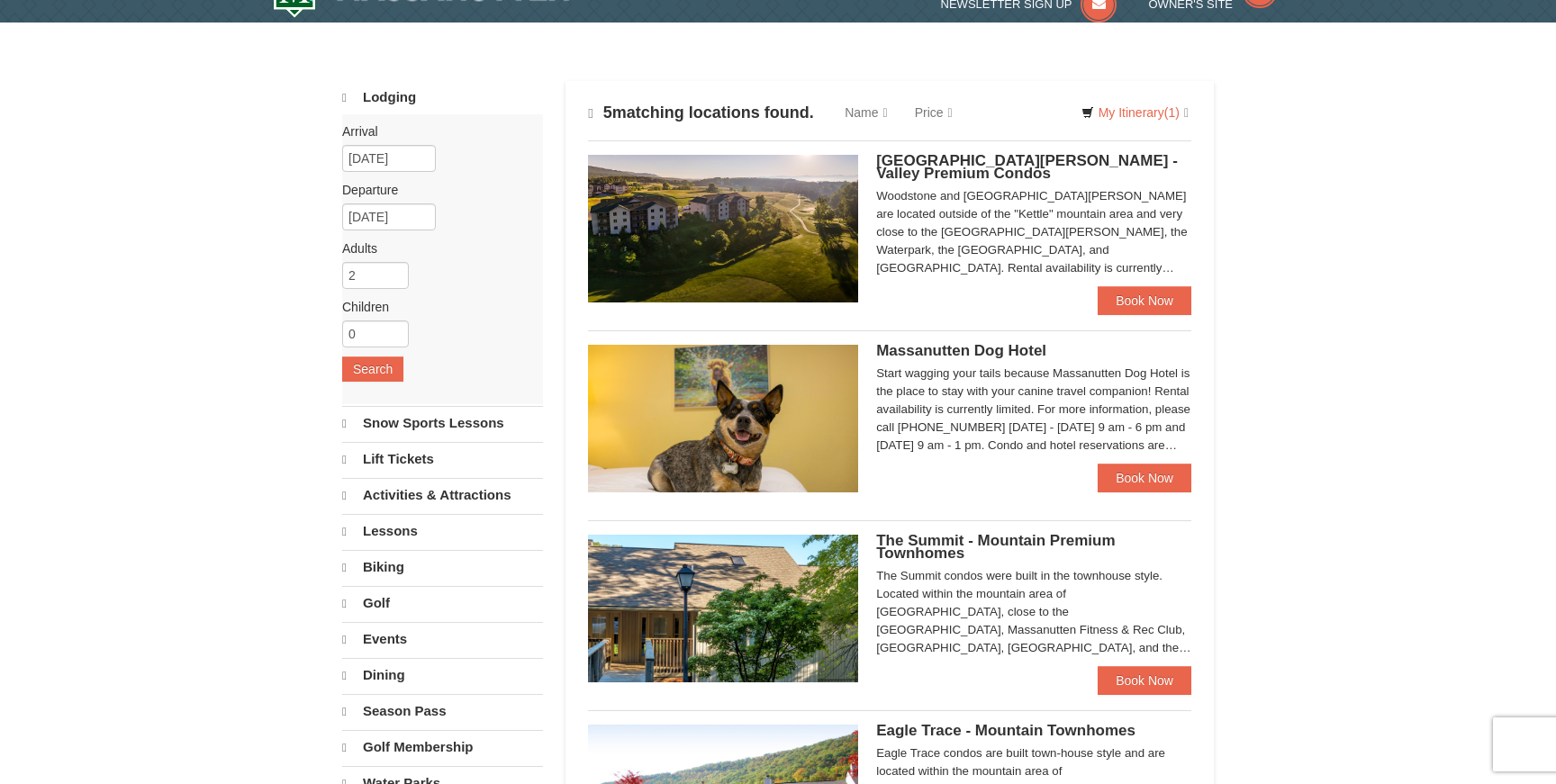
select select "9"
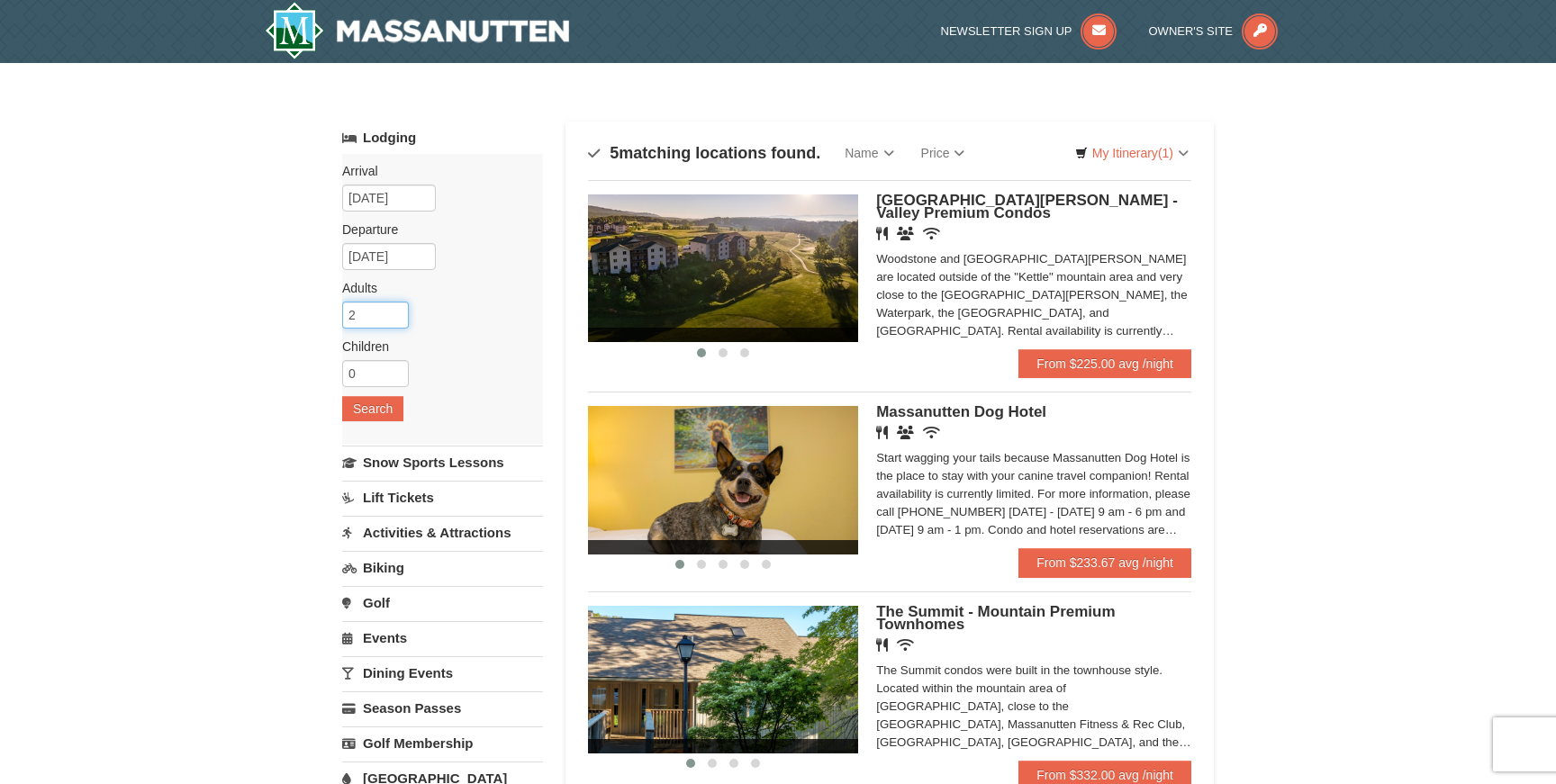
click at [364, 313] on input "2" at bounding box center [376, 315] width 67 height 27
click at [390, 309] on input "3" at bounding box center [376, 315] width 67 height 27
click at [390, 309] on input "4" at bounding box center [376, 315] width 67 height 27
click at [390, 309] on input "5" at bounding box center [376, 315] width 67 height 27
type input "6"
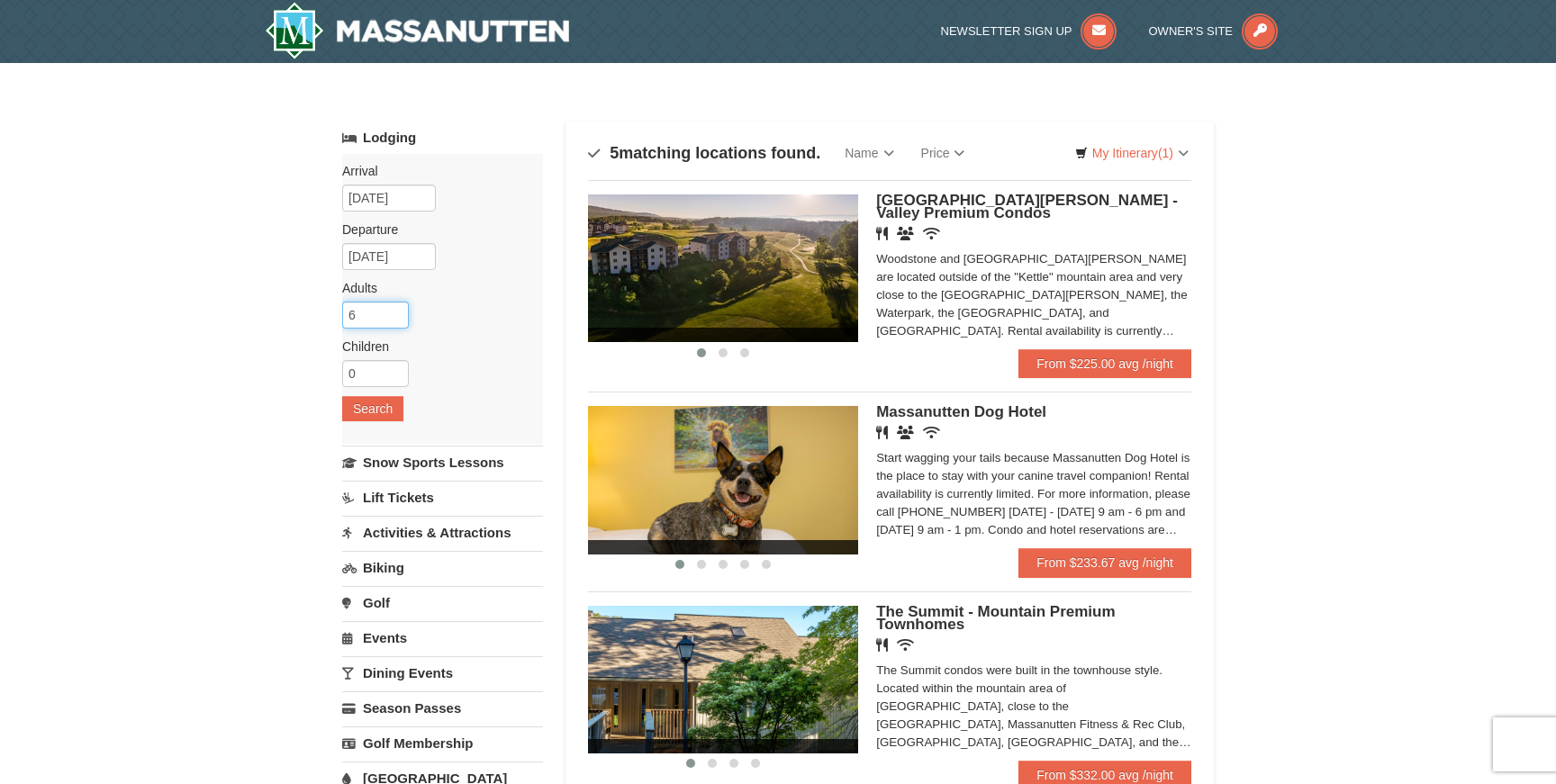
click at [390, 309] on input "6" at bounding box center [376, 315] width 67 height 27
click at [403, 369] on input "0" at bounding box center [376, 373] width 67 height 27
click at [395, 369] on input "1" at bounding box center [376, 373] width 67 height 27
type input "2"
click at [395, 369] on input "2" at bounding box center [376, 373] width 67 height 27
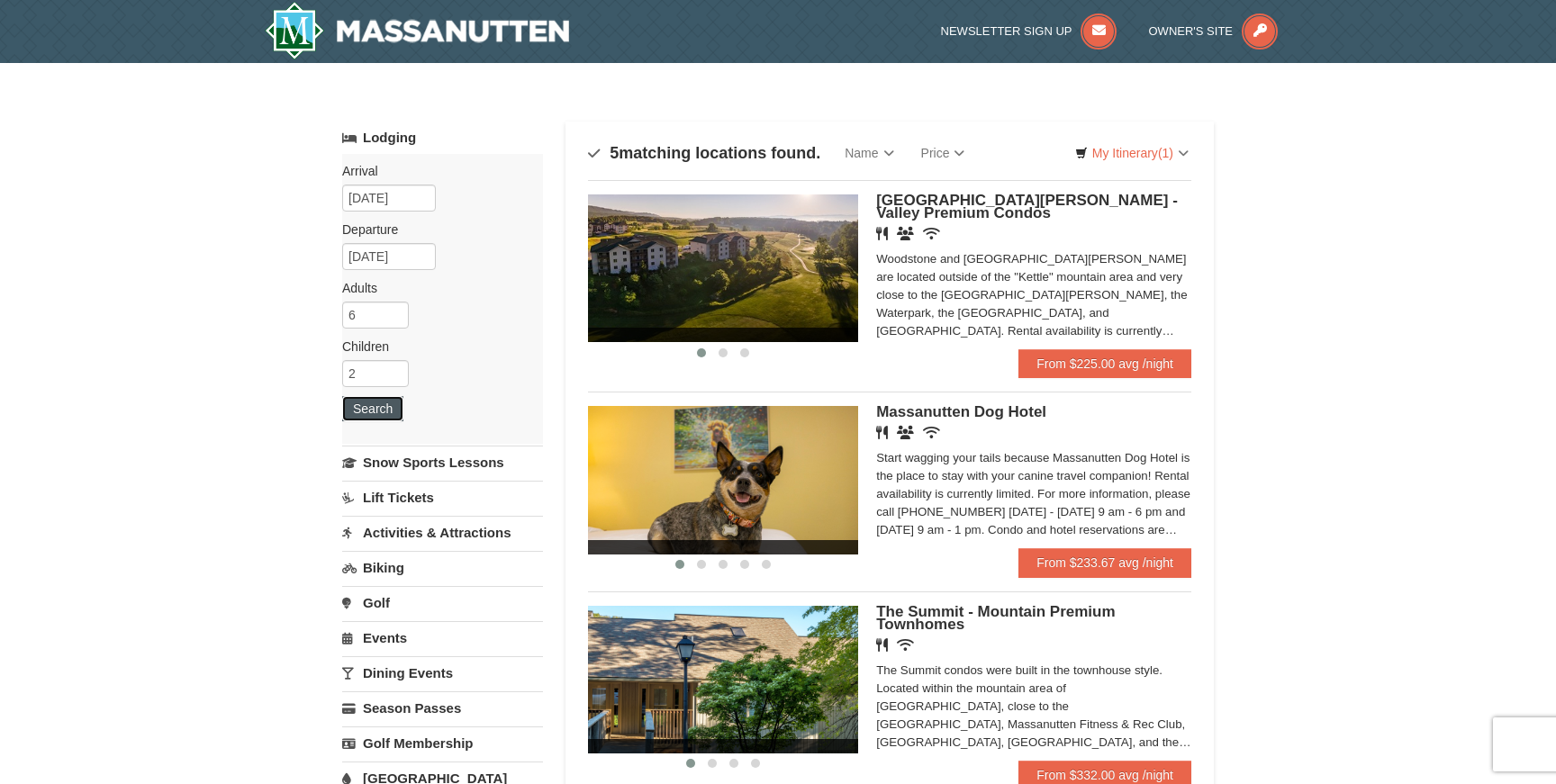
click at [394, 415] on button "Search" at bounding box center [373, 408] width 61 height 25
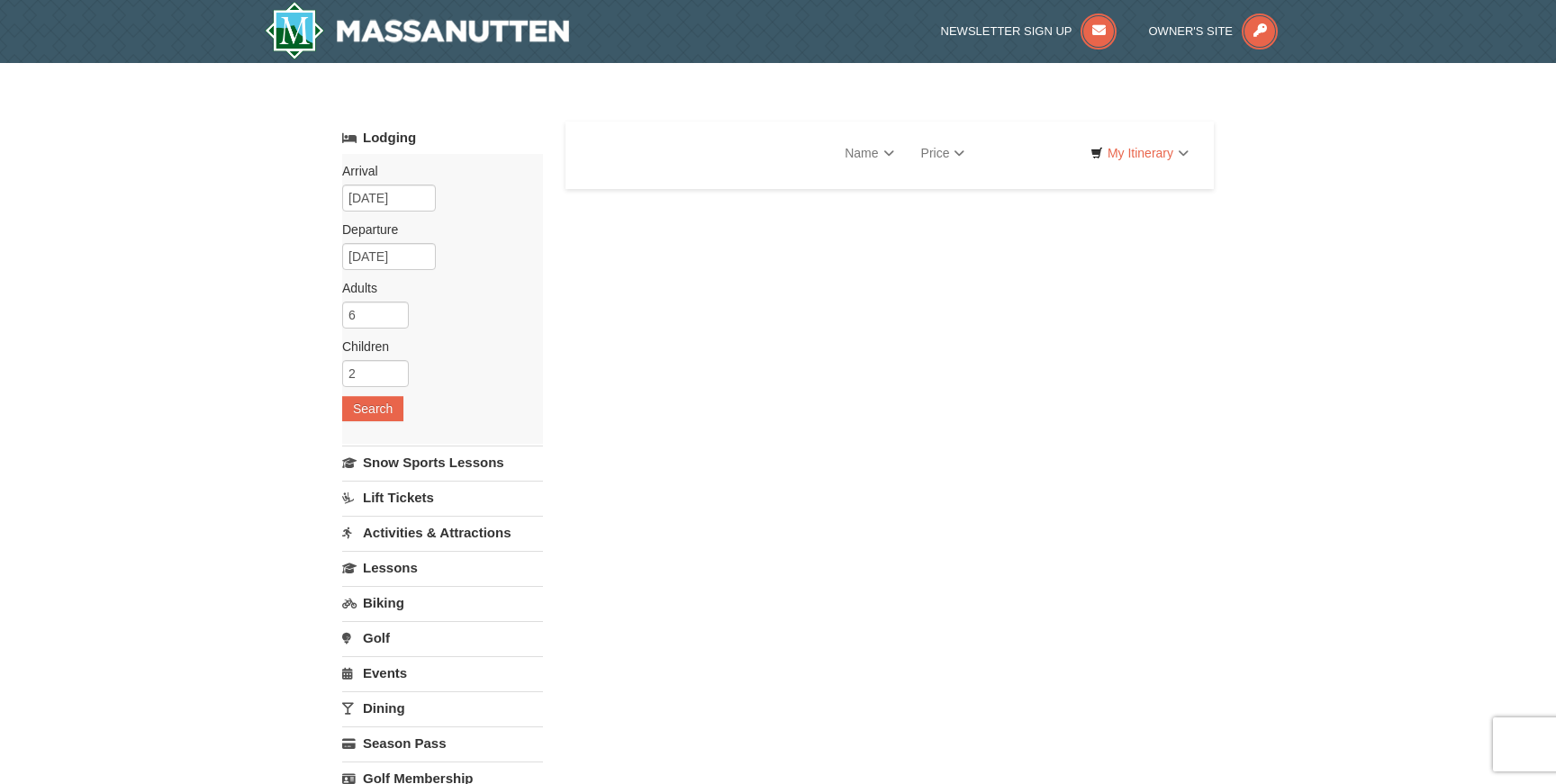
select select "9"
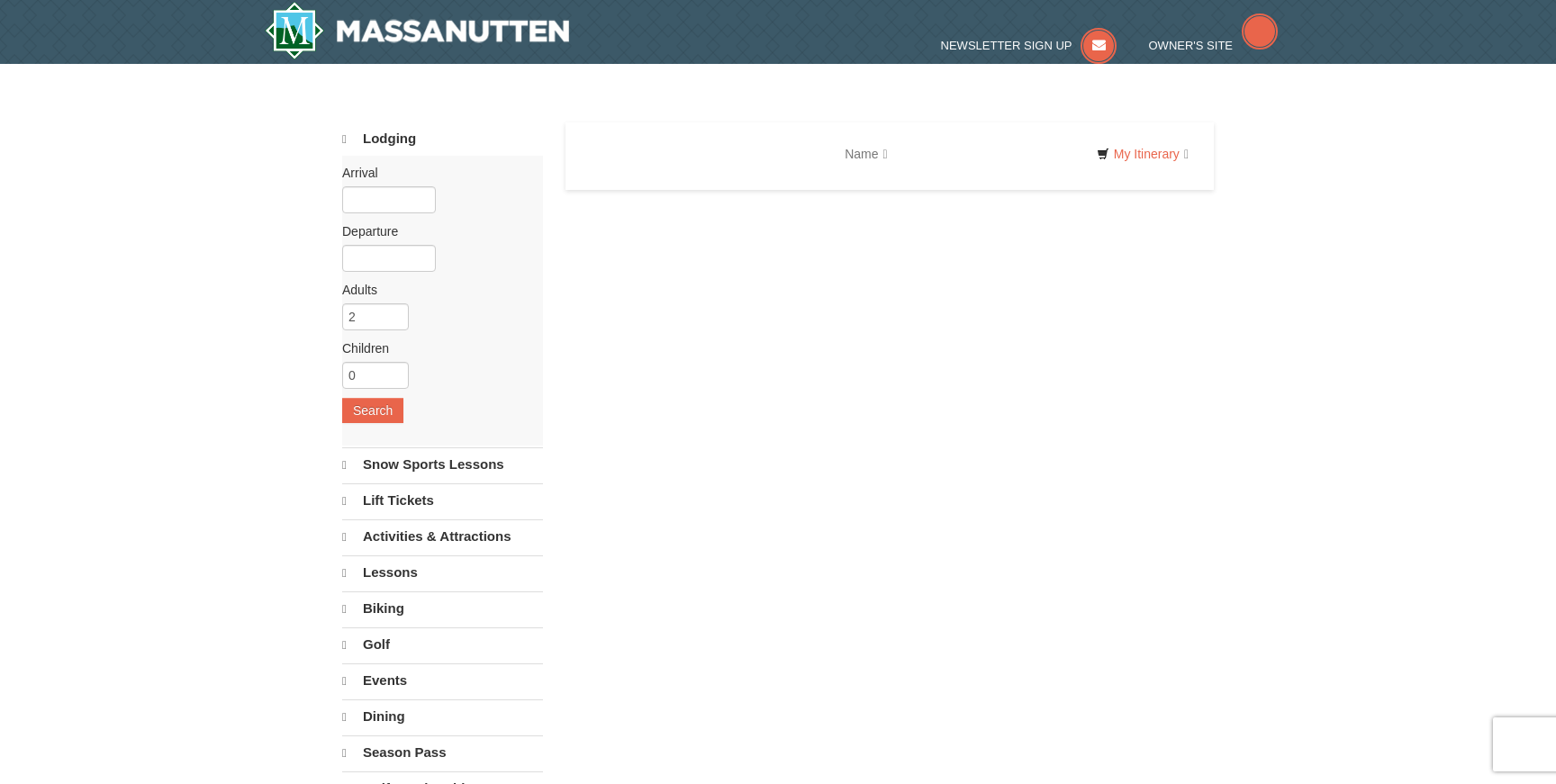
select select "9"
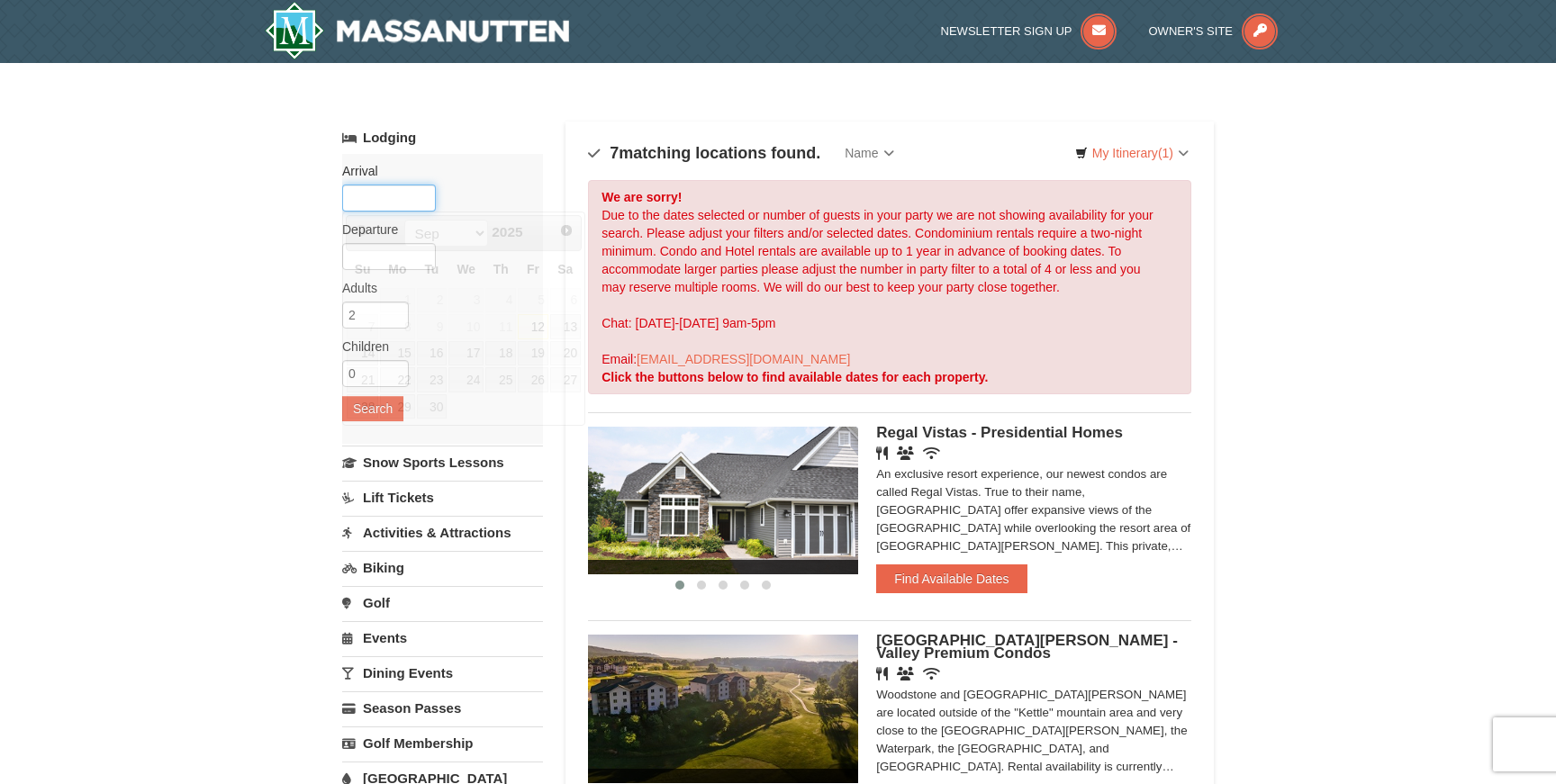
click at [413, 186] on input "text" at bounding box center [389, 197] width 94 height 27
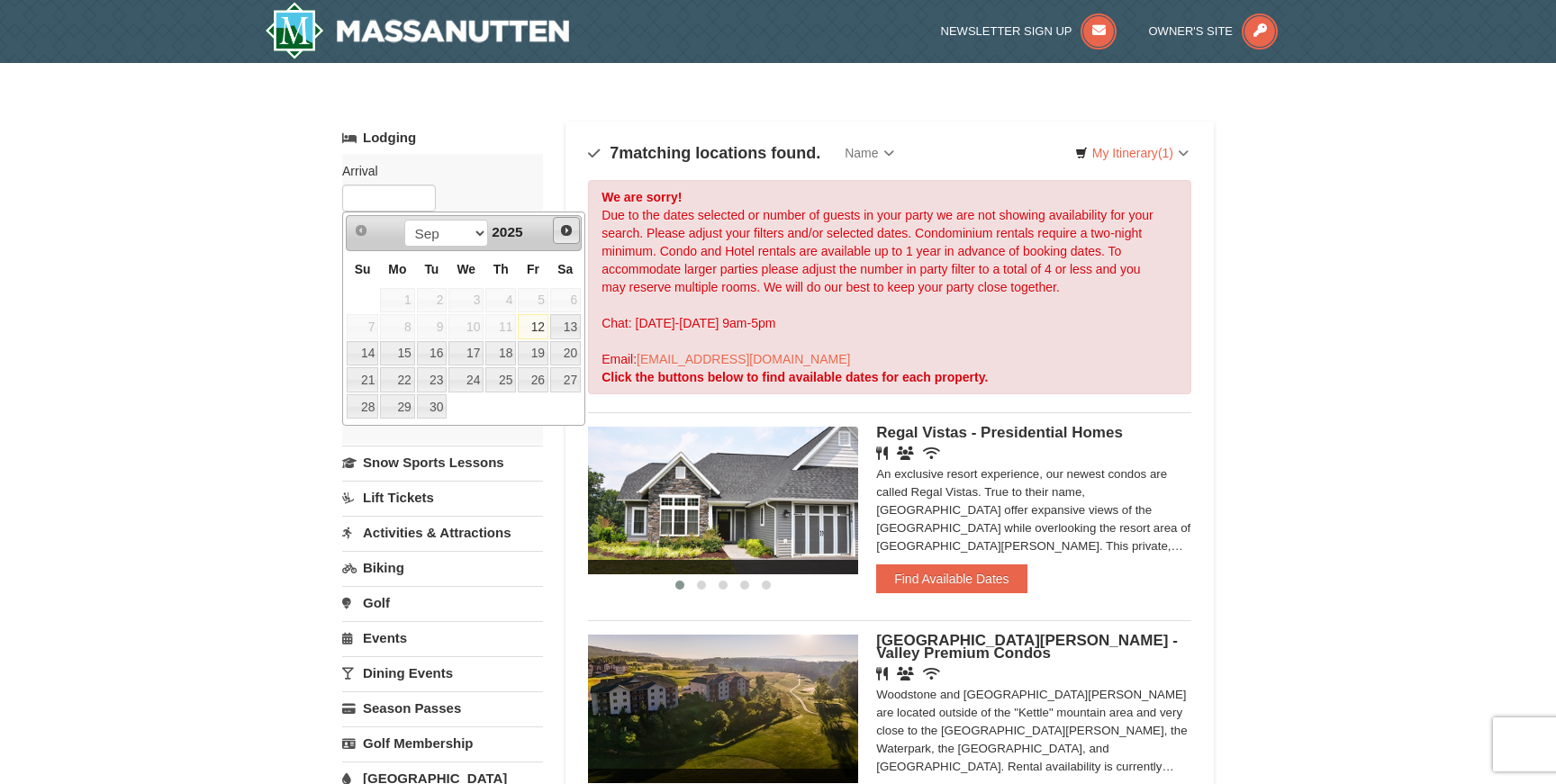
click at [565, 222] on link "Next" at bounding box center [566, 230] width 27 height 27
click at [508, 329] on link "8" at bounding box center [500, 326] width 31 height 25
type input "[DATE]"
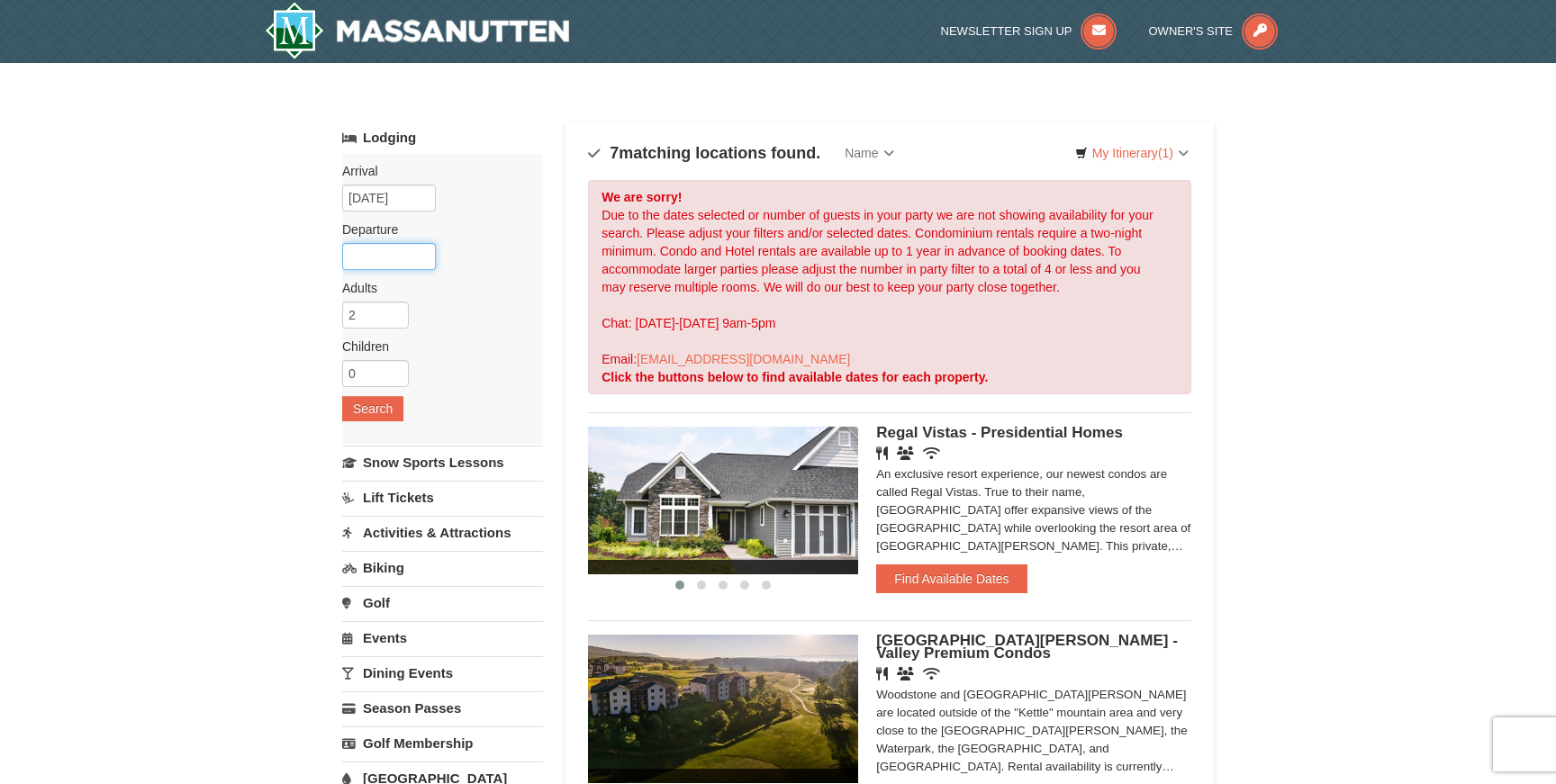
click at [374, 255] on input "text" at bounding box center [389, 256] width 94 height 27
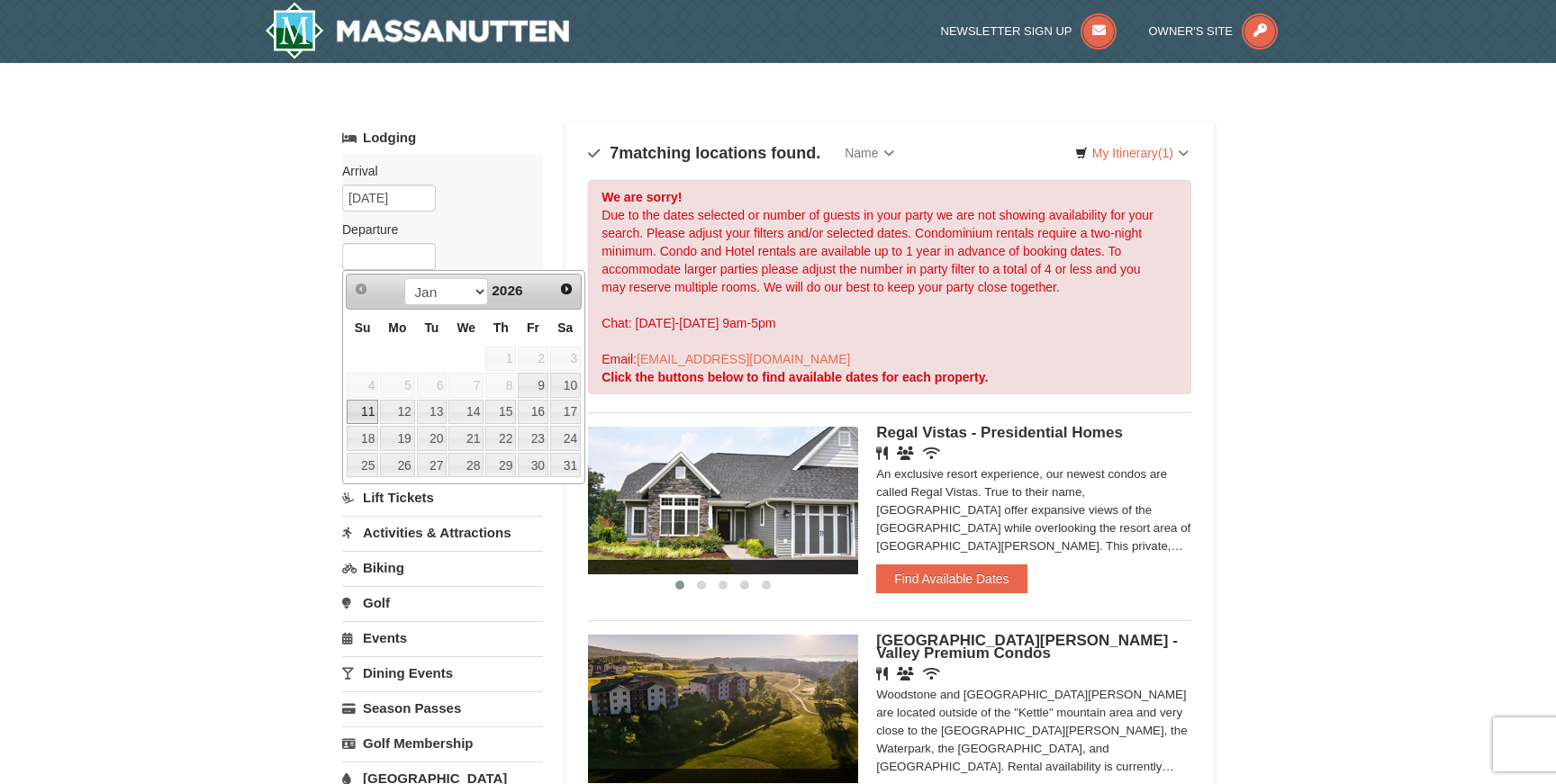
click at [366, 407] on link "11" at bounding box center [362, 412] width 31 height 25
type input "[DATE]"
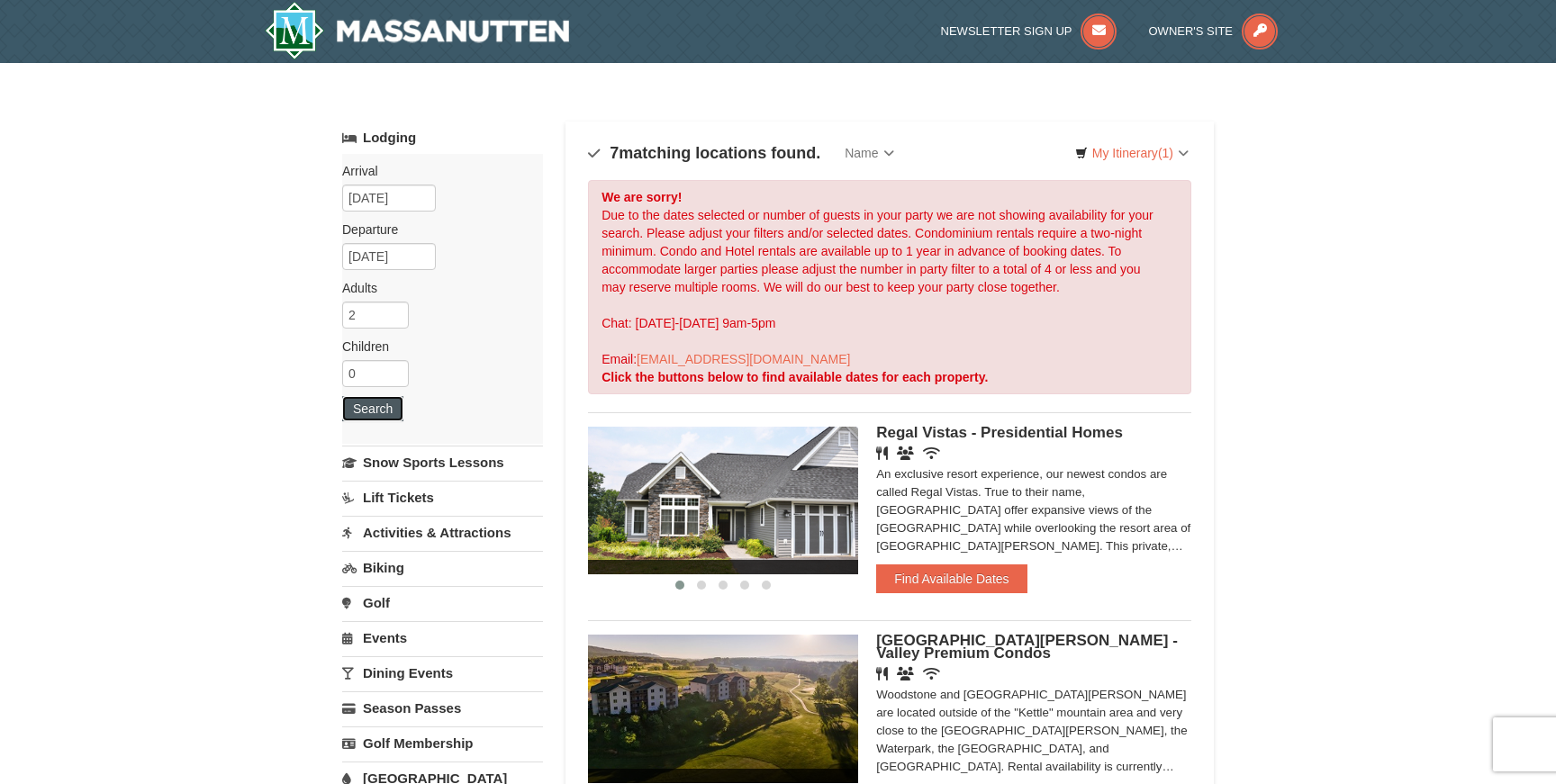
click at [378, 412] on button "Search" at bounding box center [373, 408] width 61 height 25
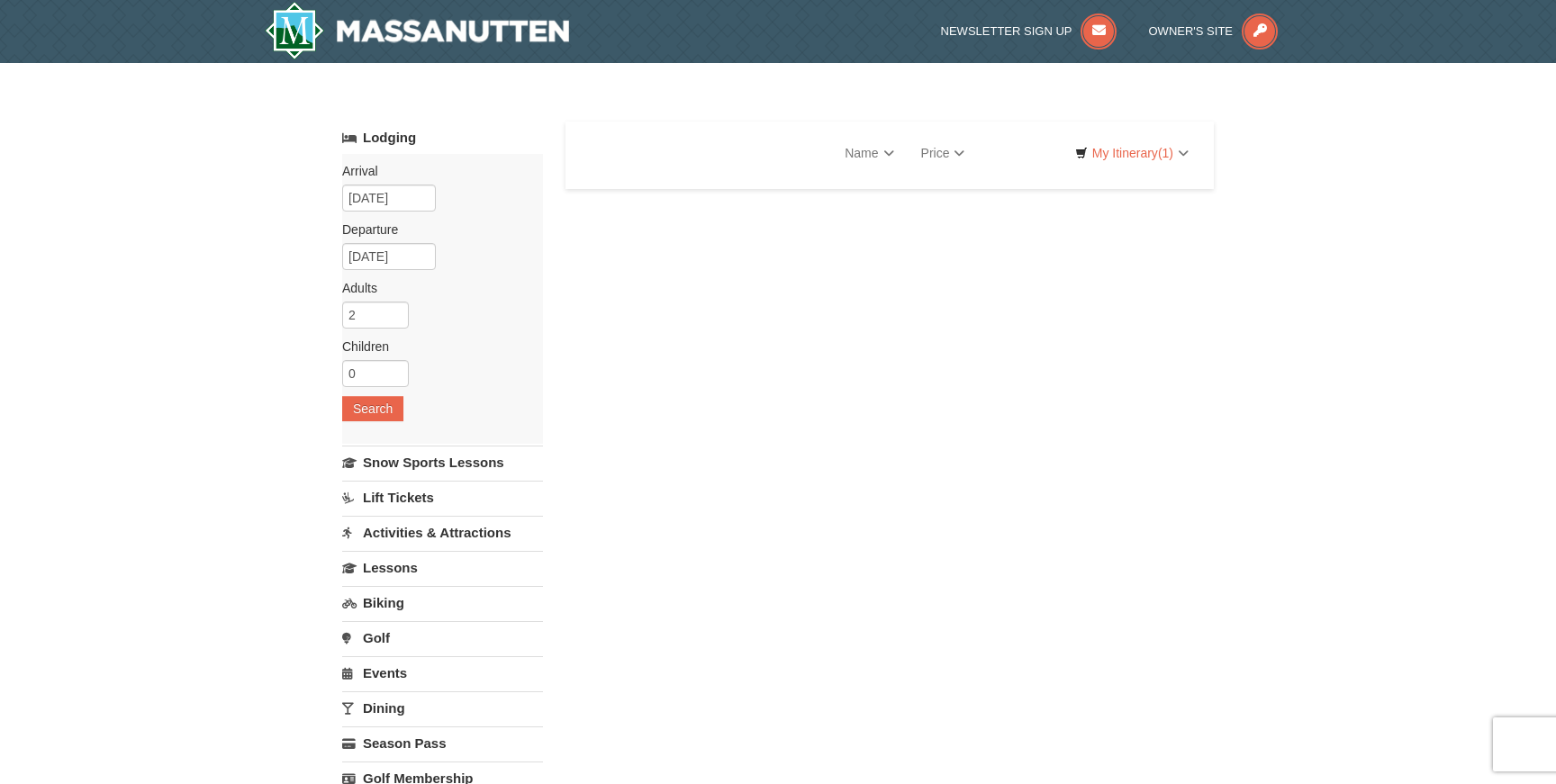
select select "9"
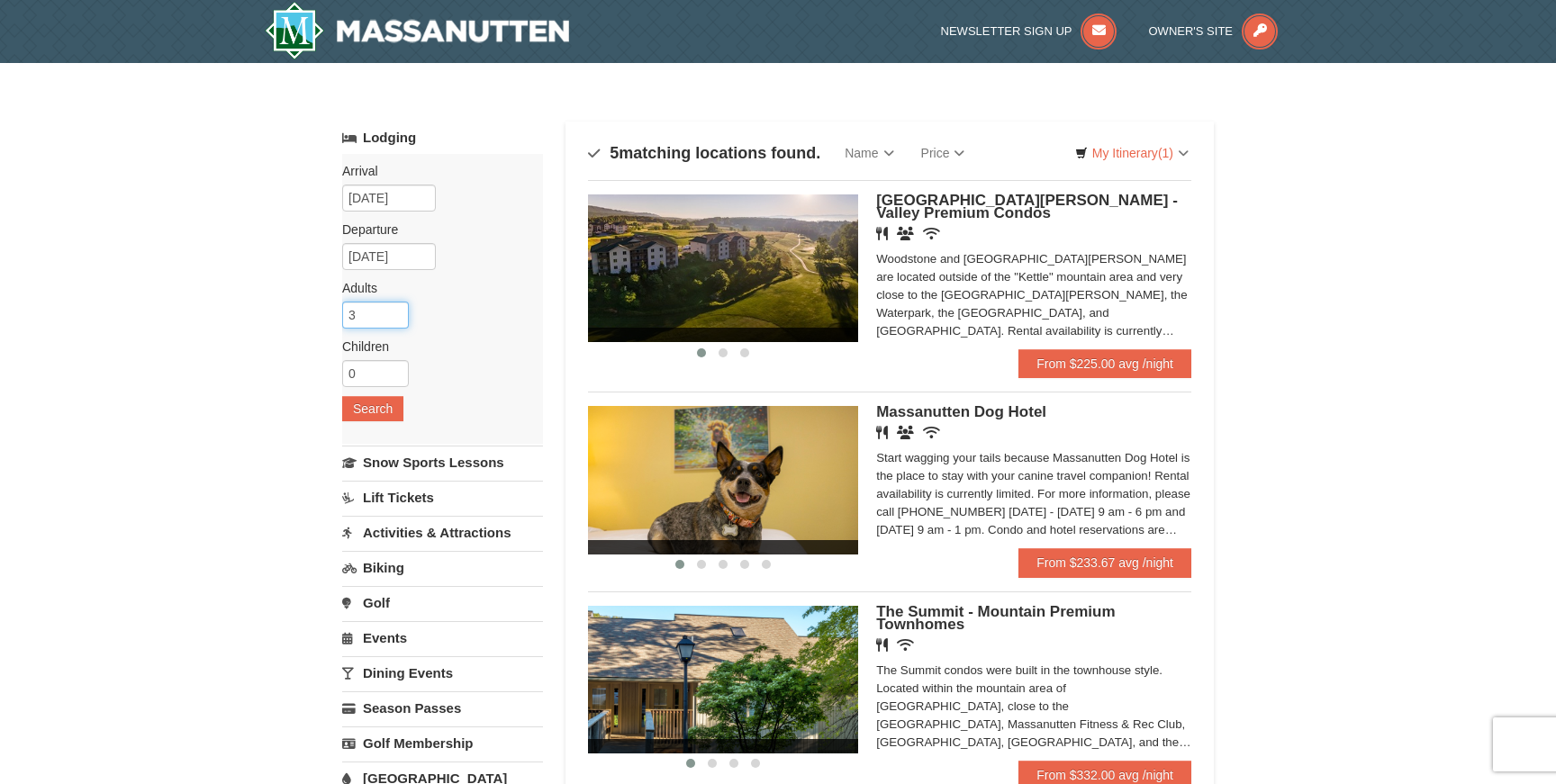
click at [400, 312] on input "3" at bounding box center [376, 315] width 67 height 27
click at [400, 312] on input "4" at bounding box center [376, 315] width 67 height 27
click at [400, 312] on input "5" at bounding box center [376, 315] width 67 height 27
click at [400, 312] on input "6" at bounding box center [376, 315] width 67 height 27
click at [400, 312] on input "7" at bounding box center [376, 315] width 67 height 27
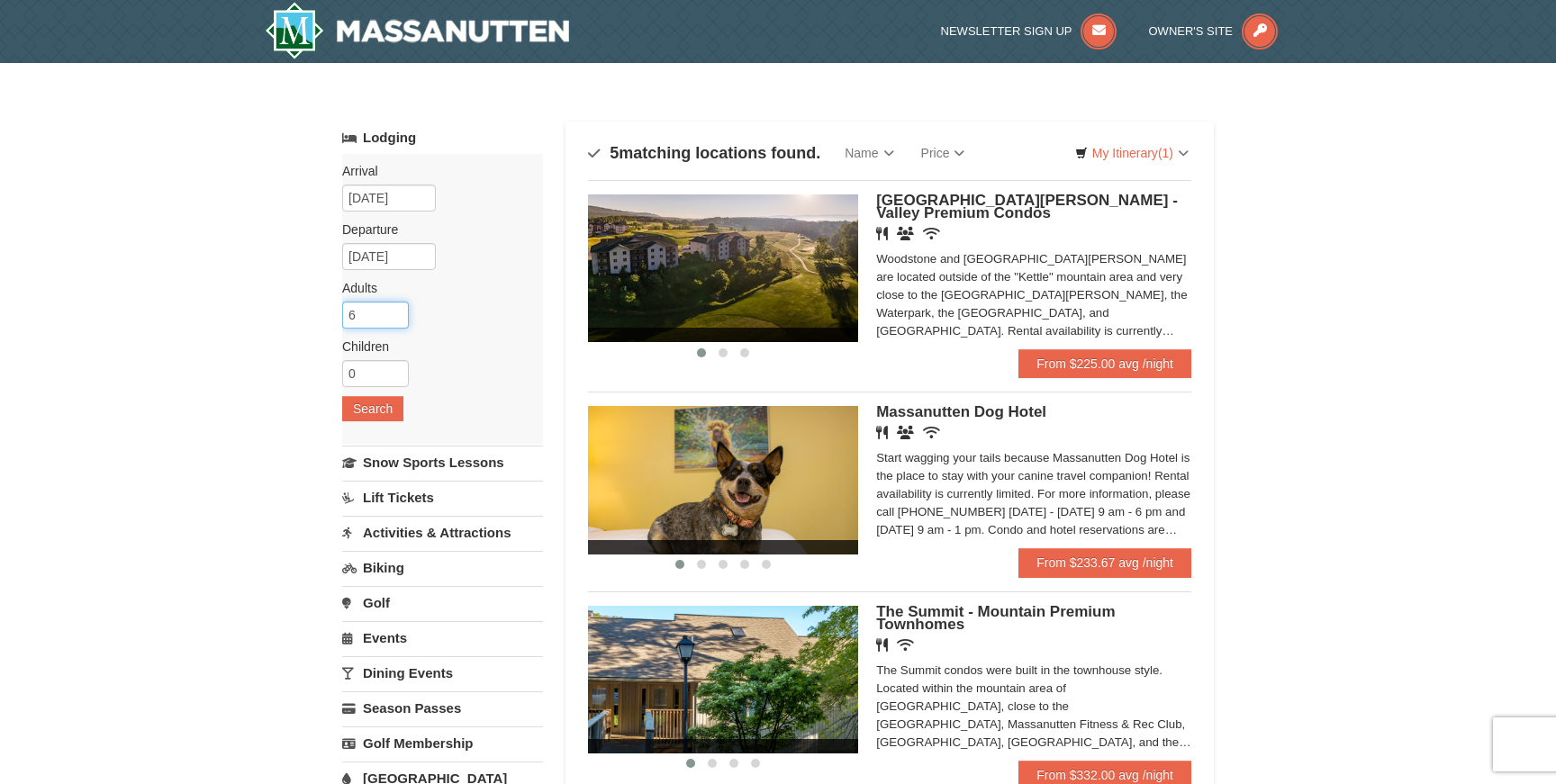
type input "6"
click at [400, 319] on input "6" at bounding box center [376, 315] width 67 height 27
click at [400, 373] on input "1" at bounding box center [376, 373] width 67 height 27
type input "2"
click at [400, 373] on input "2" at bounding box center [376, 373] width 67 height 27
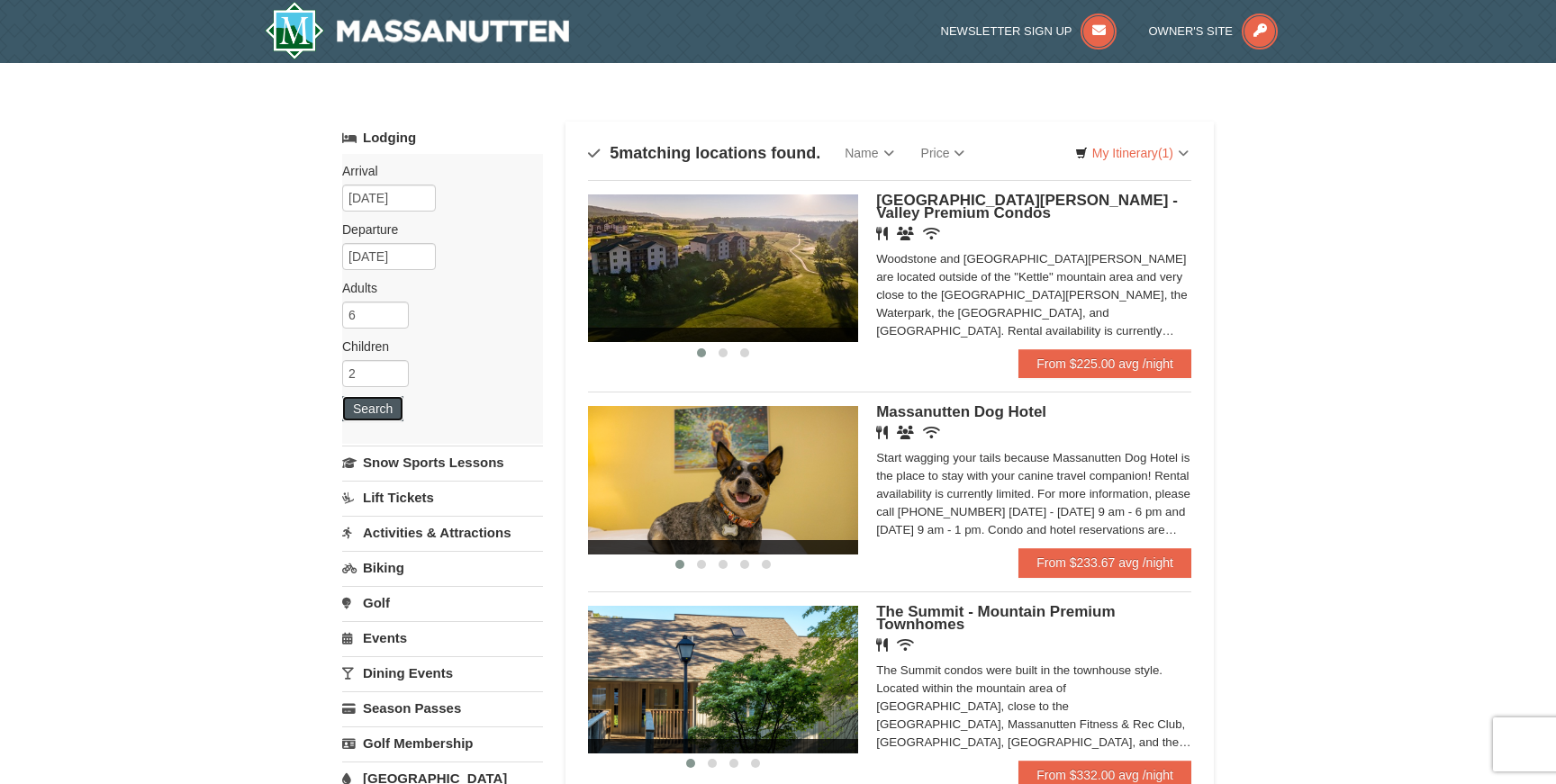
click at [375, 415] on button "Search" at bounding box center [373, 408] width 61 height 25
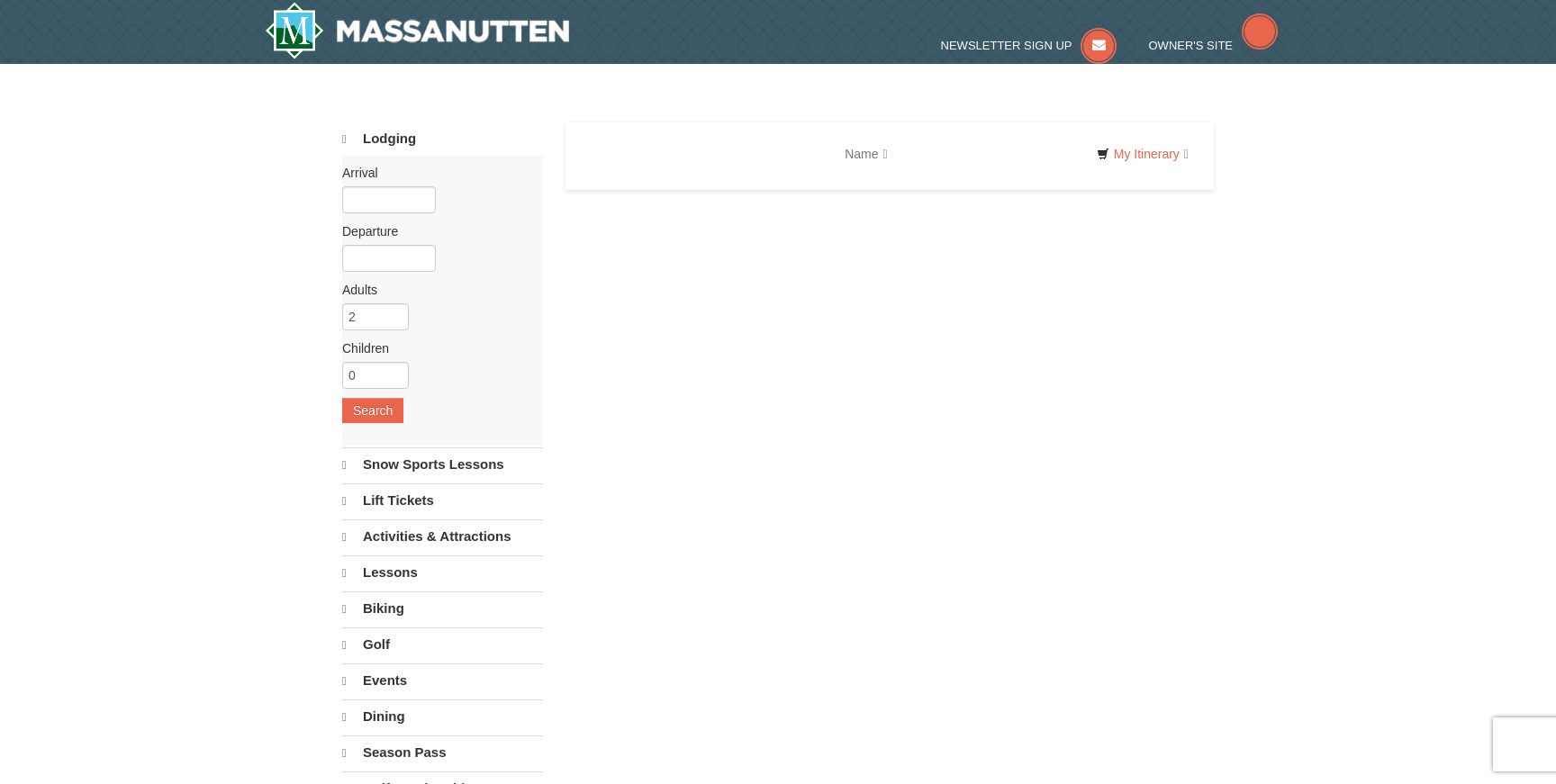
select select "9"
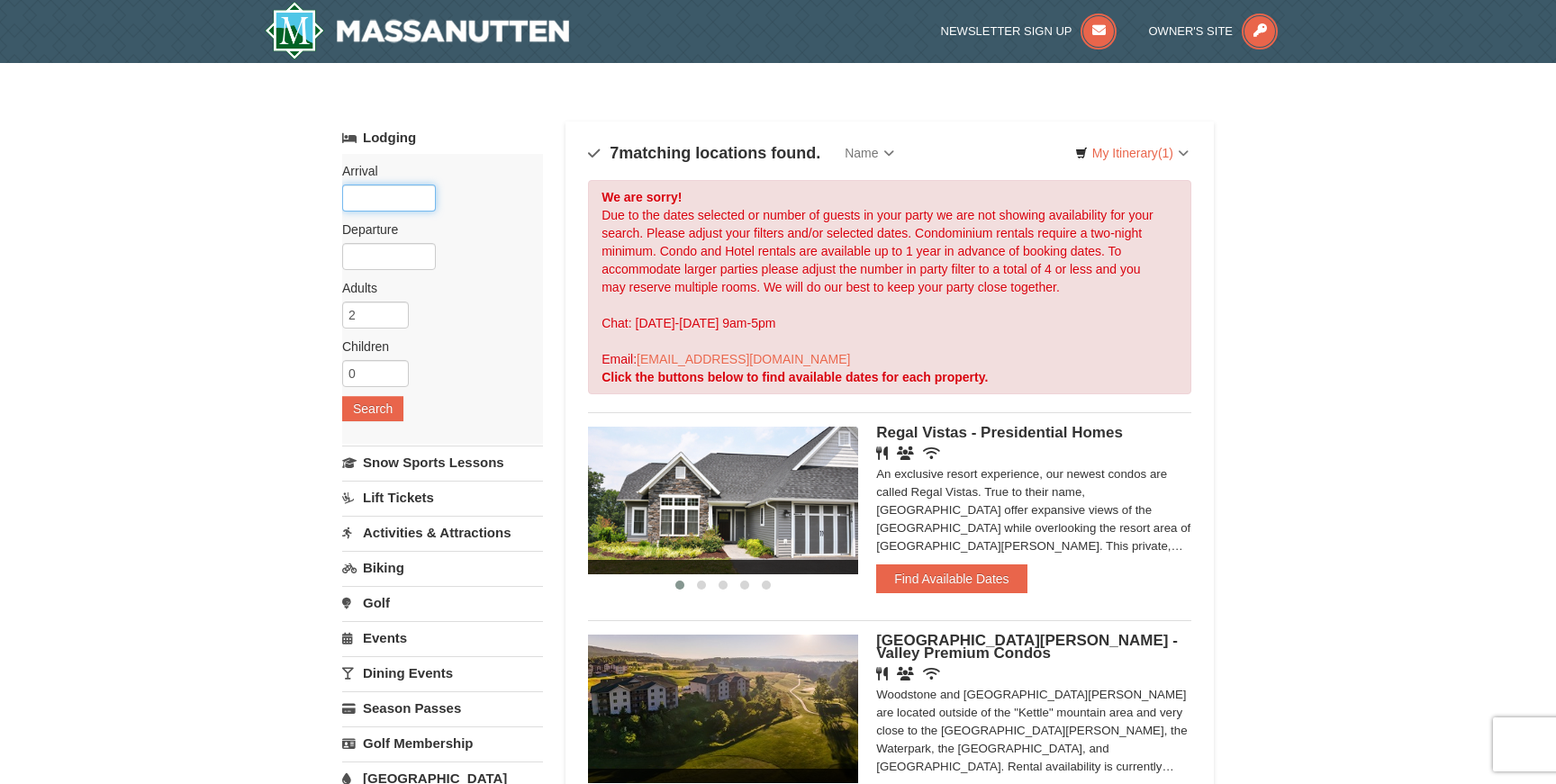
click at [414, 196] on input "text" at bounding box center [389, 197] width 94 height 27
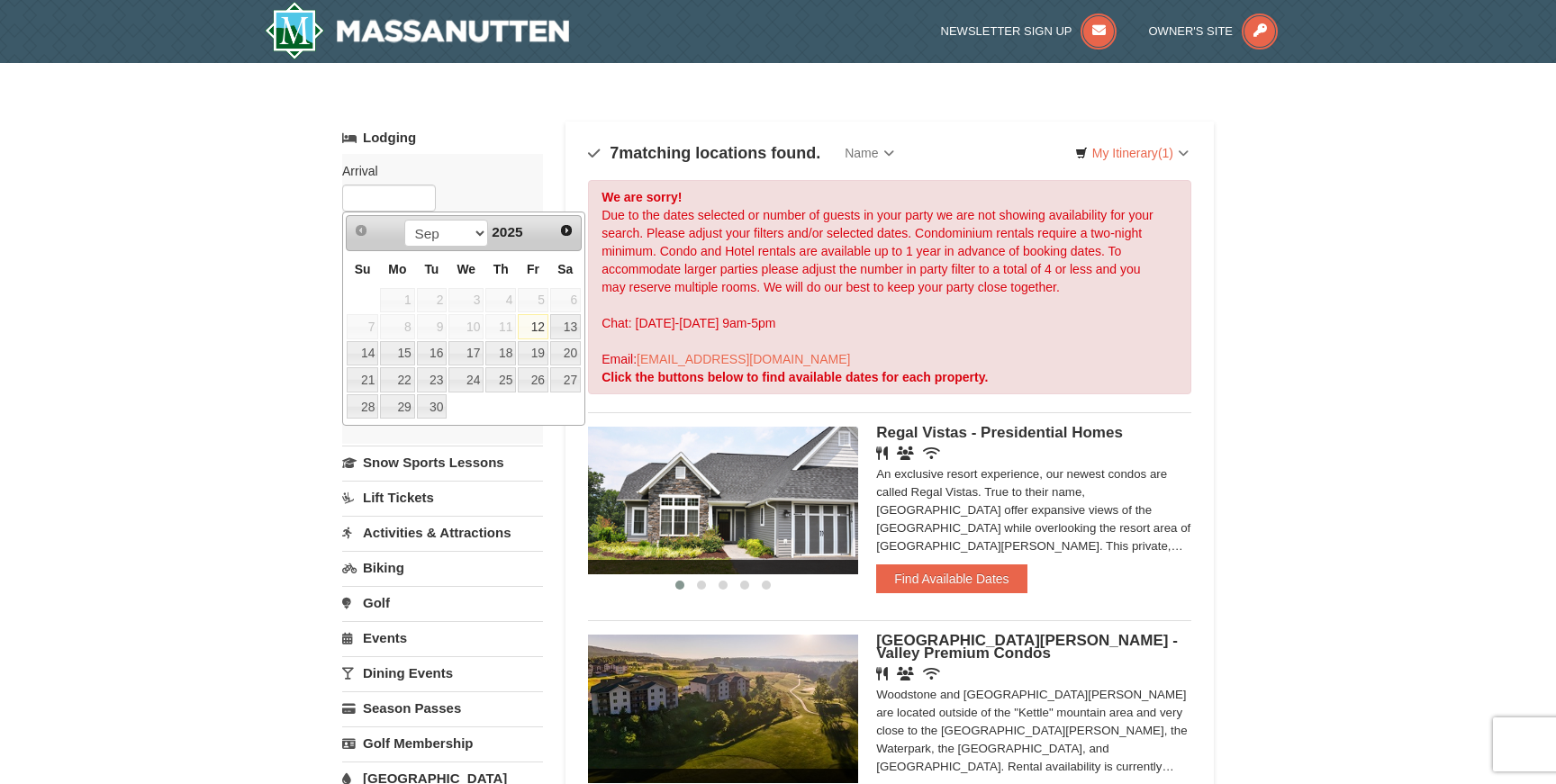
click at [571, 231] on span "Next" at bounding box center [567, 230] width 15 height 15
click at [511, 357] on link "19" at bounding box center [500, 354] width 31 height 25
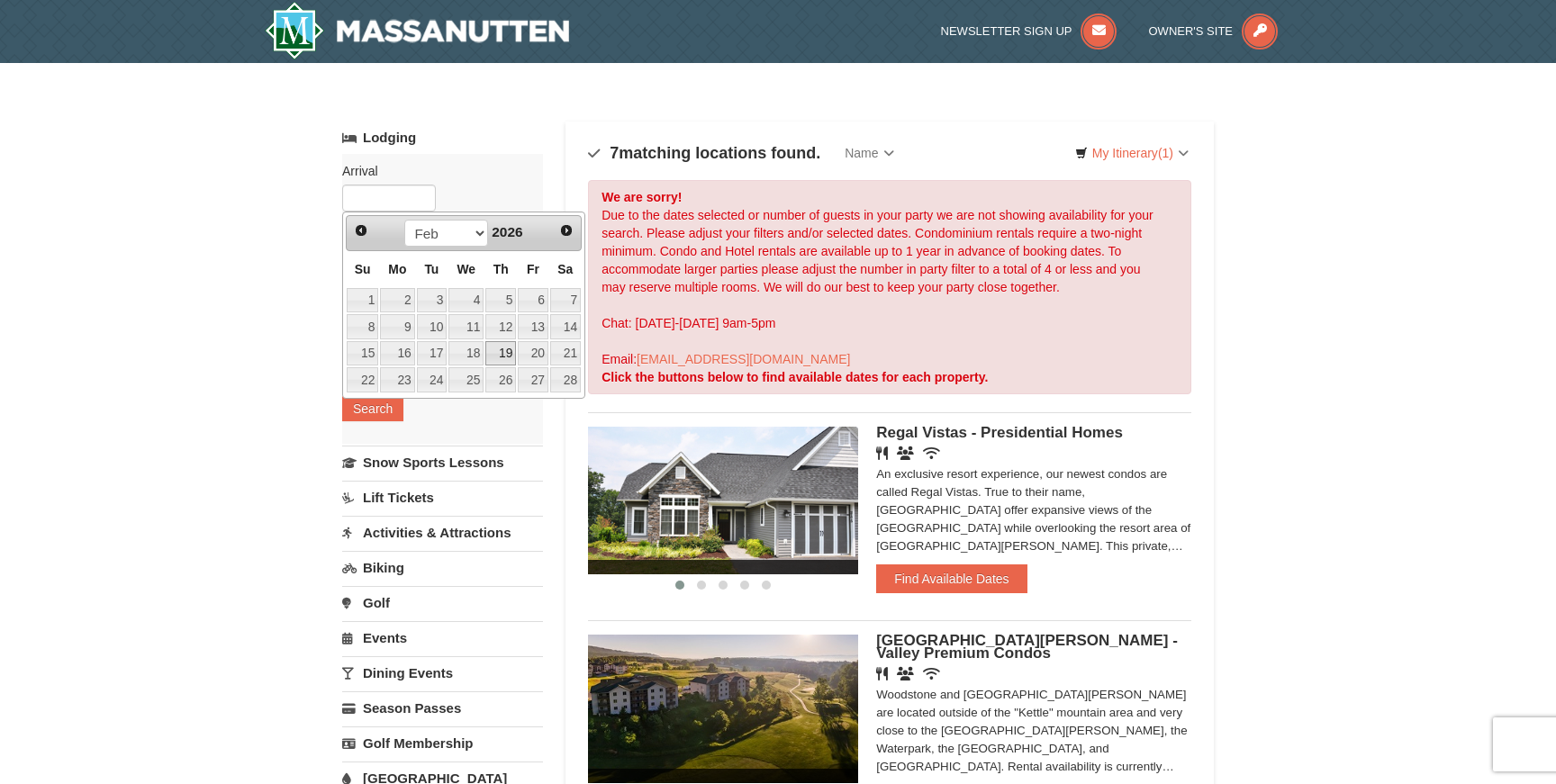
type input "[DATE]"
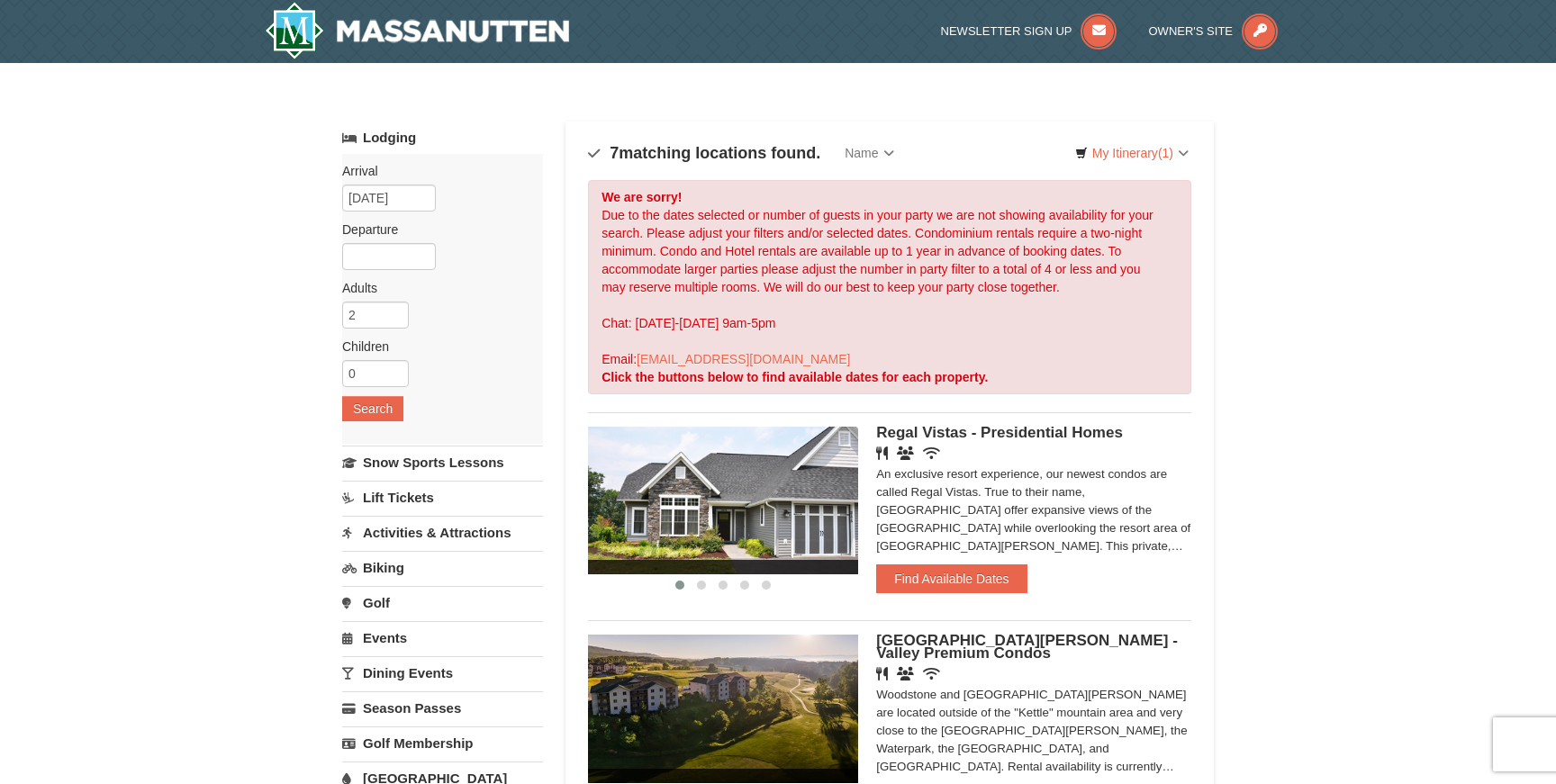
click at [375, 272] on div "Arrival Please format dates MM/DD/YYYY Please format dates MM/DD/YYYY 02/19/202…" at bounding box center [443, 298] width 201 height 290
click at [378, 266] on input "text" at bounding box center [389, 256] width 94 height 27
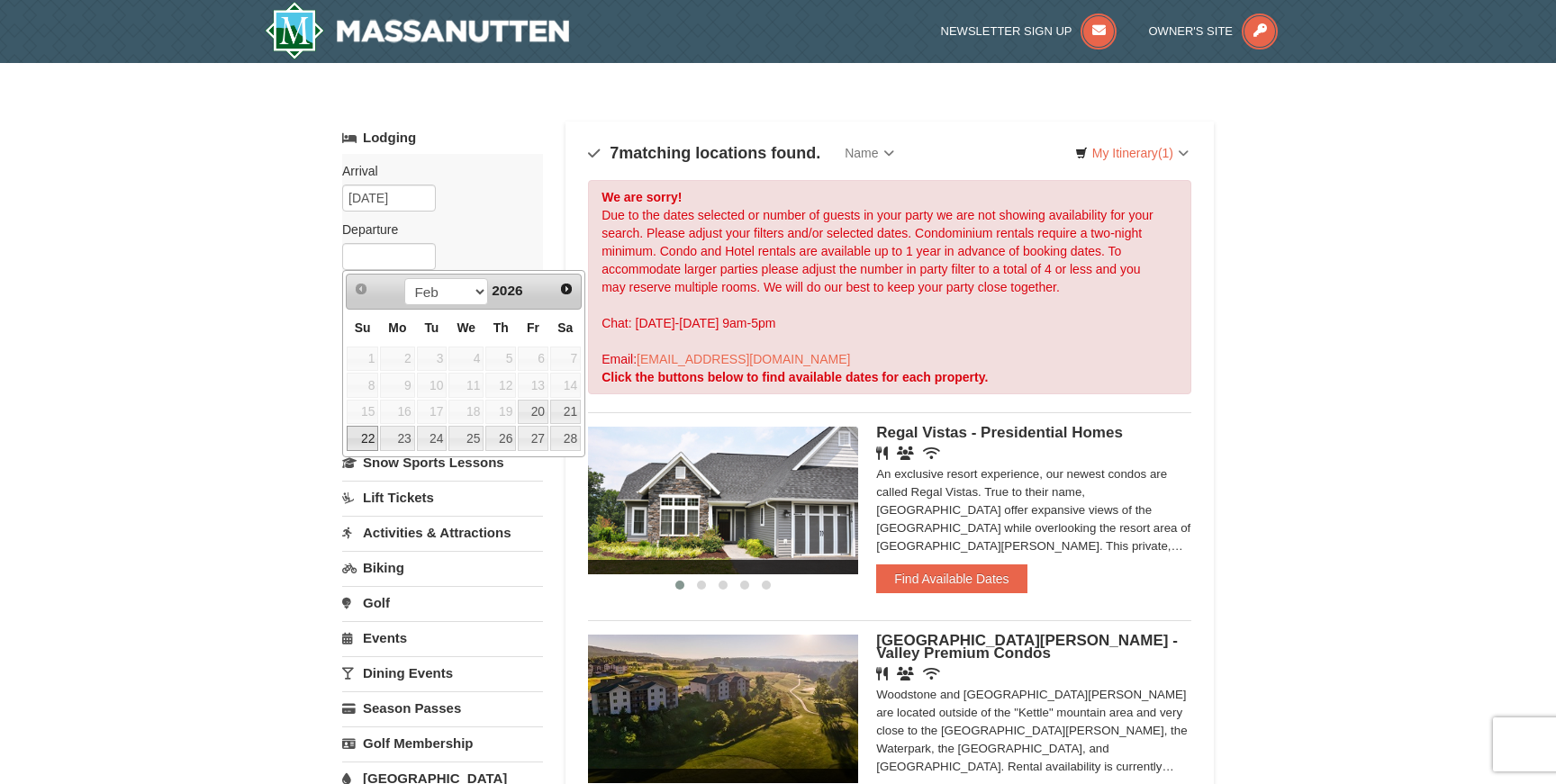
click at [362, 435] on link "22" at bounding box center [362, 438] width 31 height 25
type input "[DATE]"
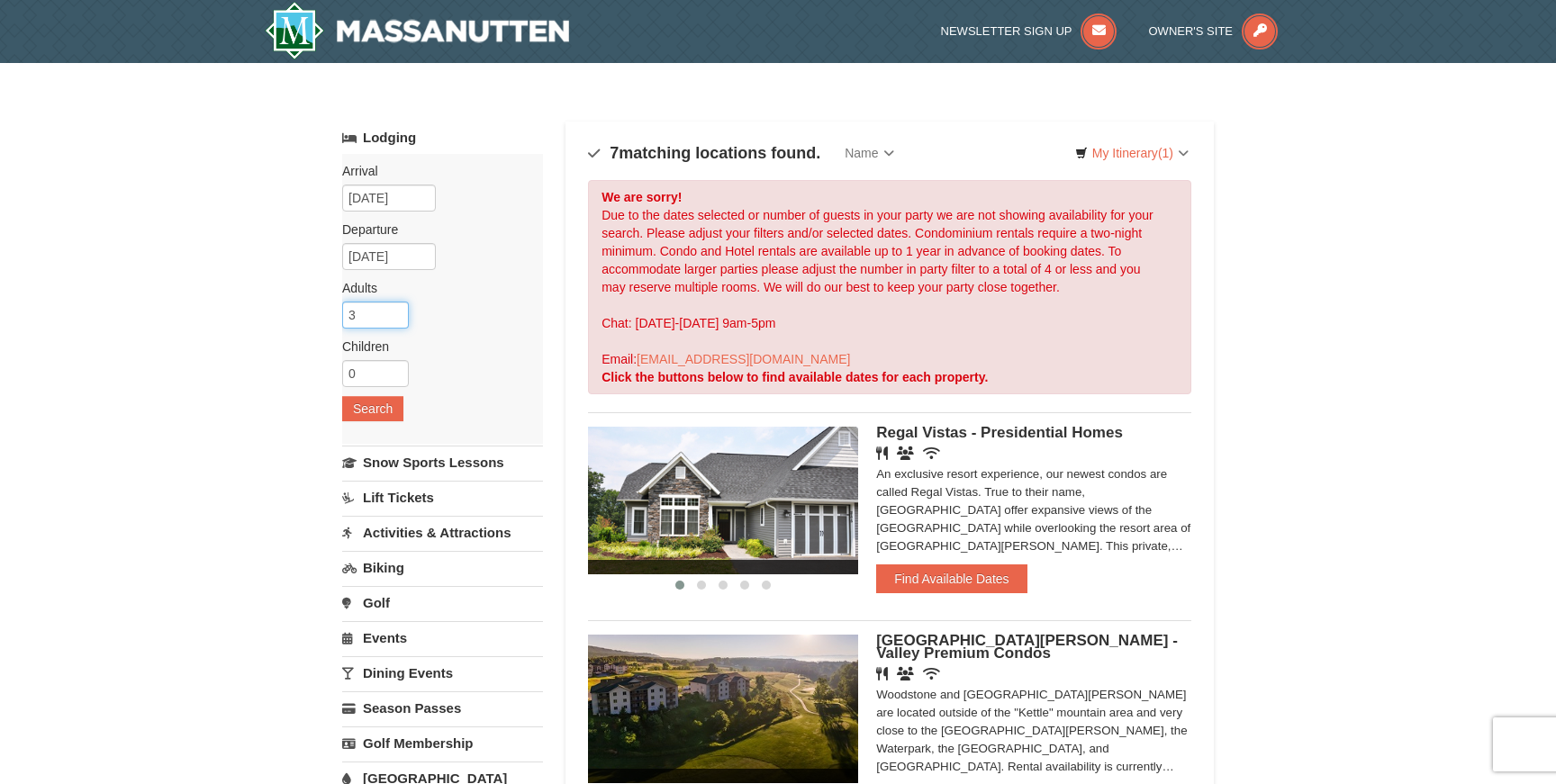
click at [396, 310] on input "3" at bounding box center [376, 315] width 67 height 27
type input "4"
click at [396, 310] on input "4" at bounding box center [376, 315] width 67 height 27
click at [382, 416] on button "Search" at bounding box center [373, 408] width 61 height 25
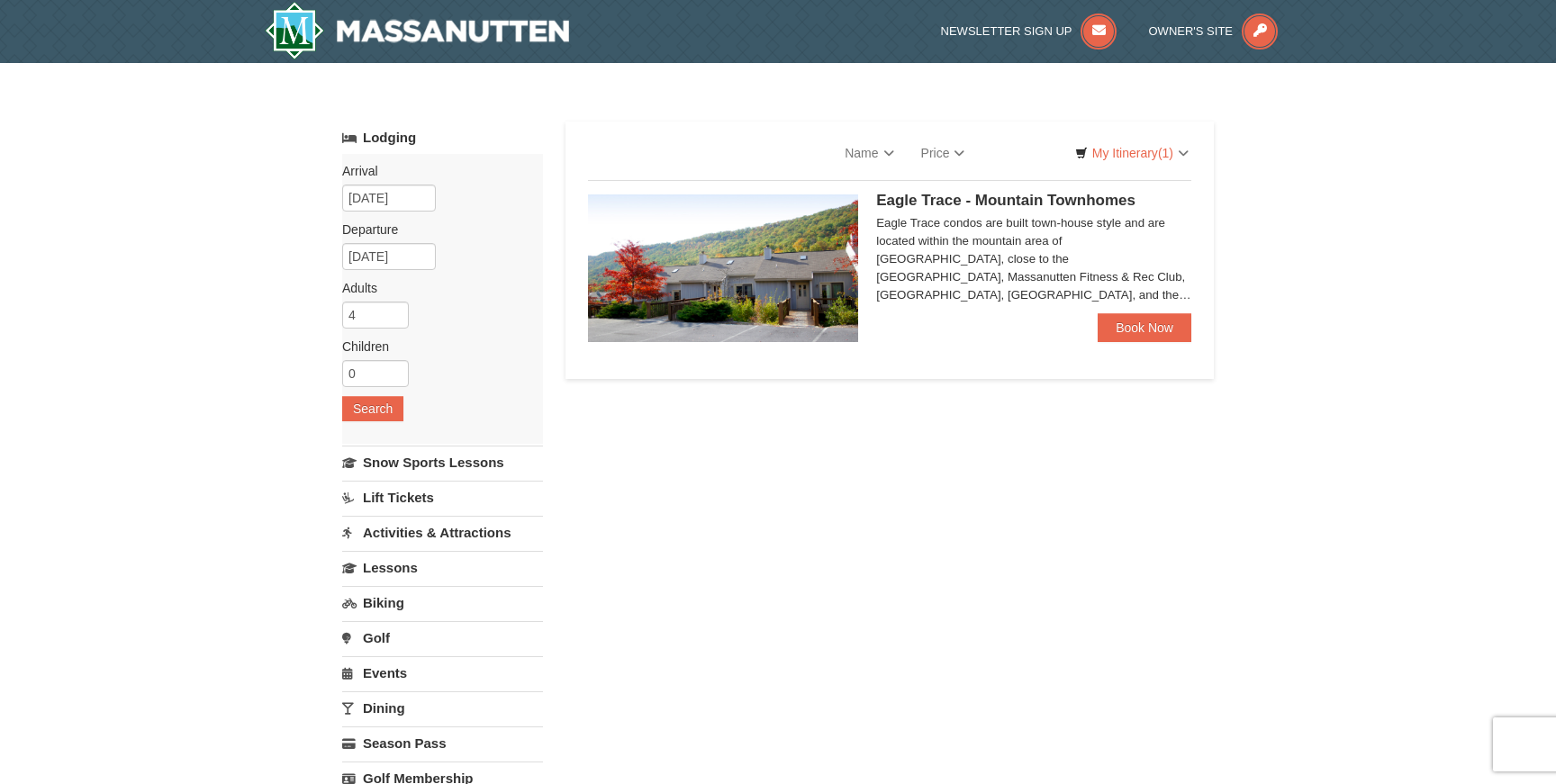
select select "9"
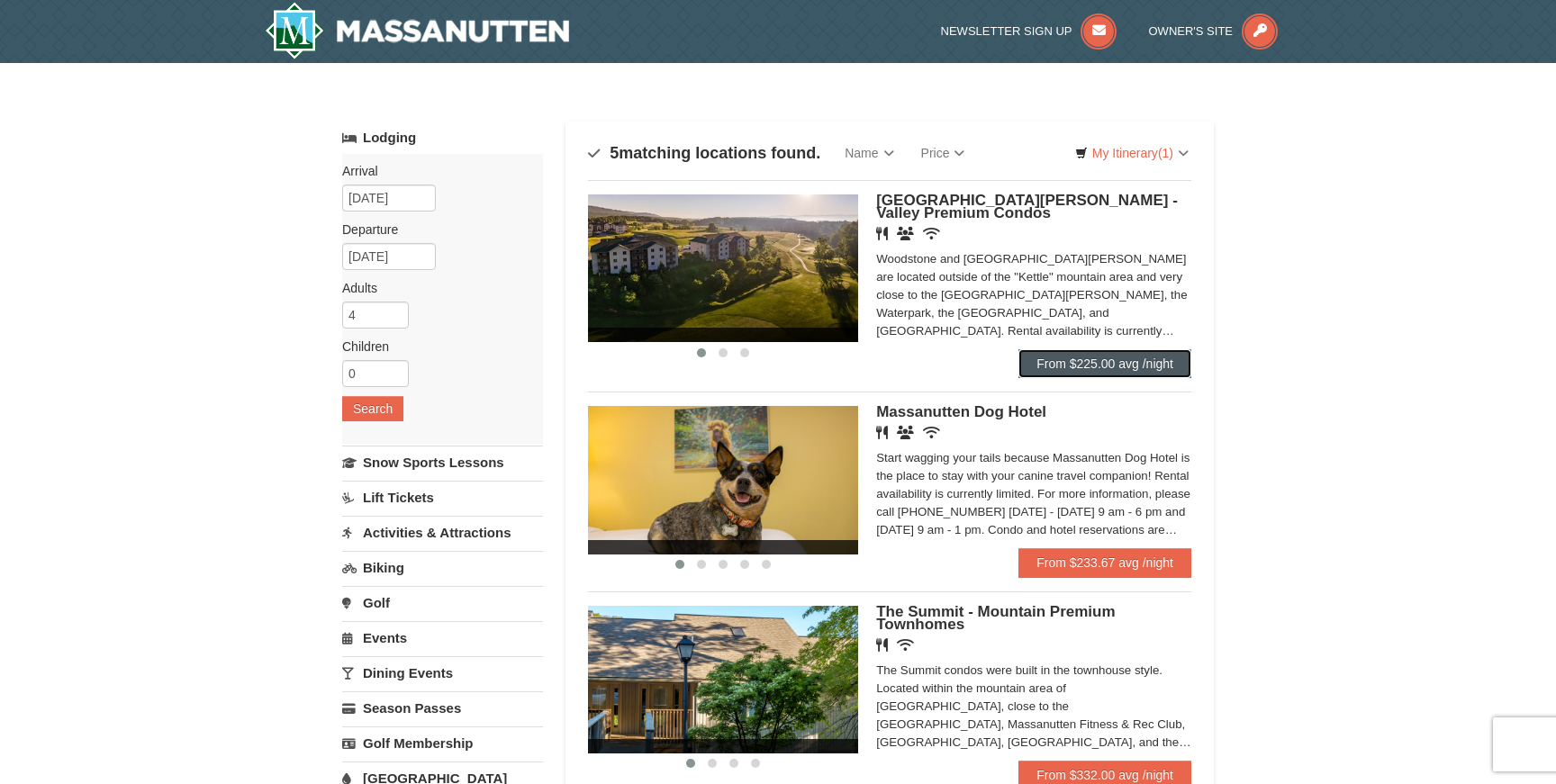
click at [1065, 357] on link "From $225.00 avg /night" at bounding box center [1105, 363] width 173 height 29
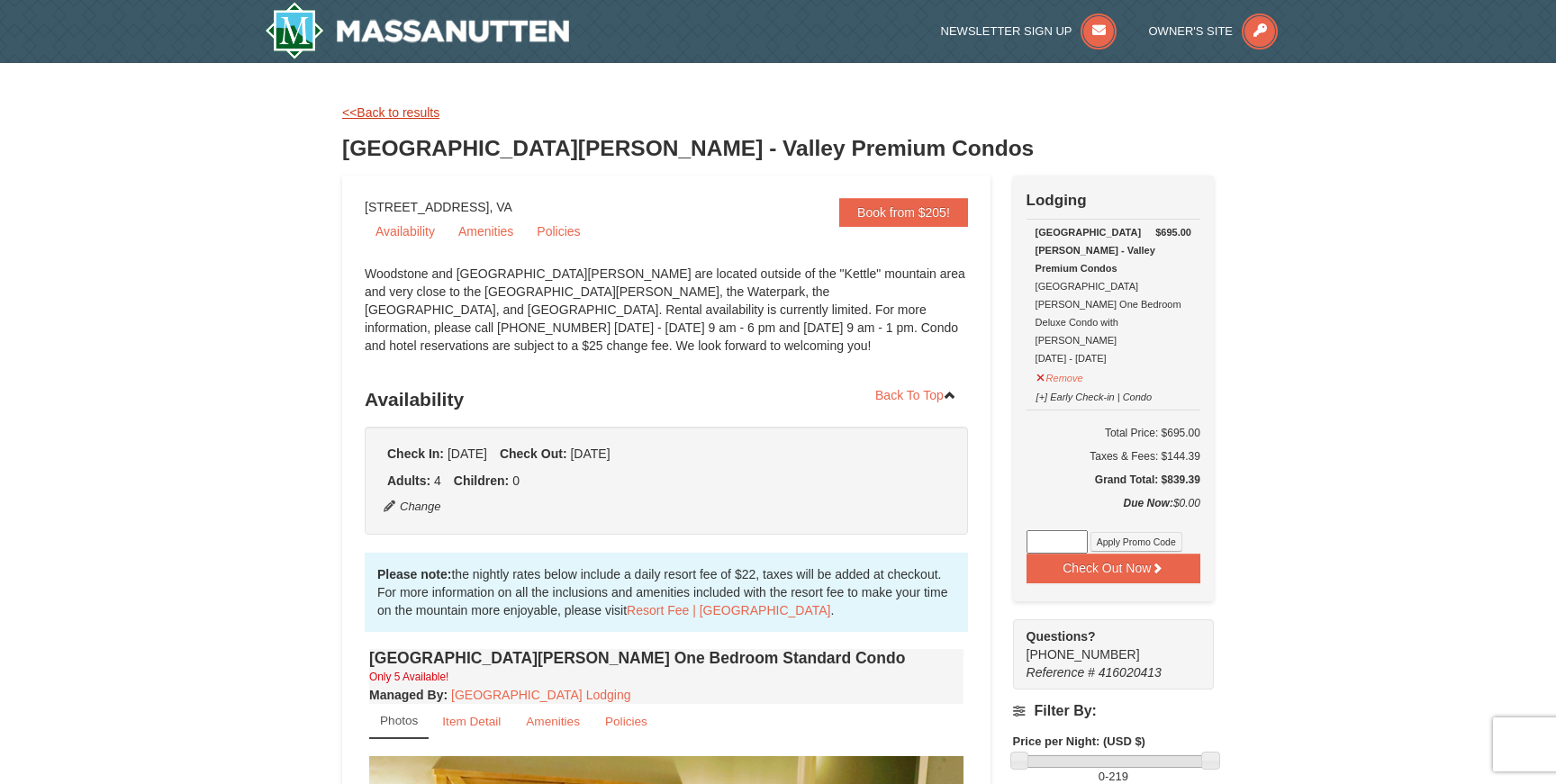
click at [358, 114] on link "<<Back to results" at bounding box center [391, 113] width 97 height 15
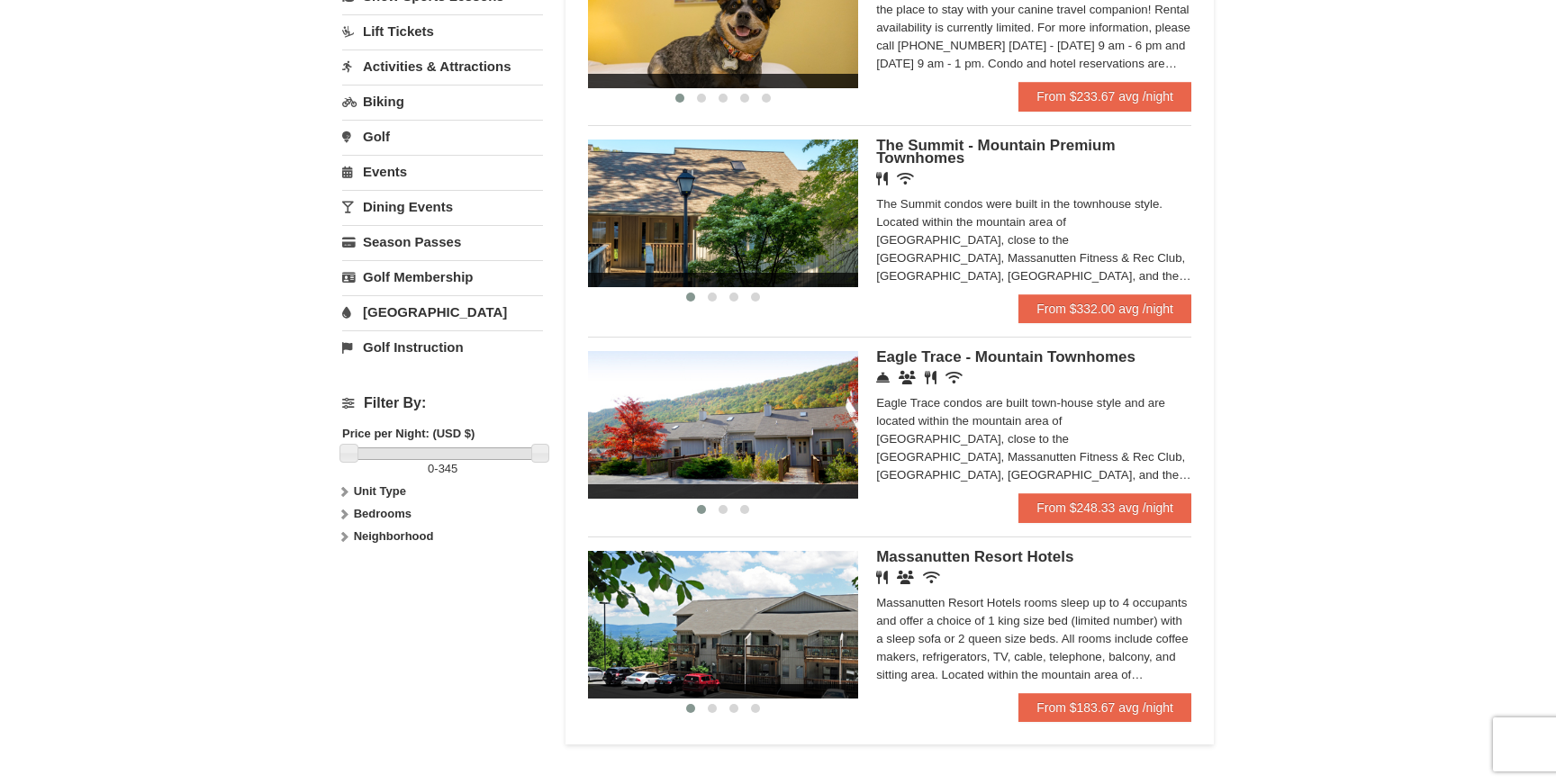
scroll to position [454, 0]
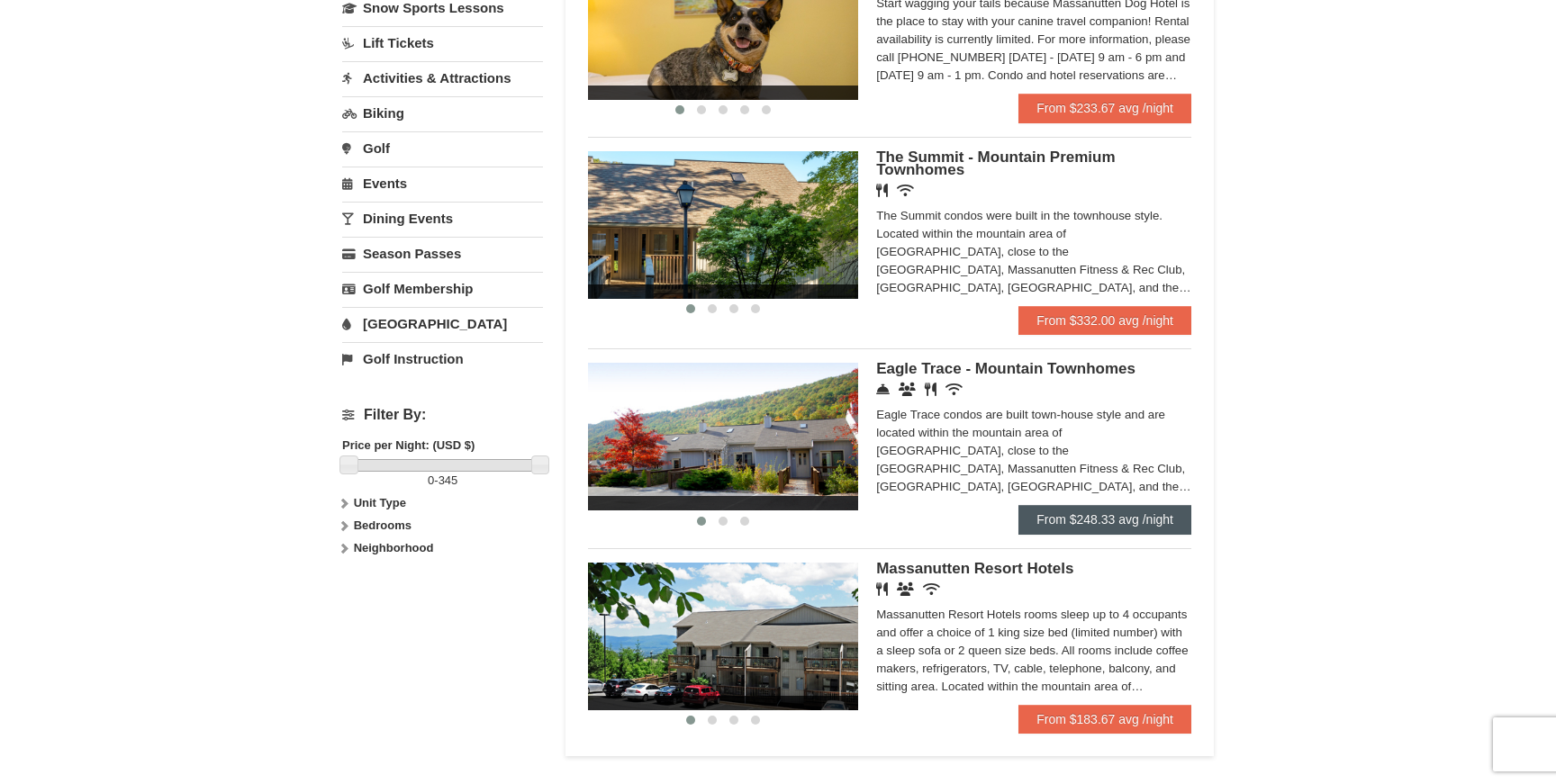
click at [1063, 516] on link "From $248.33 avg /night" at bounding box center [1105, 519] width 173 height 29
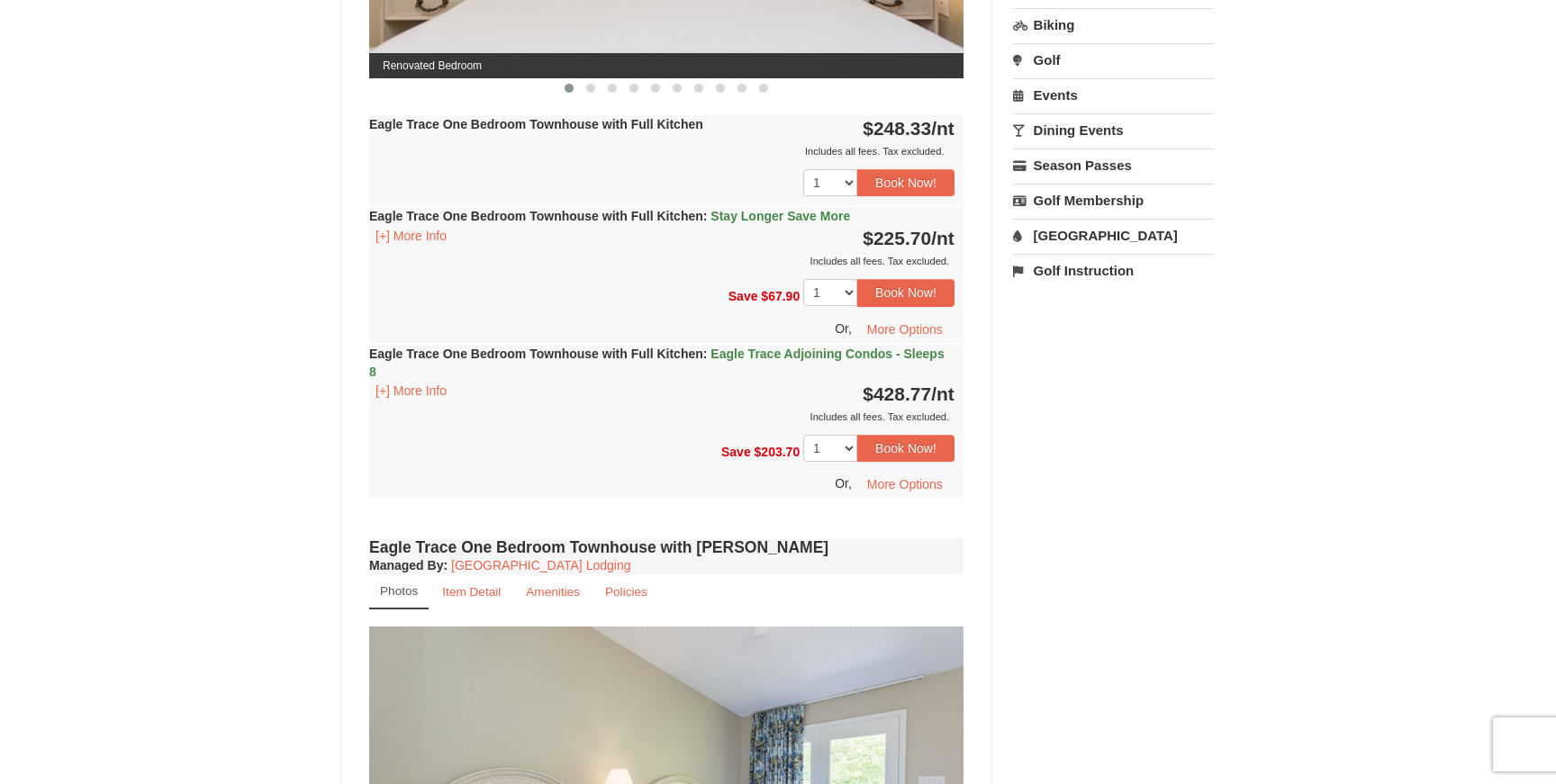
scroll to position [407, 0]
